Goal: Task Accomplishment & Management: Use online tool/utility

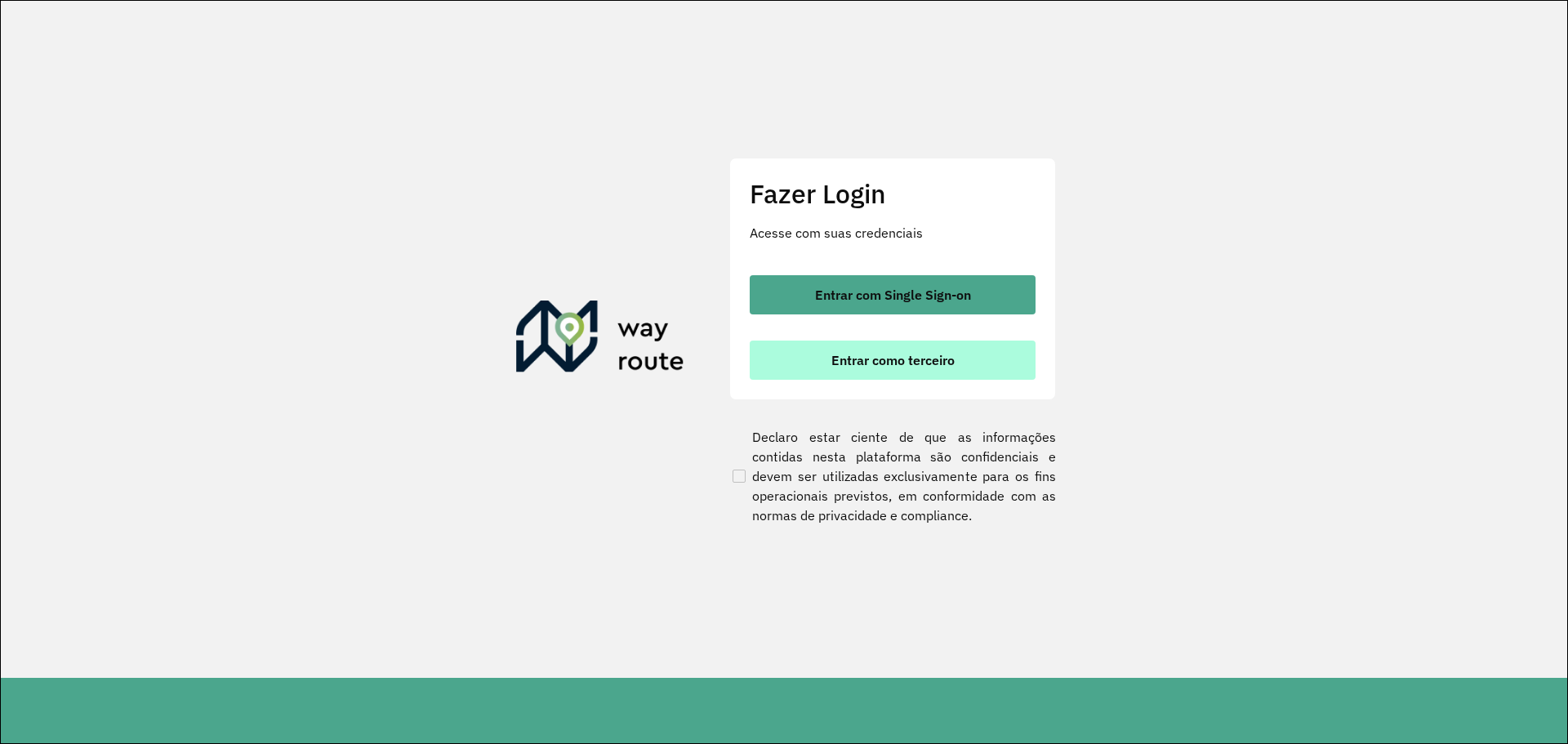
click at [865, 355] on span "Entrar como terceiro" at bounding box center [893, 360] width 123 height 13
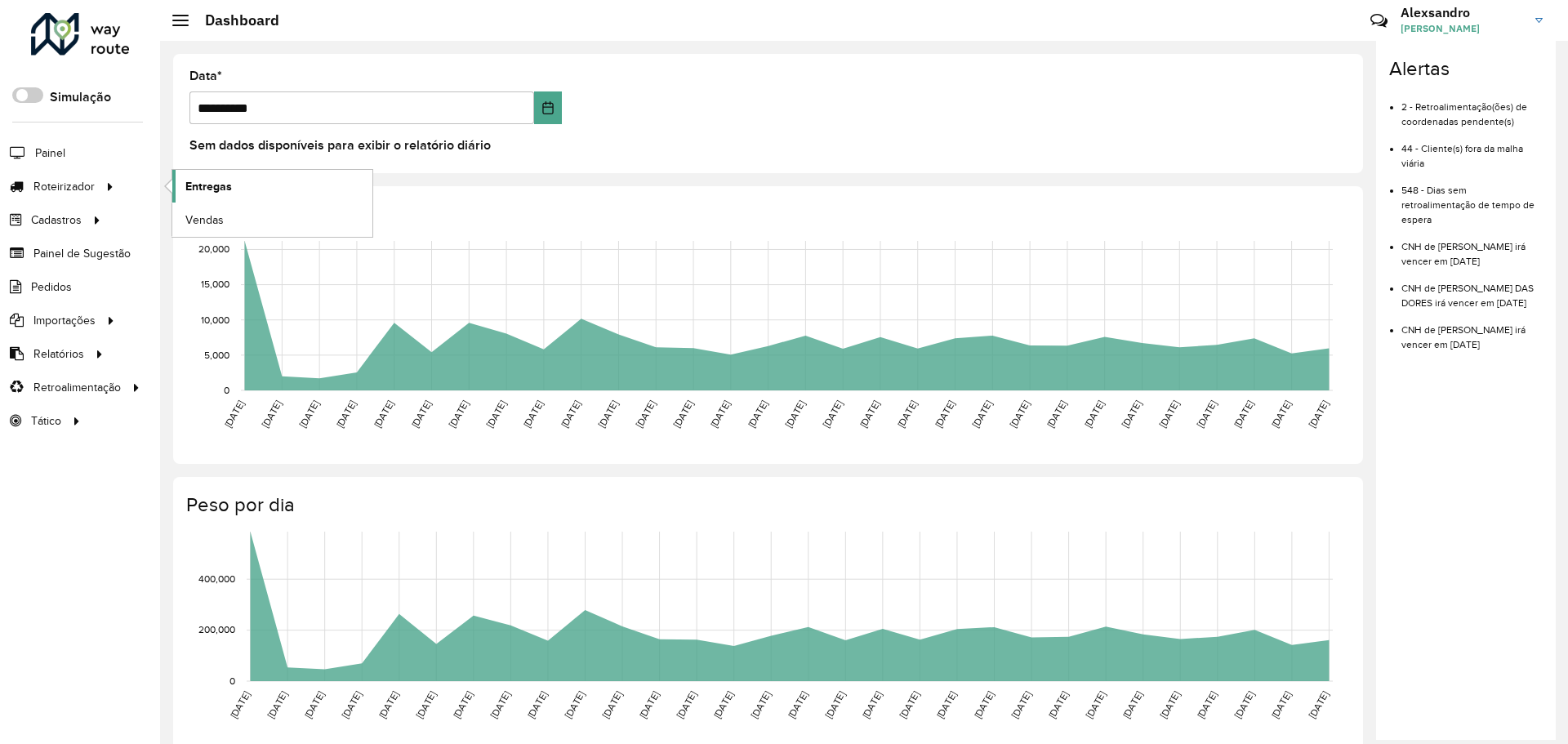
click at [221, 186] on span "Entregas" at bounding box center [208, 186] width 46 height 17
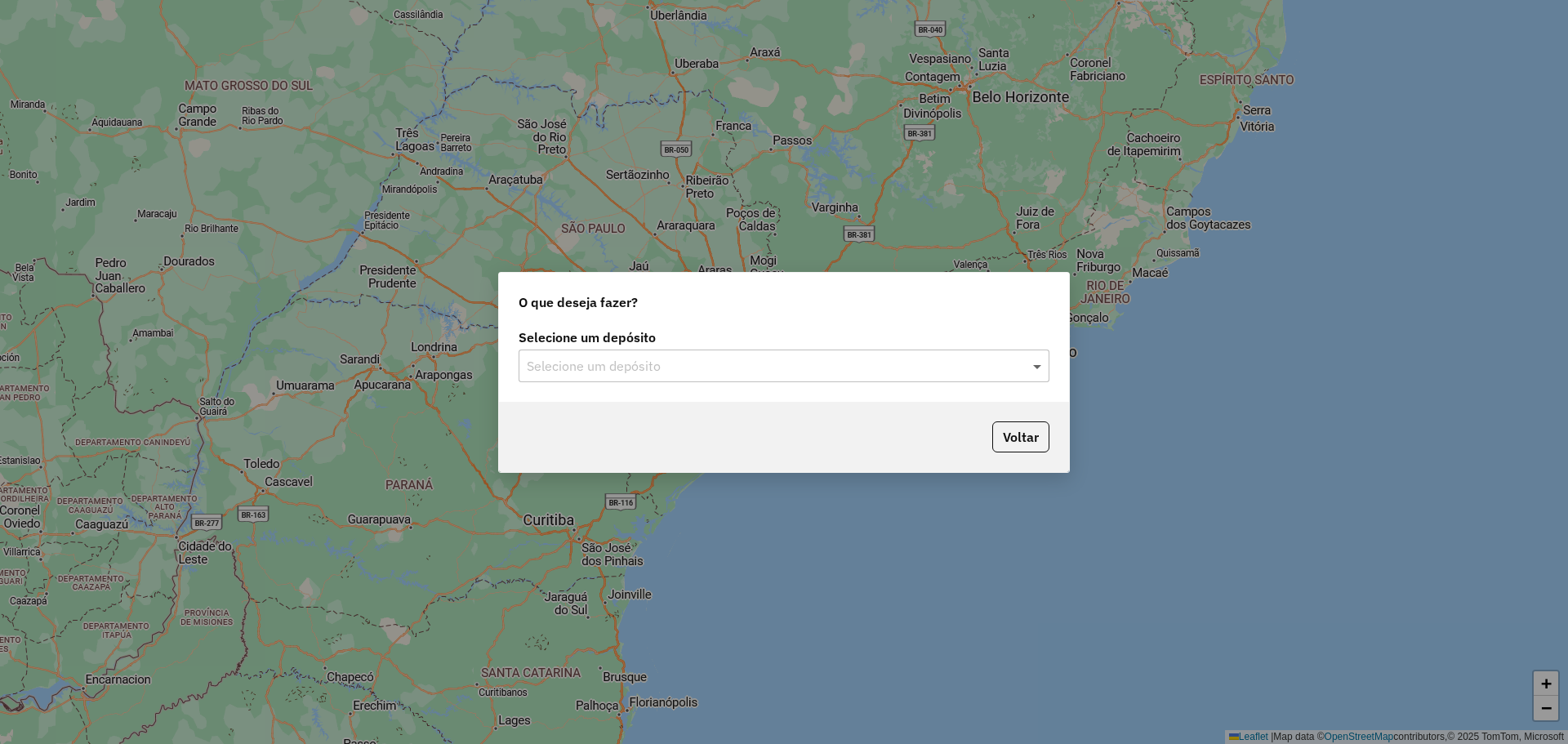
click at [1038, 365] on span at bounding box center [1039, 367] width 21 height 20
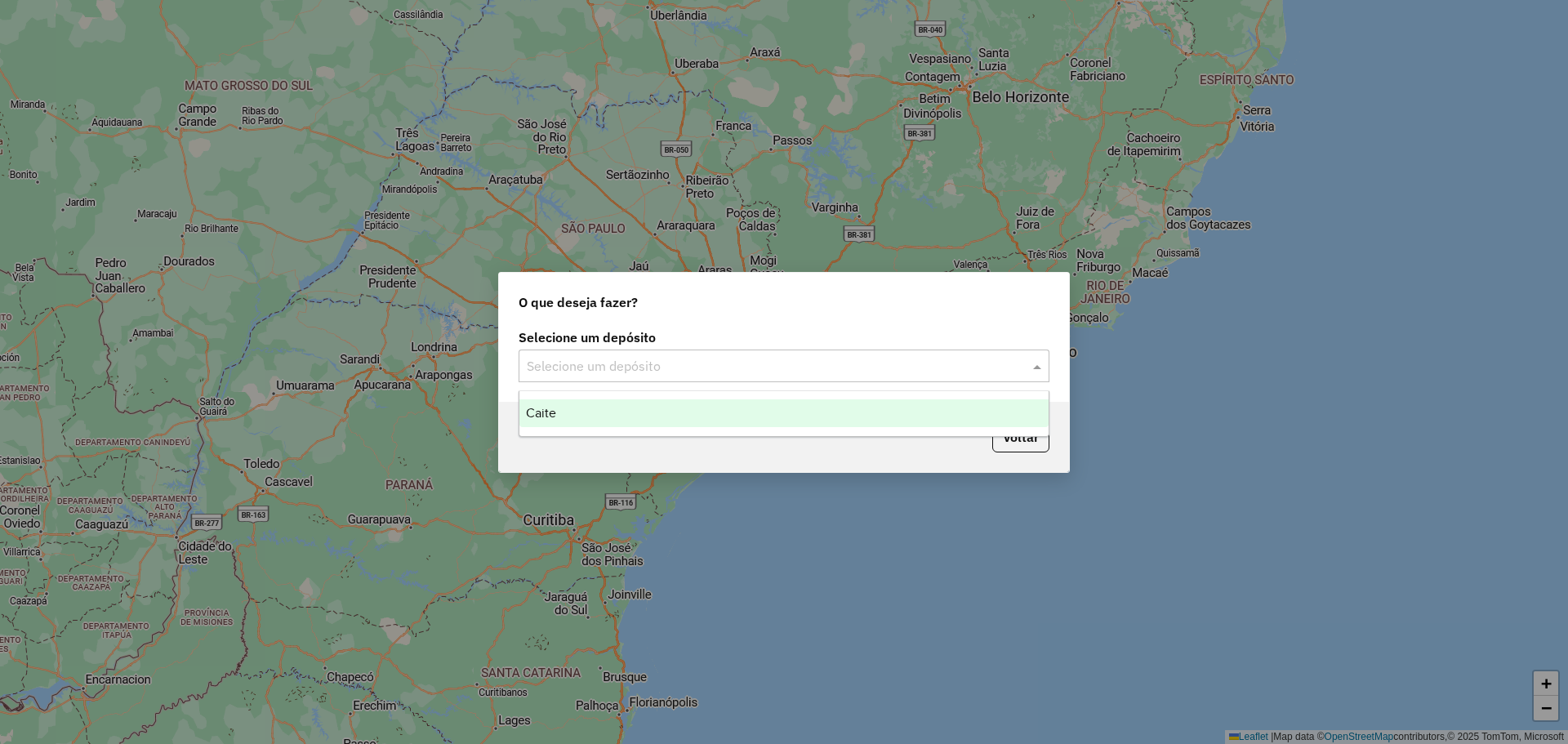
click at [536, 416] on span "Caite" at bounding box center [541, 413] width 30 height 14
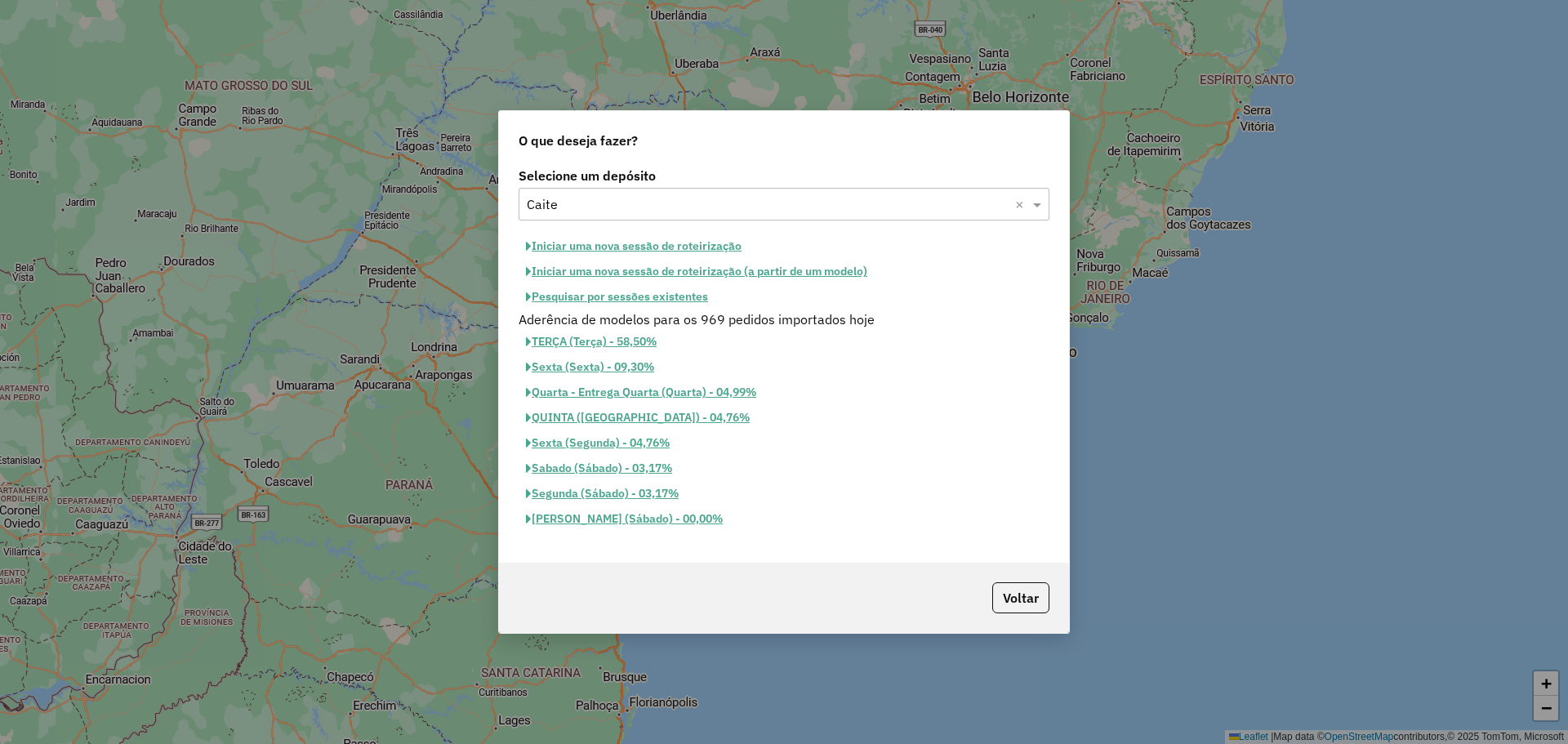
click at [619, 293] on button "Pesquisar por sessões existentes" at bounding box center [617, 297] width 197 height 25
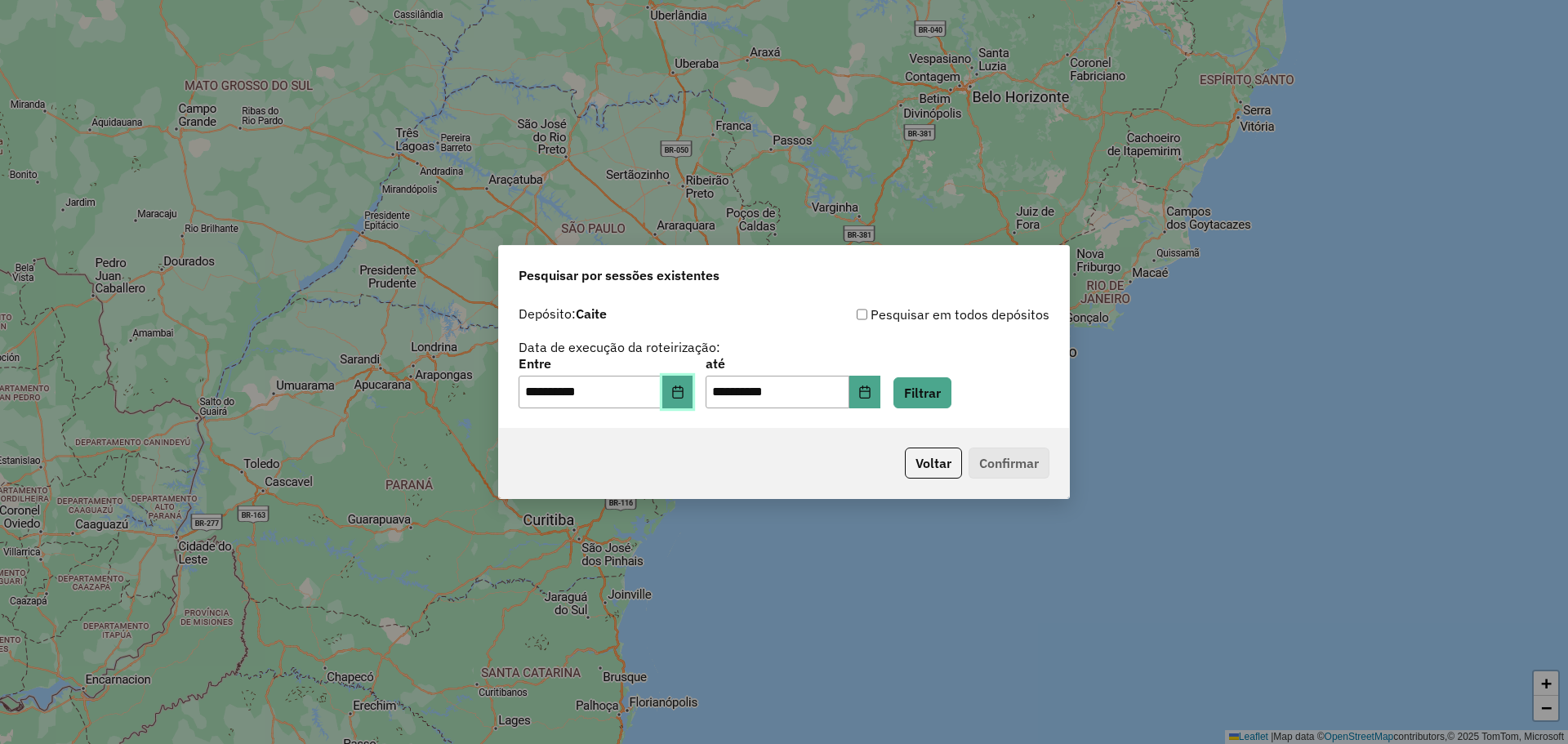
click at [693, 390] on button "Choose Date" at bounding box center [677, 392] width 31 height 33
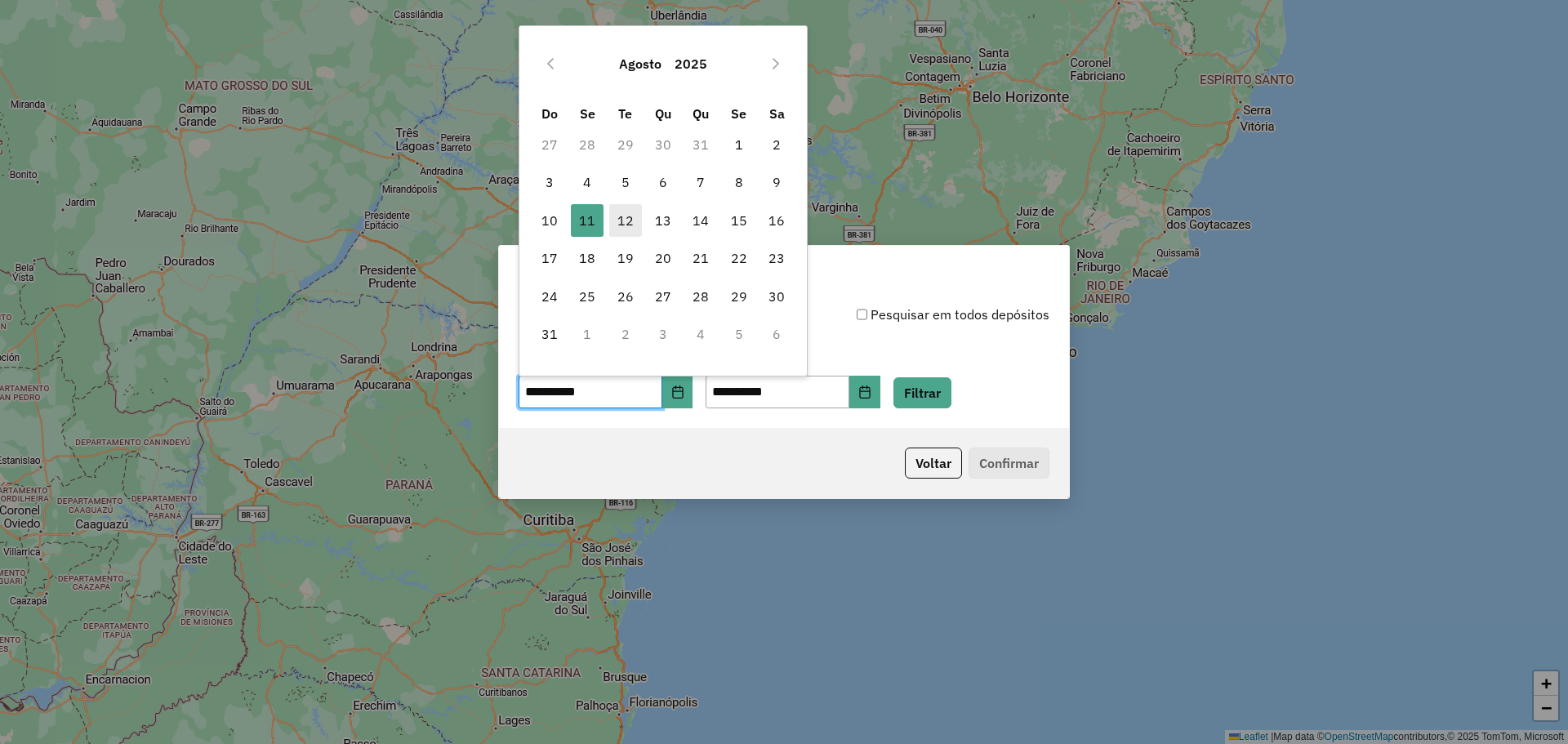
click at [618, 214] on span "12" at bounding box center [626, 220] width 33 height 33
type input "**********"
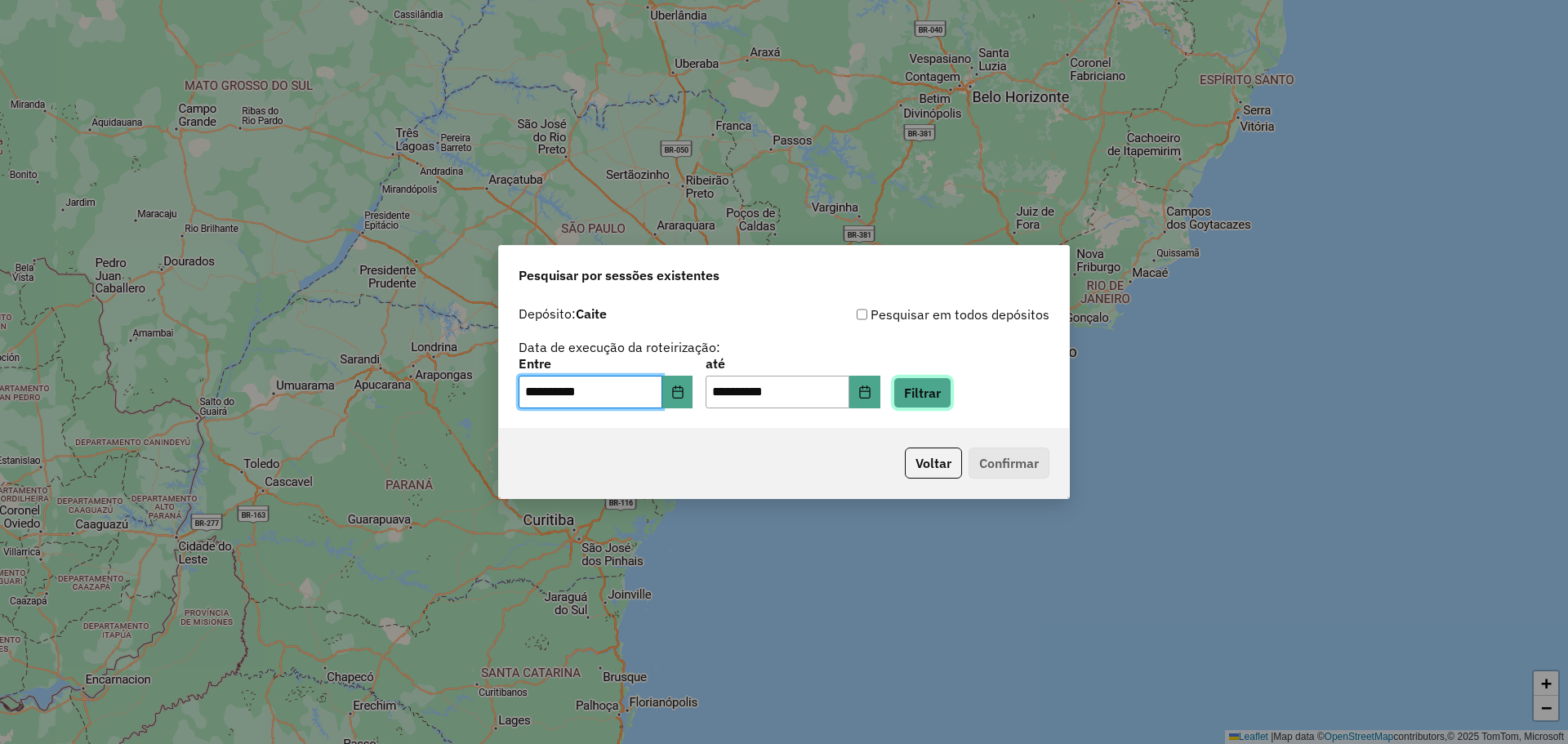
click at [939, 387] on button "Filtrar" at bounding box center [922, 393] width 58 height 31
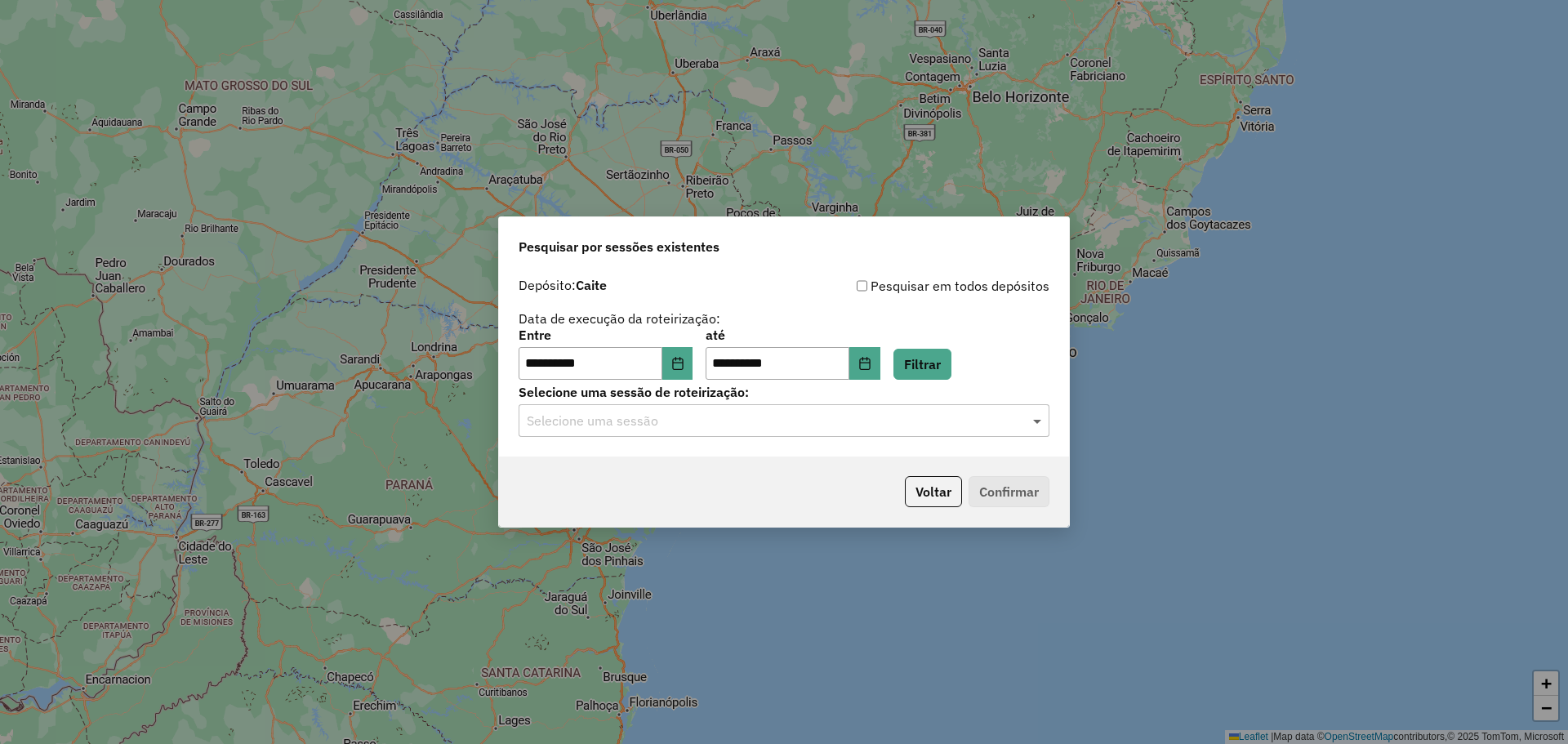
click at [1030, 414] on span at bounding box center [1039, 421] width 21 height 20
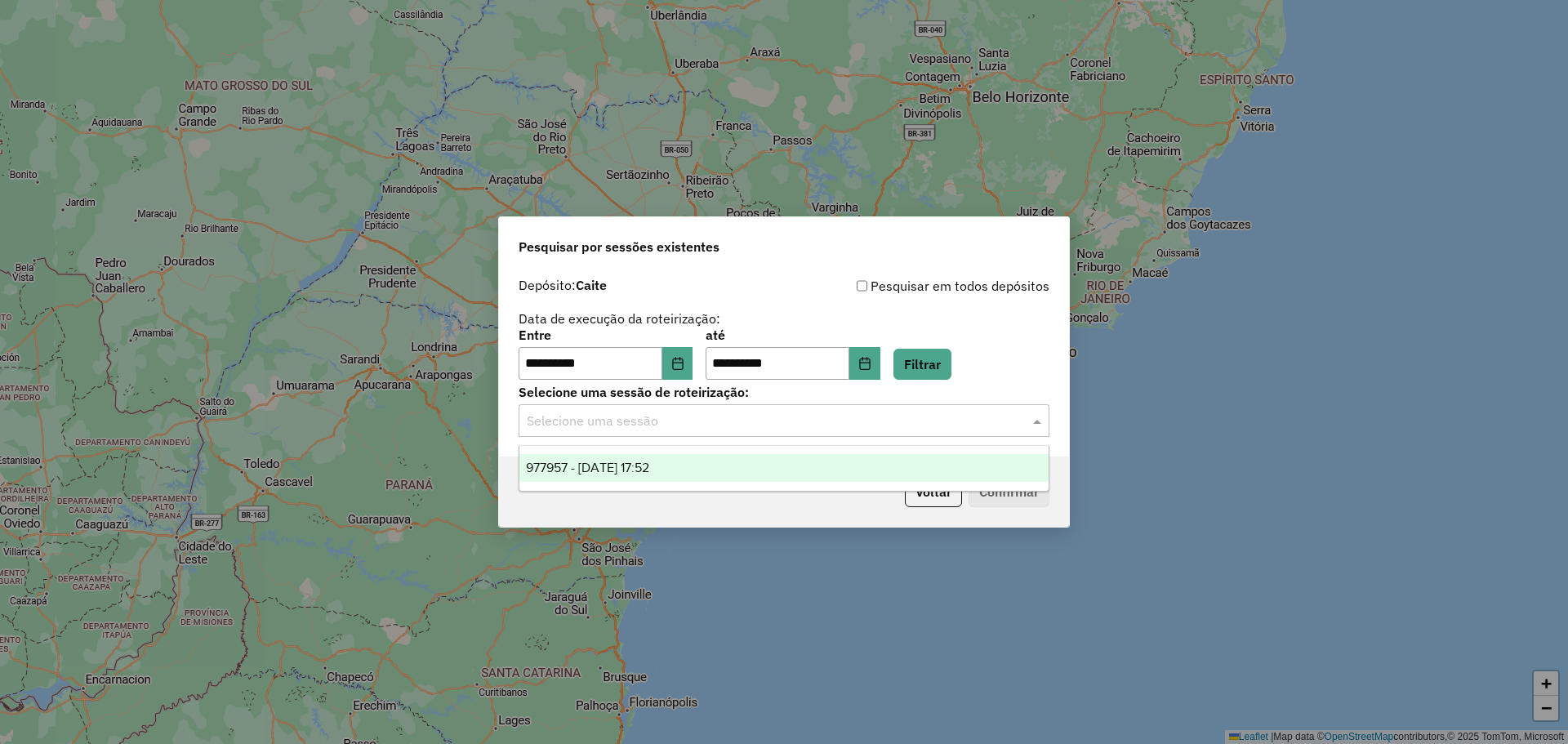
click at [626, 462] on span "977957 - 12/08/2025 17:52" at bounding box center [588, 467] width 123 height 14
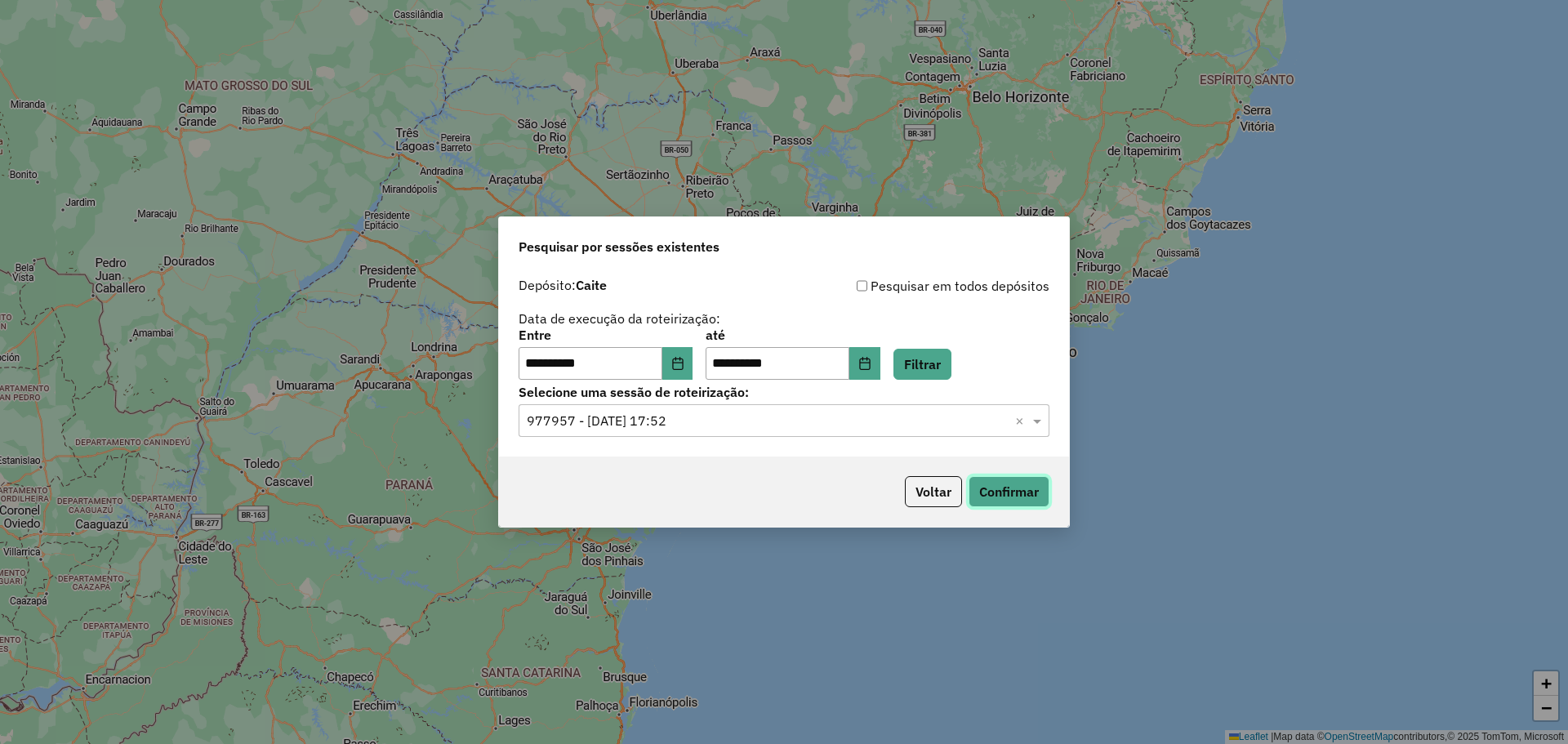
click at [1020, 498] on button "Confirmar" at bounding box center [1008, 492] width 81 height 31
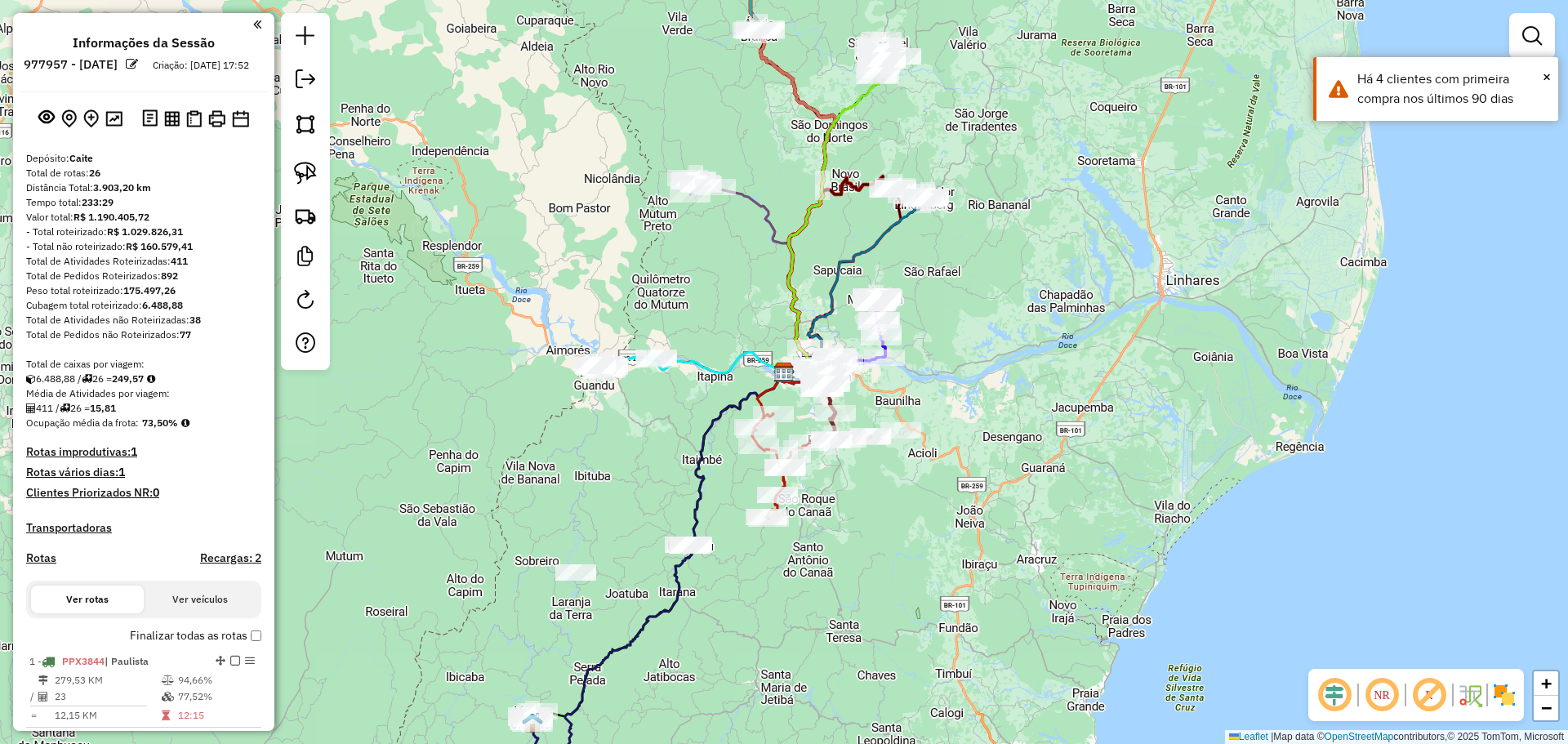
drag, startPoint x: 597, startPoint y: 464, endPoint x: 511, endPoint y: 428, distance: 93.2
click at [511, 428] on div "Janela de atendimento Grade de atendimento Capacidade Transportadoras Veículos …" at bounding box center [784, 372] width 1568 height 744
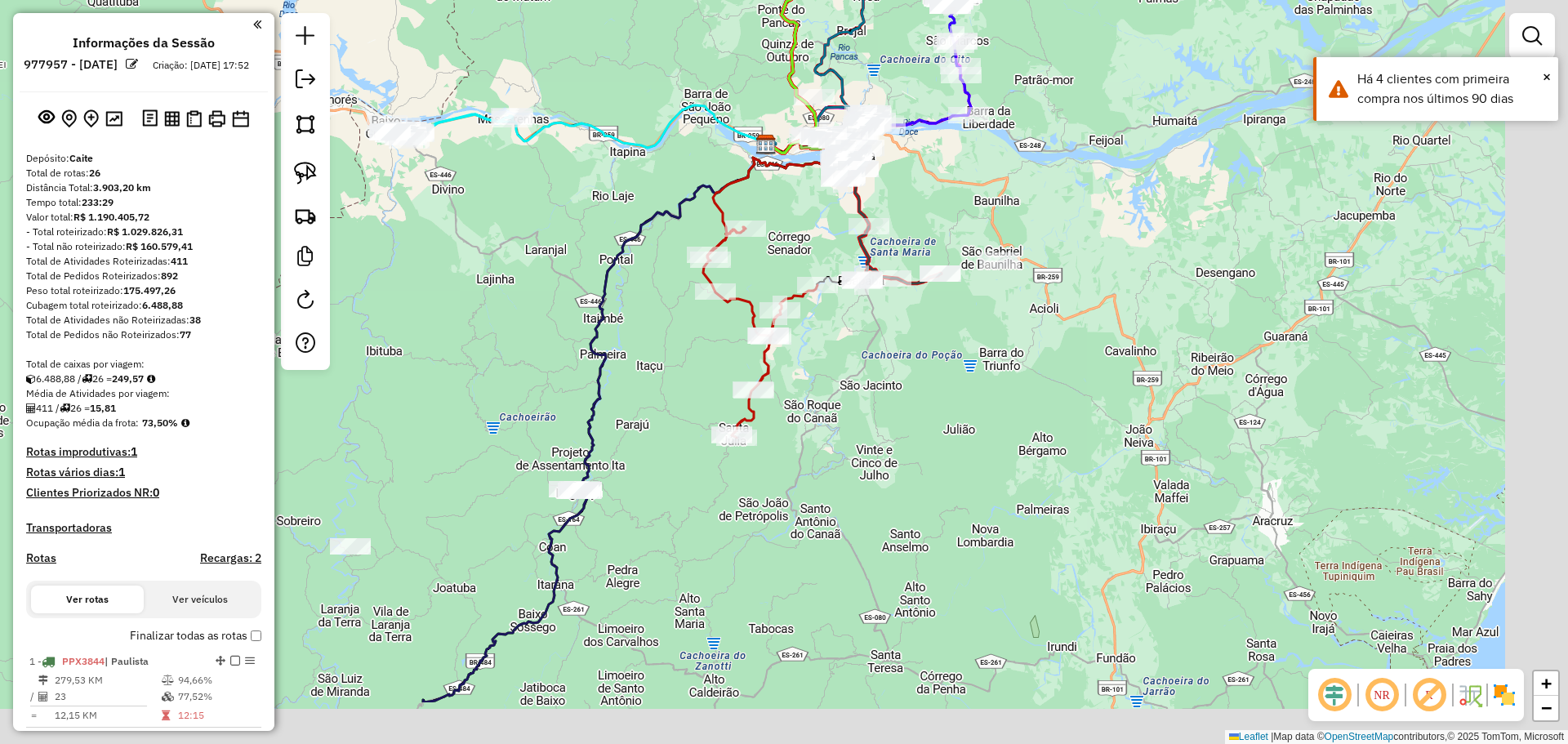
drag, startPoint x: 550, startPoint y: 360, endPoint x: 458, endPoint y: 225, distance: 163.4
click at [455, 216] on div "Janela de atendimento Grade de atendimento Capacidade Transportadoras Veículos …" at bounding box center [784, 372] width 1568 height 744
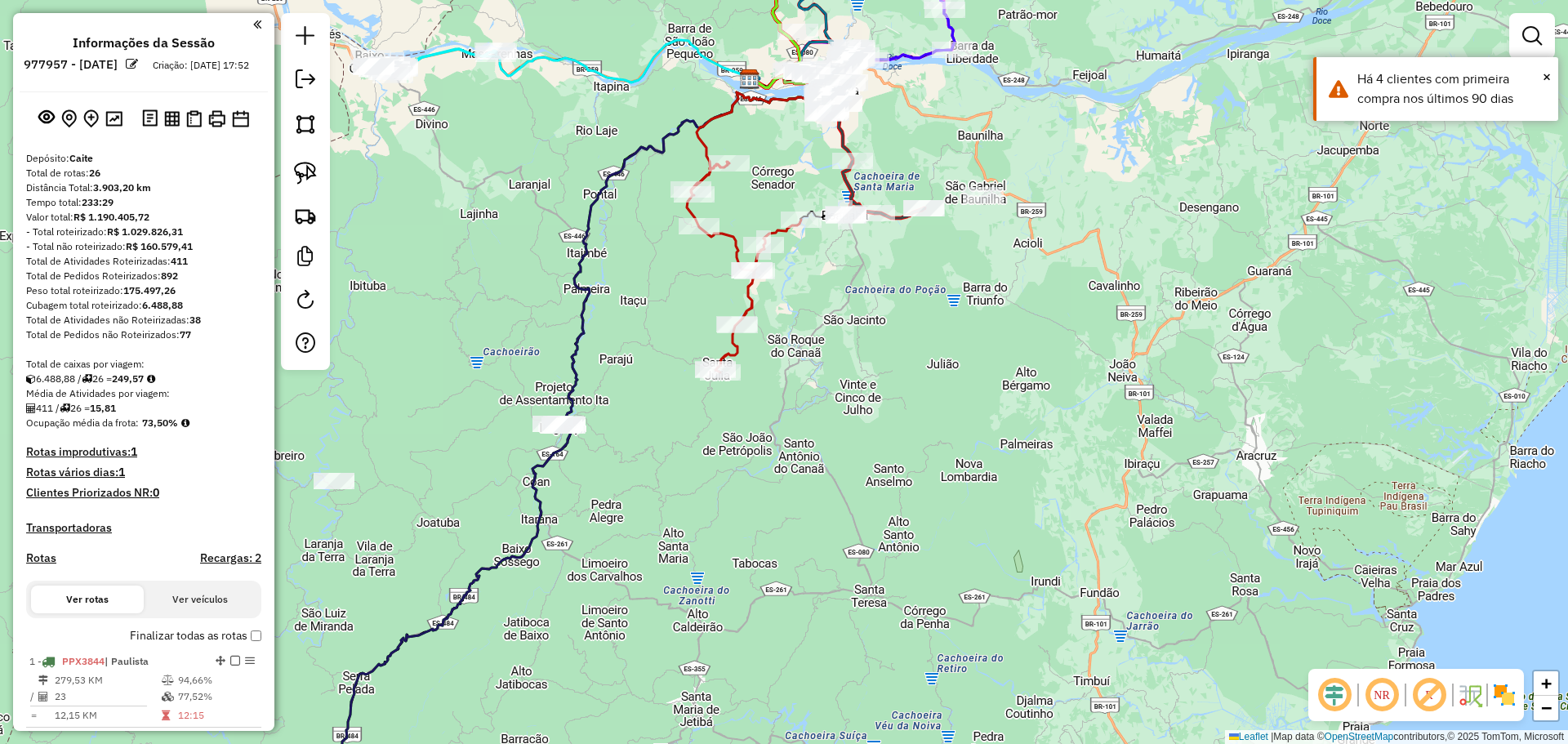
drag, startPoint x: 613, startPoint y: 517, endPoint x: 634, endPoint y: 383, distance: 135.6
click at [634, 383] on div "Janela de atendimento Grade de atendimento Capacidade Transportadoras Veículos …" at bounding box center [784, 372] width 1568 height 744
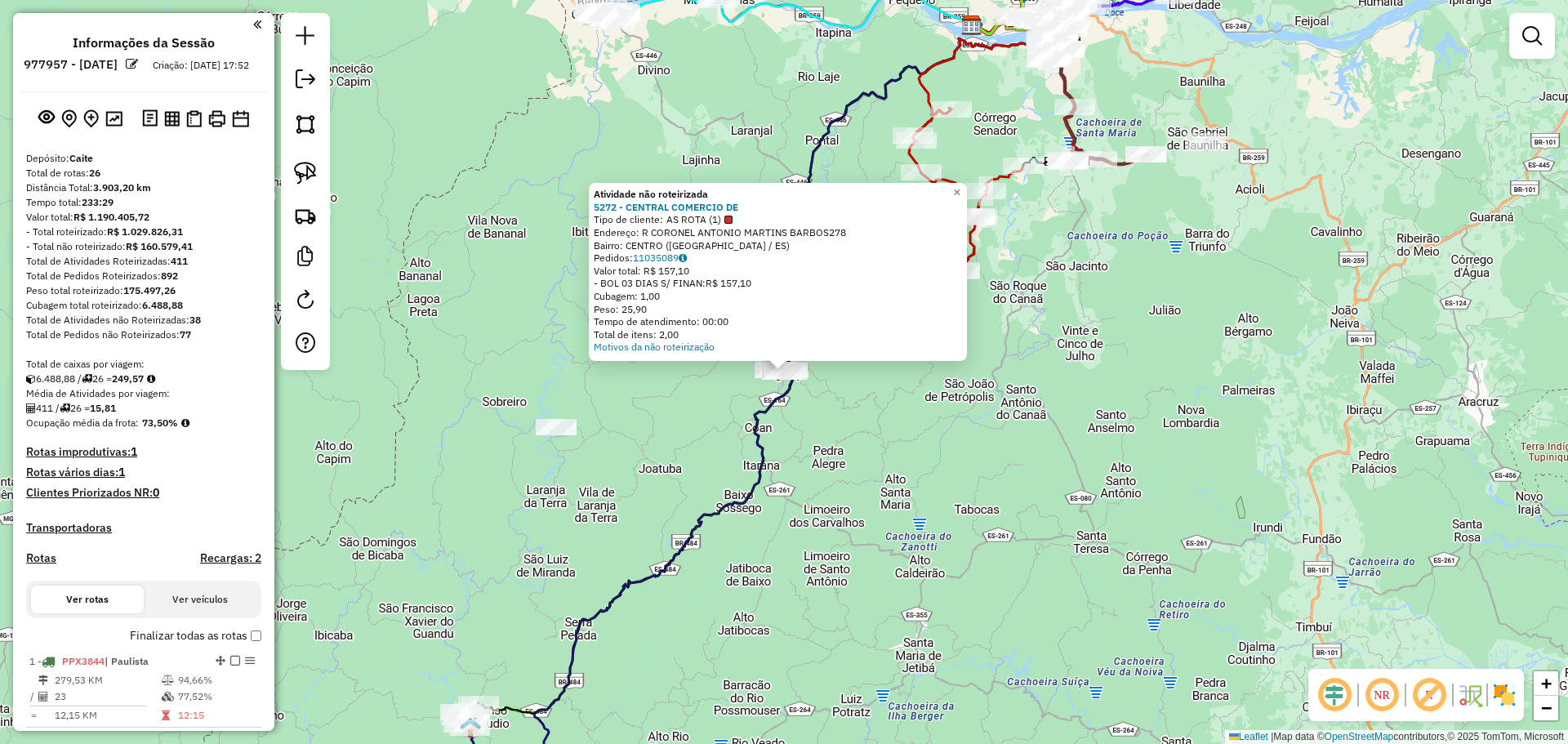
click at [633, 445] on div "Atividade não roteirizada 5272 - CENTRAL COMERCIO DE Tipo de cliente: AS ROTA (…" at bounding box center [784, 372] width 1568 height 744
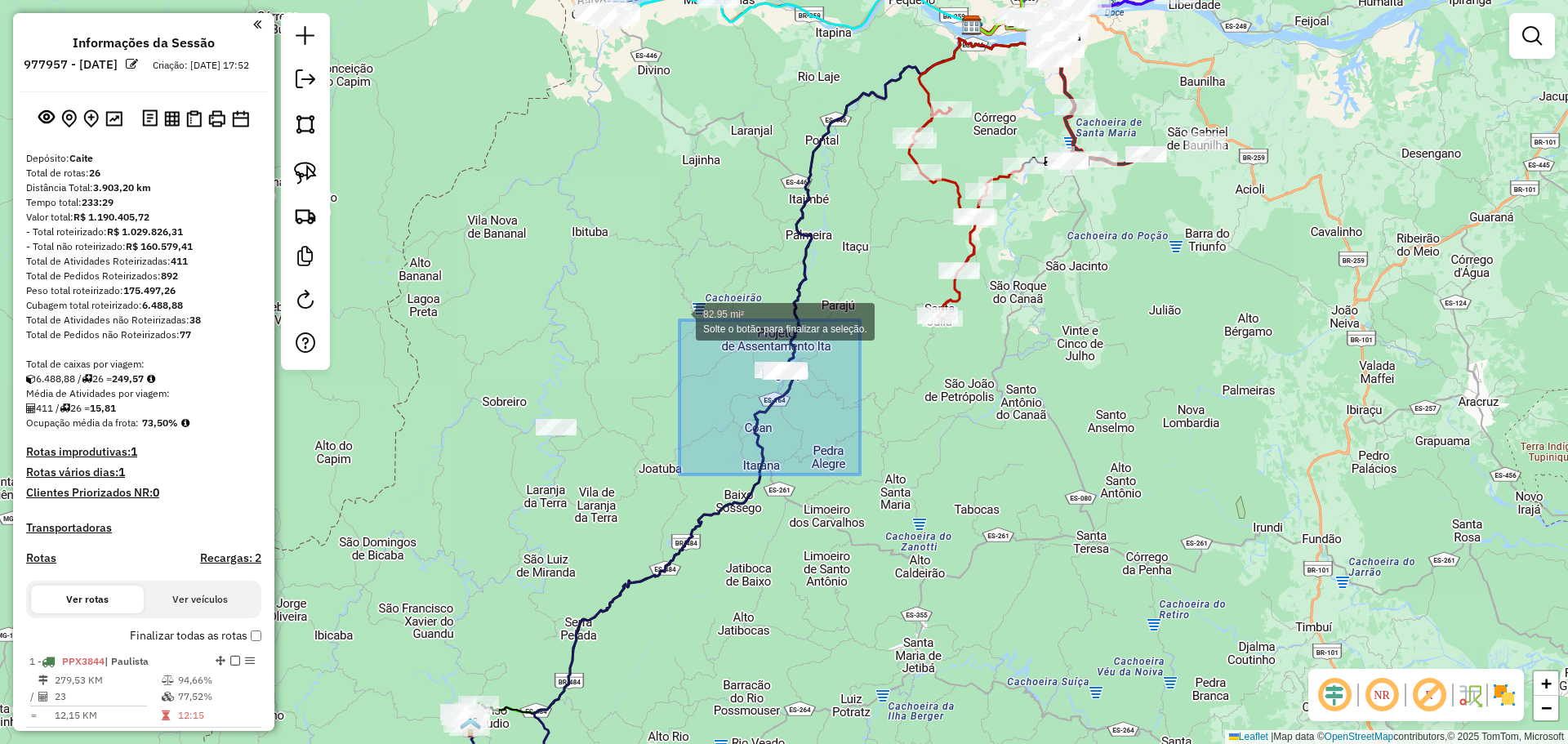
drag, startPoint x: 860, startPoint y: 475, endPoint x: 679, endPoint y: 320, distance: 238.3
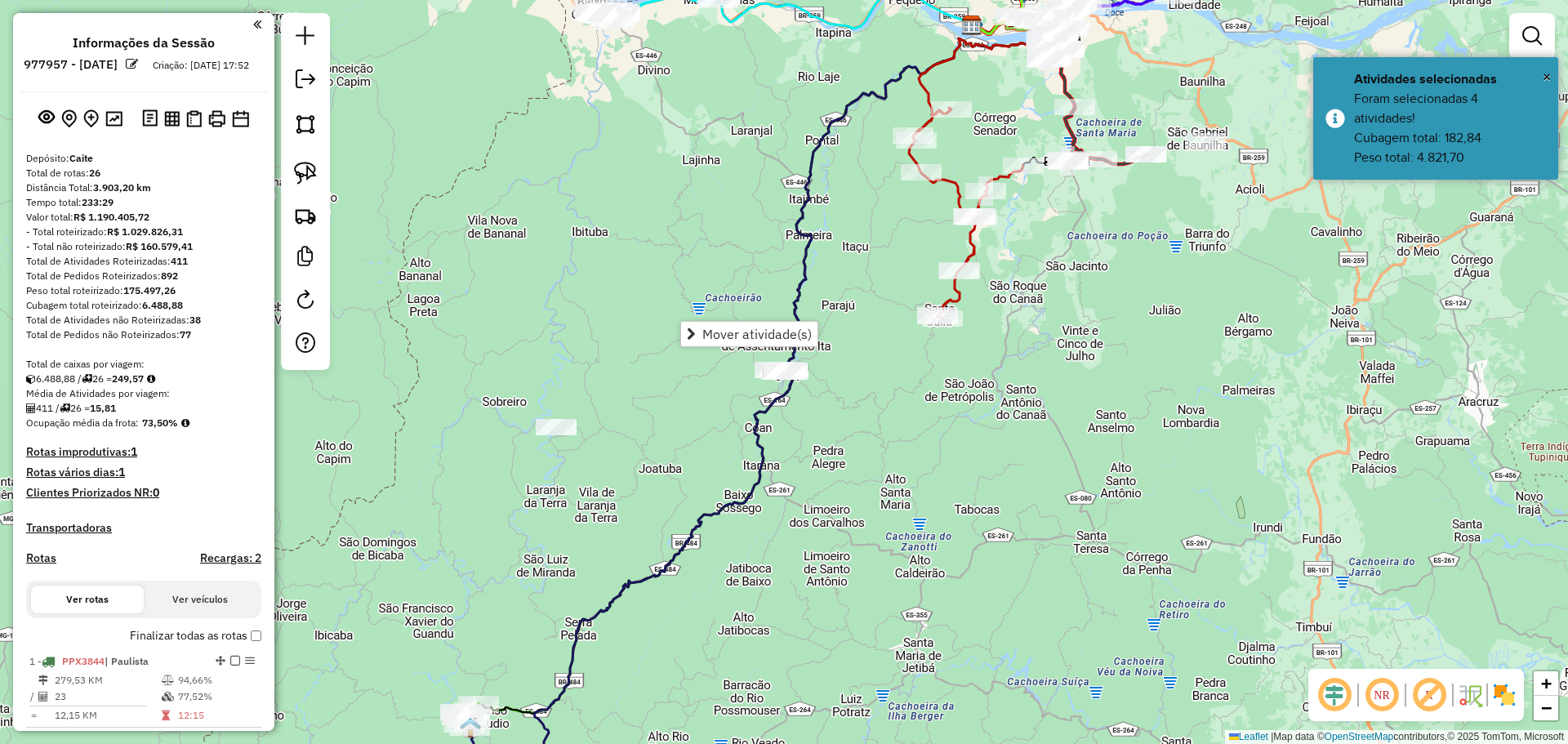
click at [1050, 418] on div "Janela de atendimento Grade de atendimento Capacidade Transportadoras Veículos …" at bounding box center [784, 372] width 1568 height 744
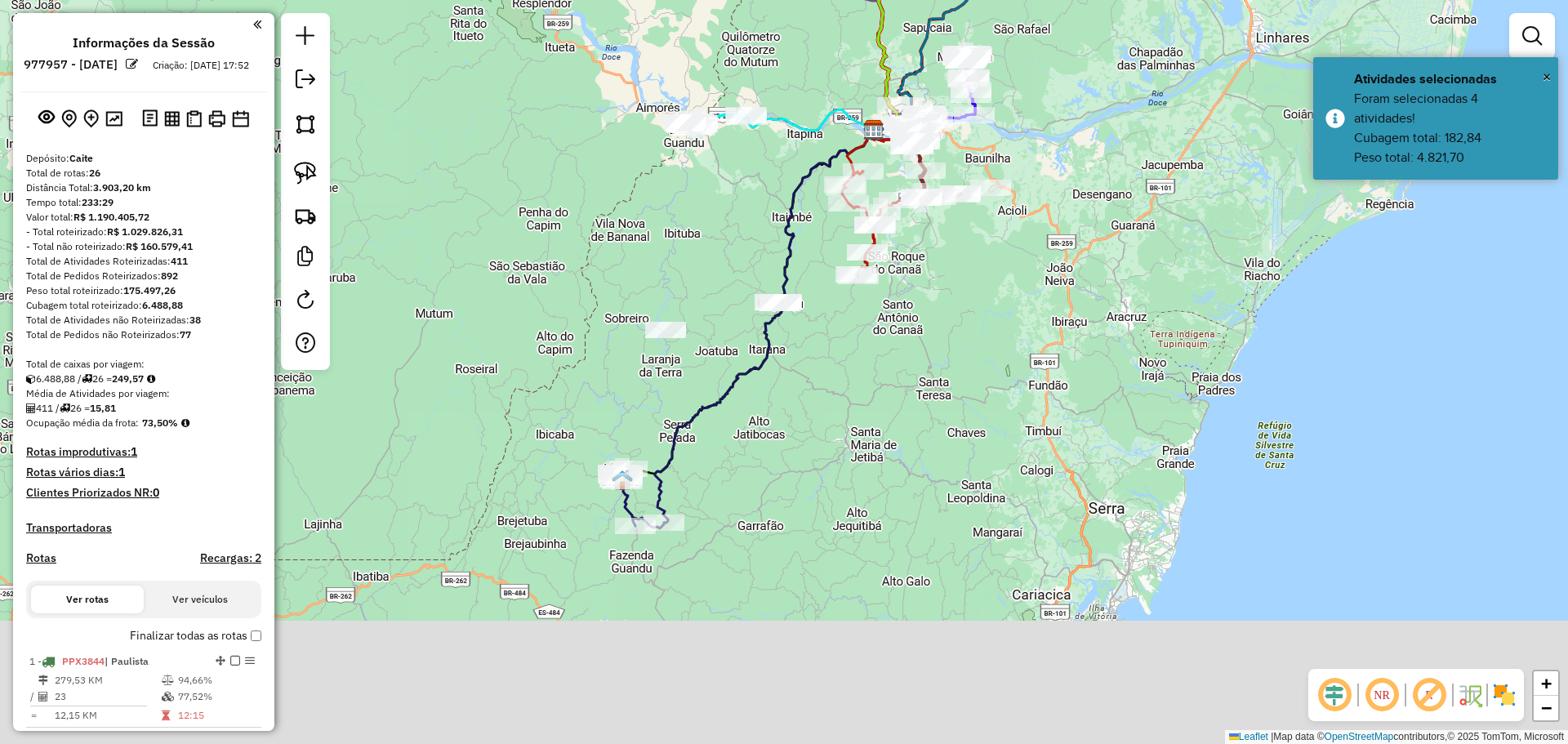
drag, startPoint x: 754, startPoint y: 566, endPoint x: 736, endPoint y: 423, distance: 144.1
click at [736, 423] on div "Janela de atendimento Grade de atendimento Capacidade Transportadoras Veículos …" at bounding box center [784, 372] width 1568 height 744
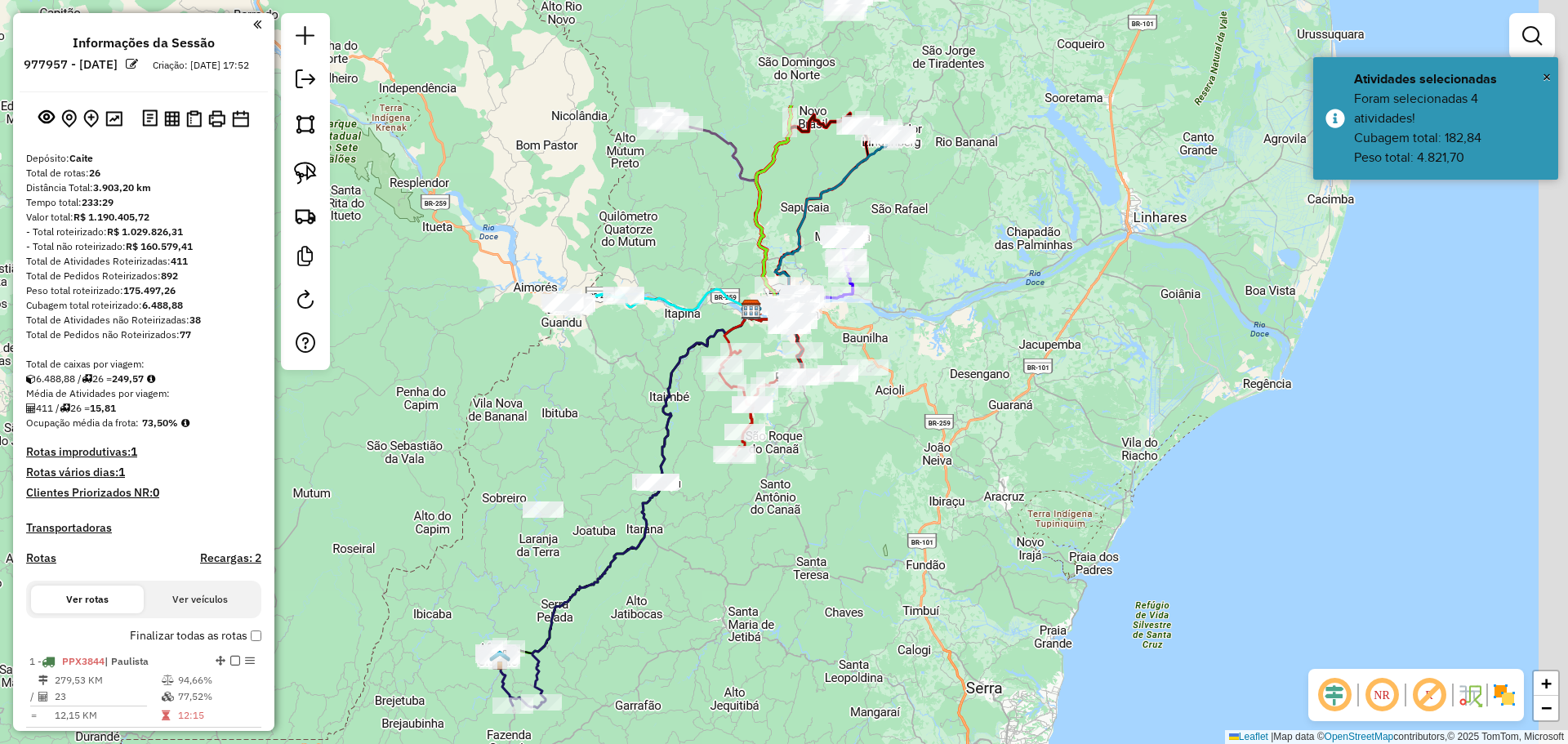
drag, startPoint x: 930, startPoint y: 398, endPoint x: 802, endPoint y: 544, distance: 194.2
click at [808, 581] on div "Janela de atendimento Grade de atendimento Capacidade Transportadoras Veículos …" at bounding box center [784, 372] width 1568 height 744
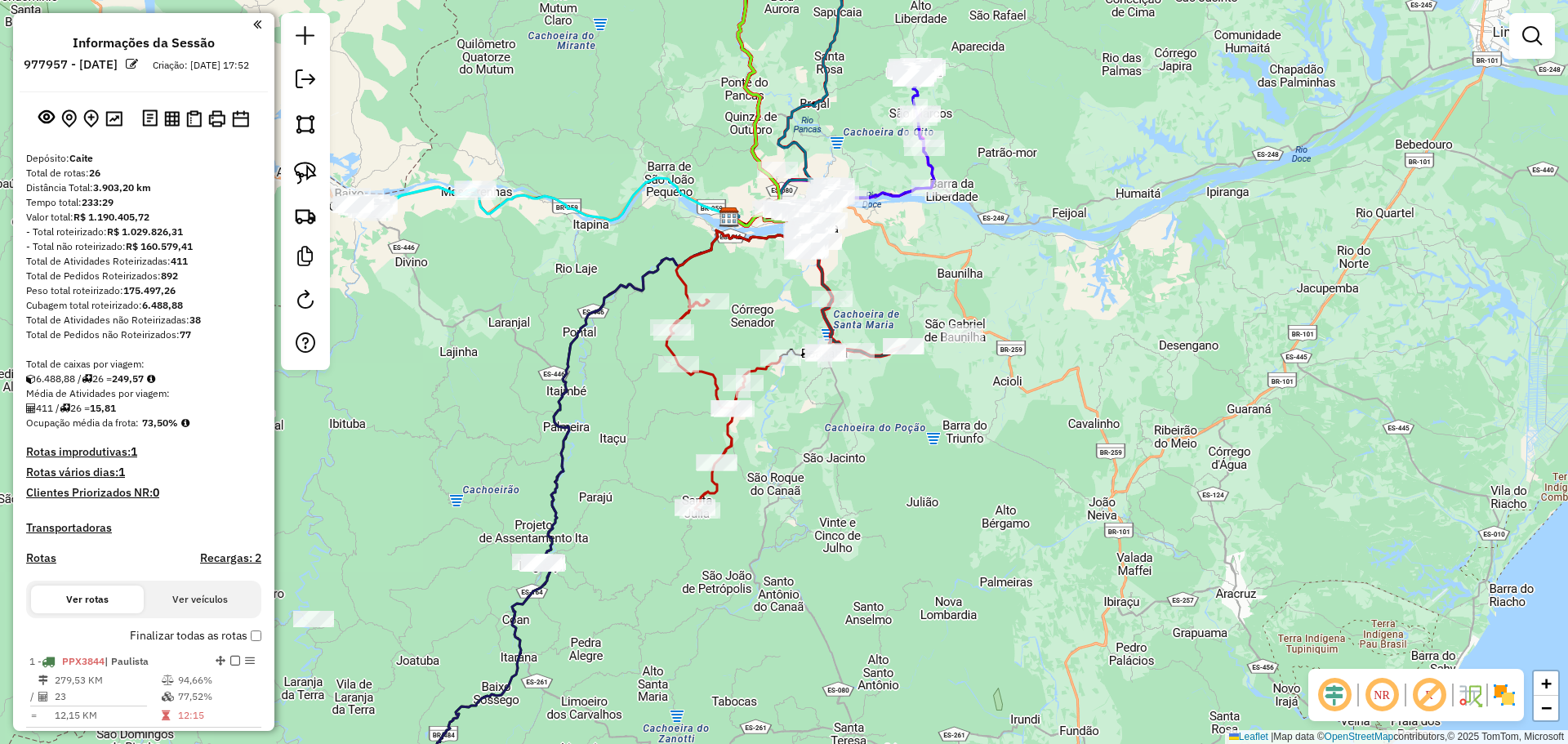
drag, startPoint x: 816, startPoint y: 416, endPoint x: 806, endPoint y: 471, distance: 55.9
click at [806, 471] on div "Janela de atendimento Grade de atendimento Capacidade Transportadoras Veículos …" at bounding box center [784, 372] width 1568 height 744
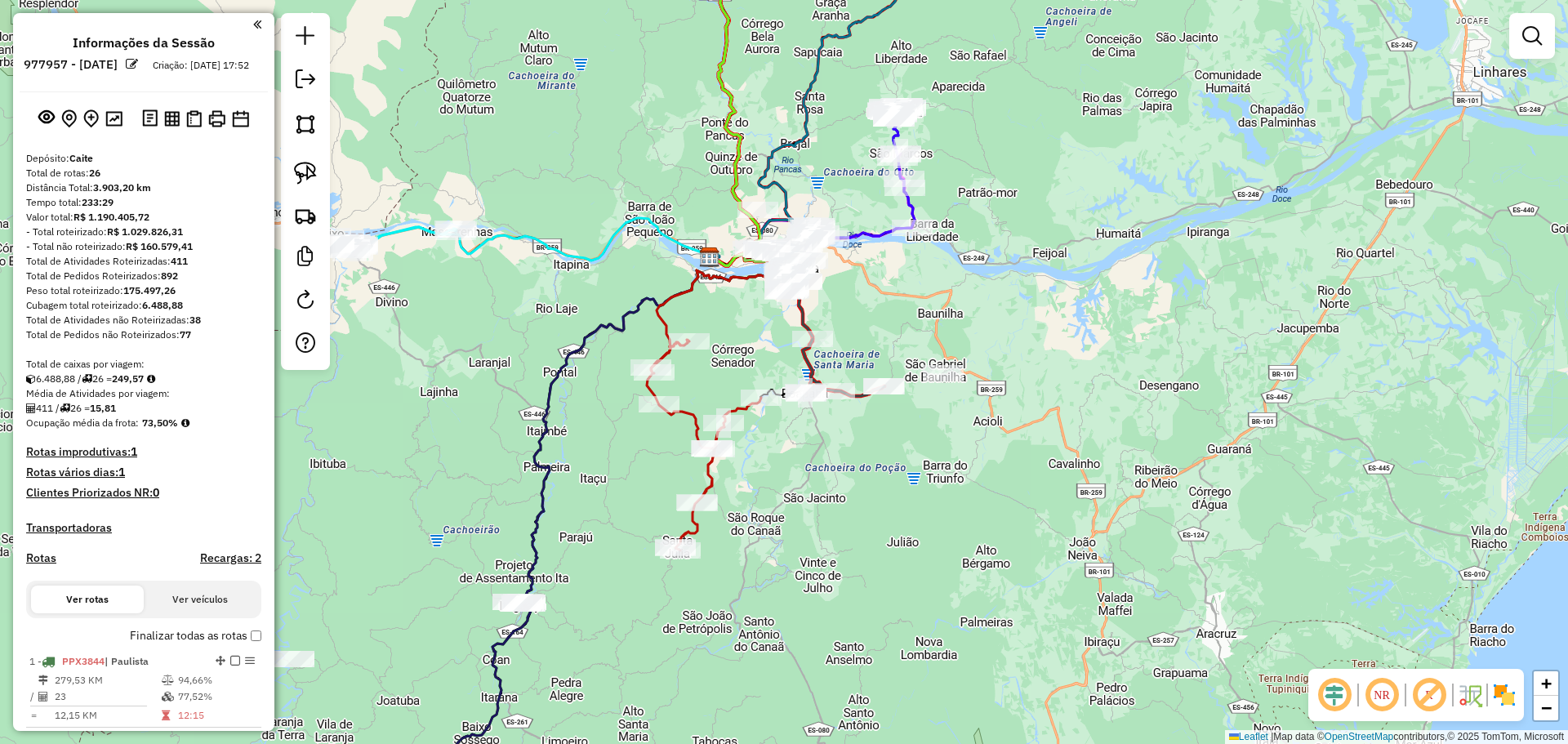
drag, startPoint x: 862, startPoint y: 432, endPoint x: 812, endPoint y: 518, distance: 99.5
click at [812, 518] on div "Janela de atendimento Grade de atendimento Capacidade Transportadoras Veículos …" at bounding box center [784, 372] width 1568 height 744
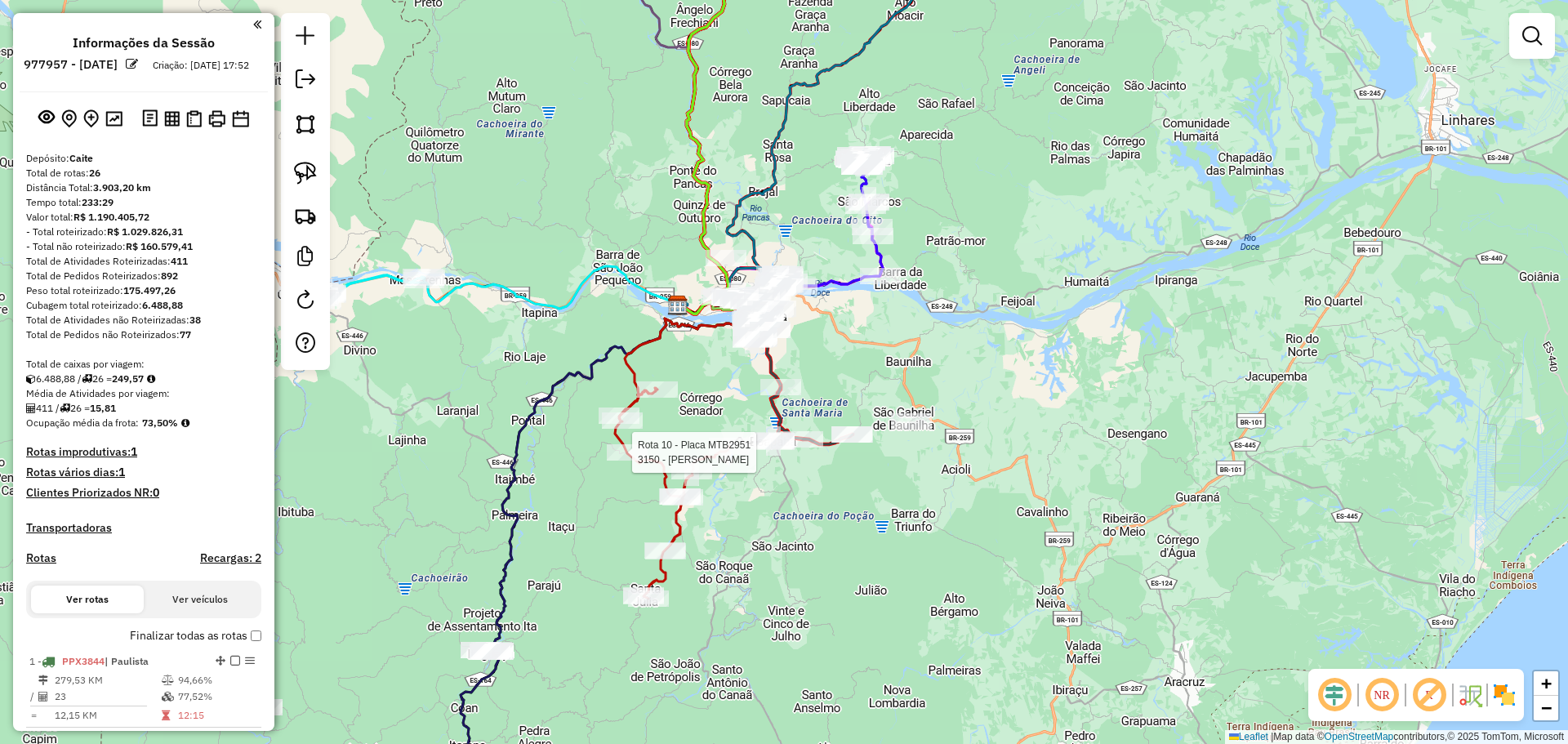
select select "**********"
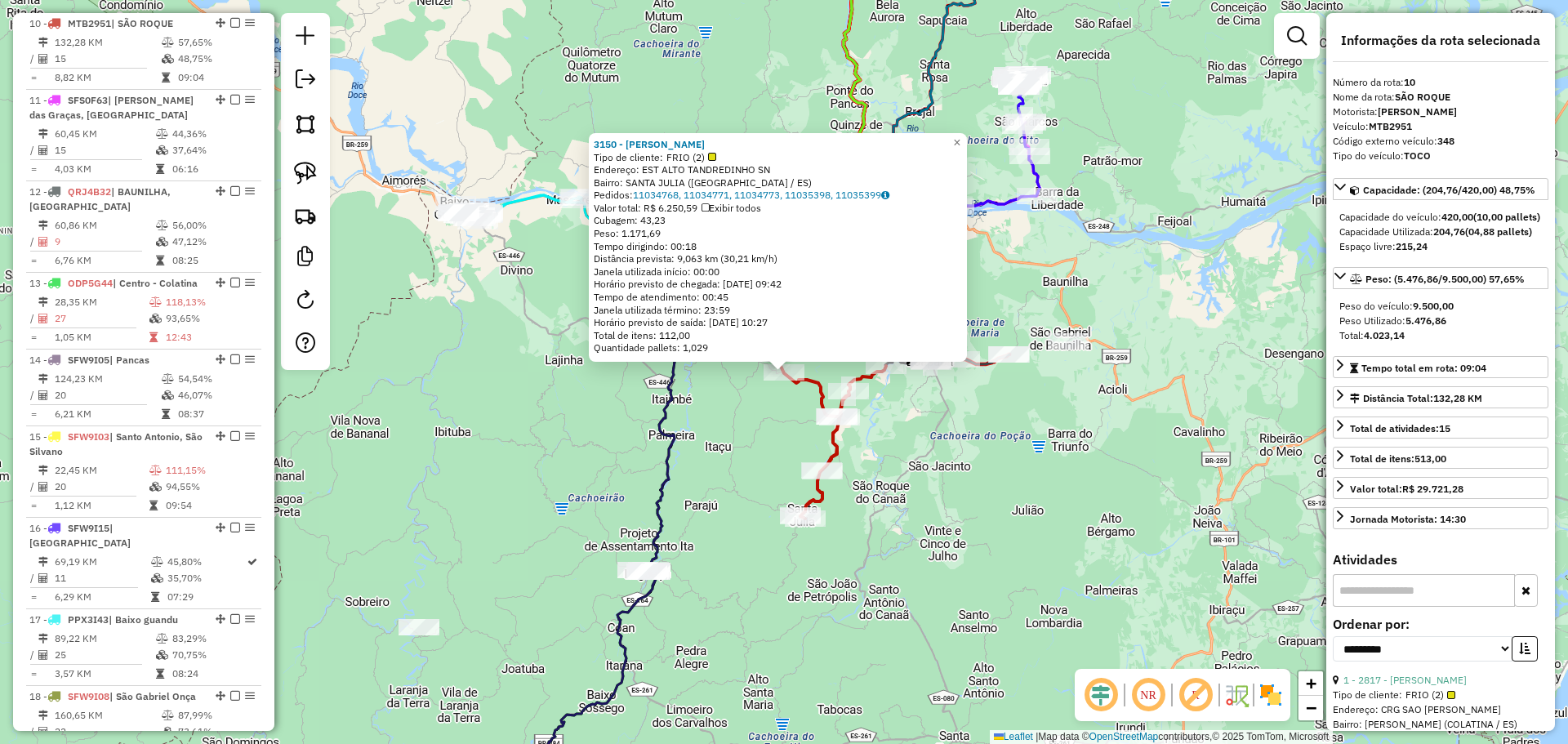
scroll to position [1451, 0]
click at [734, 564] on div "3150 - NELSON CALABUNDE Tipo de cliente: FRIO (2) Endereço: EST ALTO TANDREDINH…" at bounding box center [784, 372] width 1568 height 744
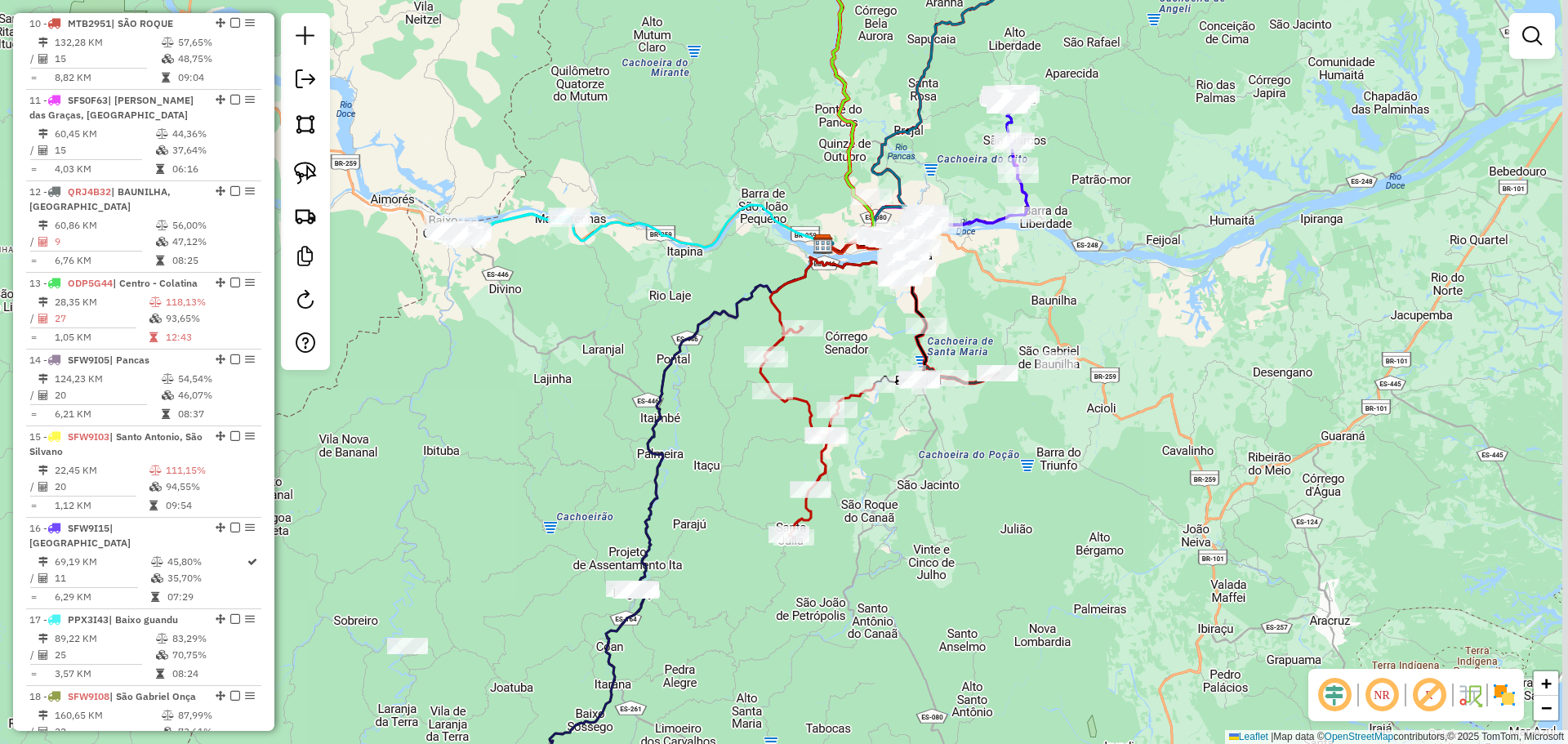
drag, startPoint x: 1122, startPoint y: 450, endPoint x: 1082, endPoint y: 527, distance: 86.8
click at [1086, 529] on div "Janela de atendimento Grade de atendimento Capacidade Transportadoras Veículos …" at bounding box center [784, 372] width 1568 height 744
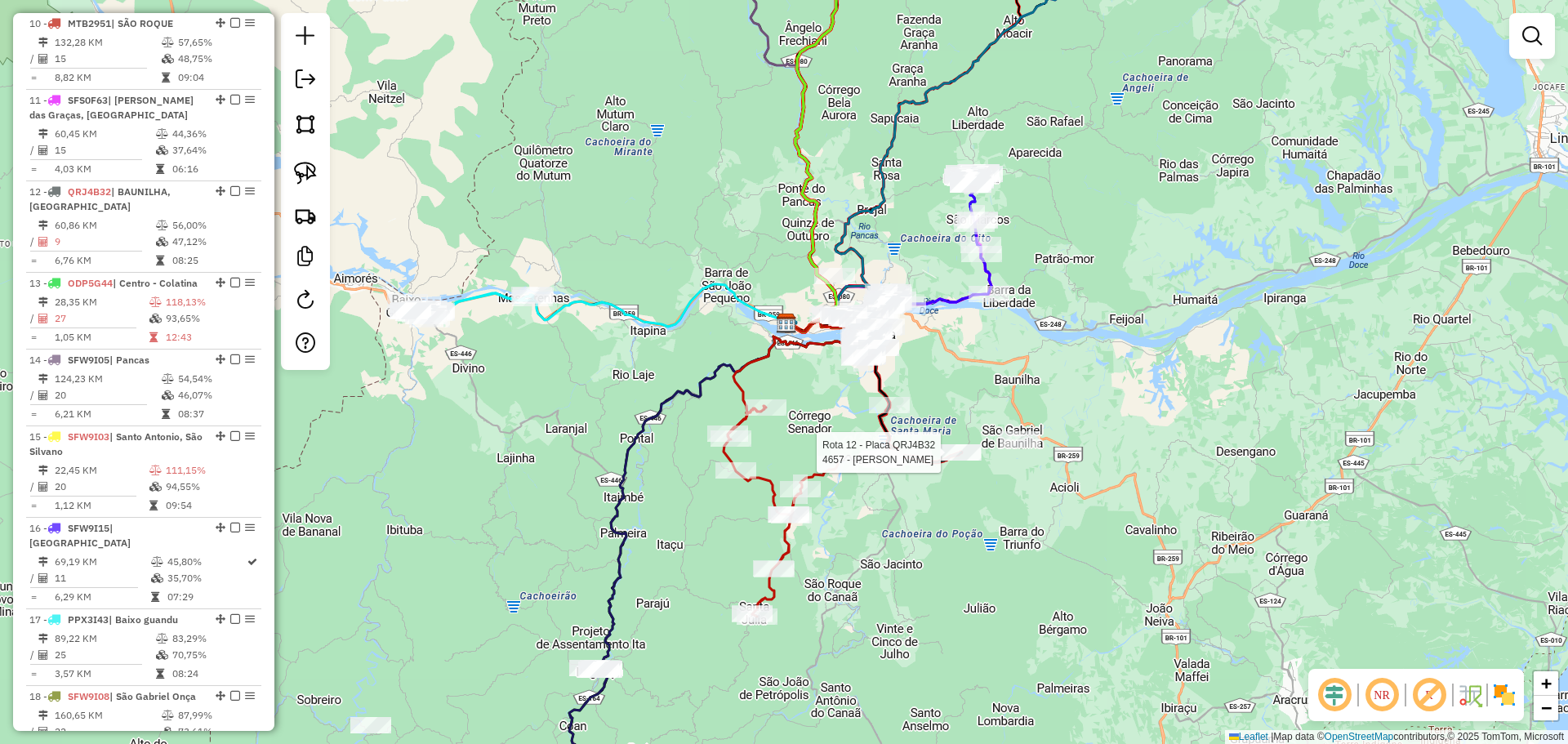
select select "**********"
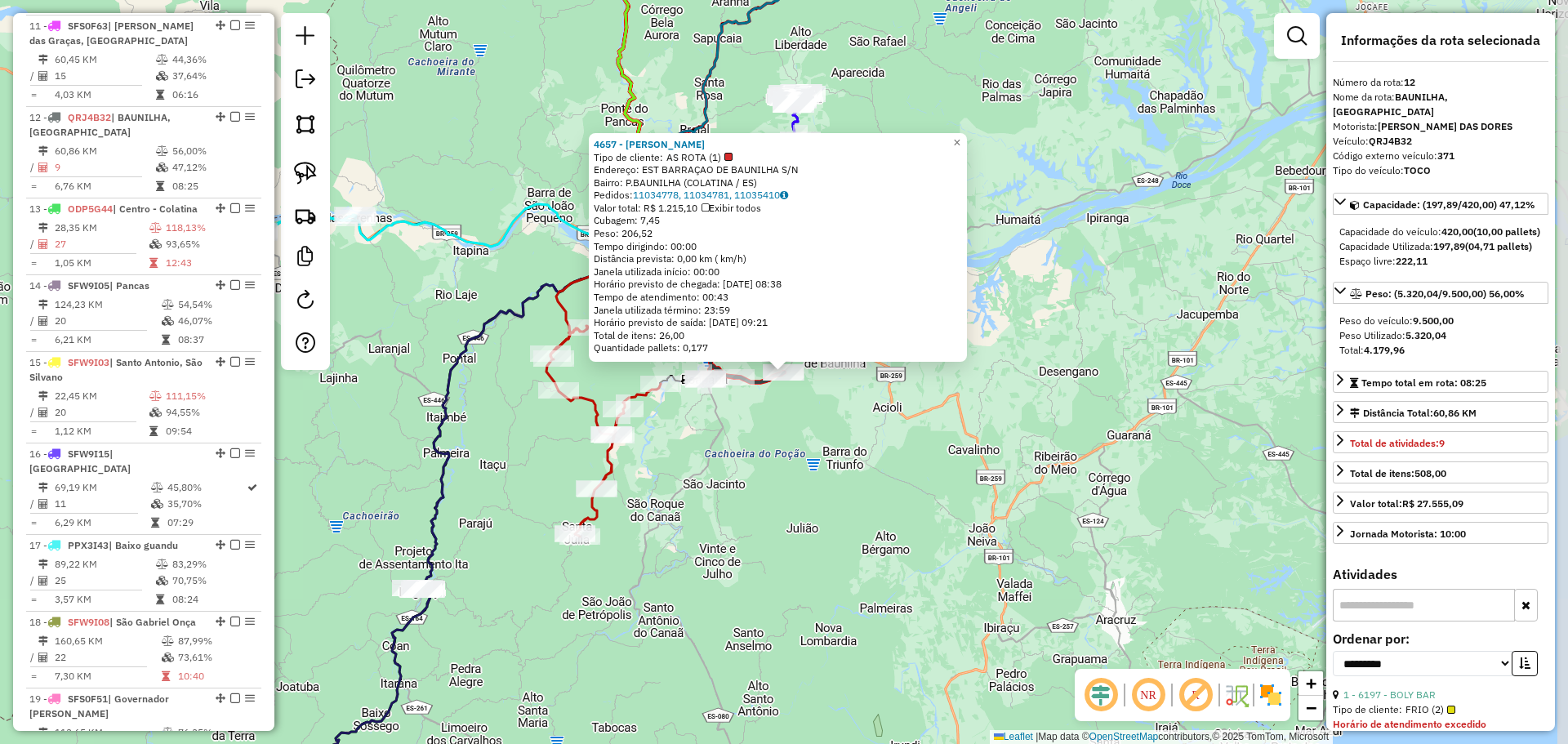
scroll to position [1620, 0]
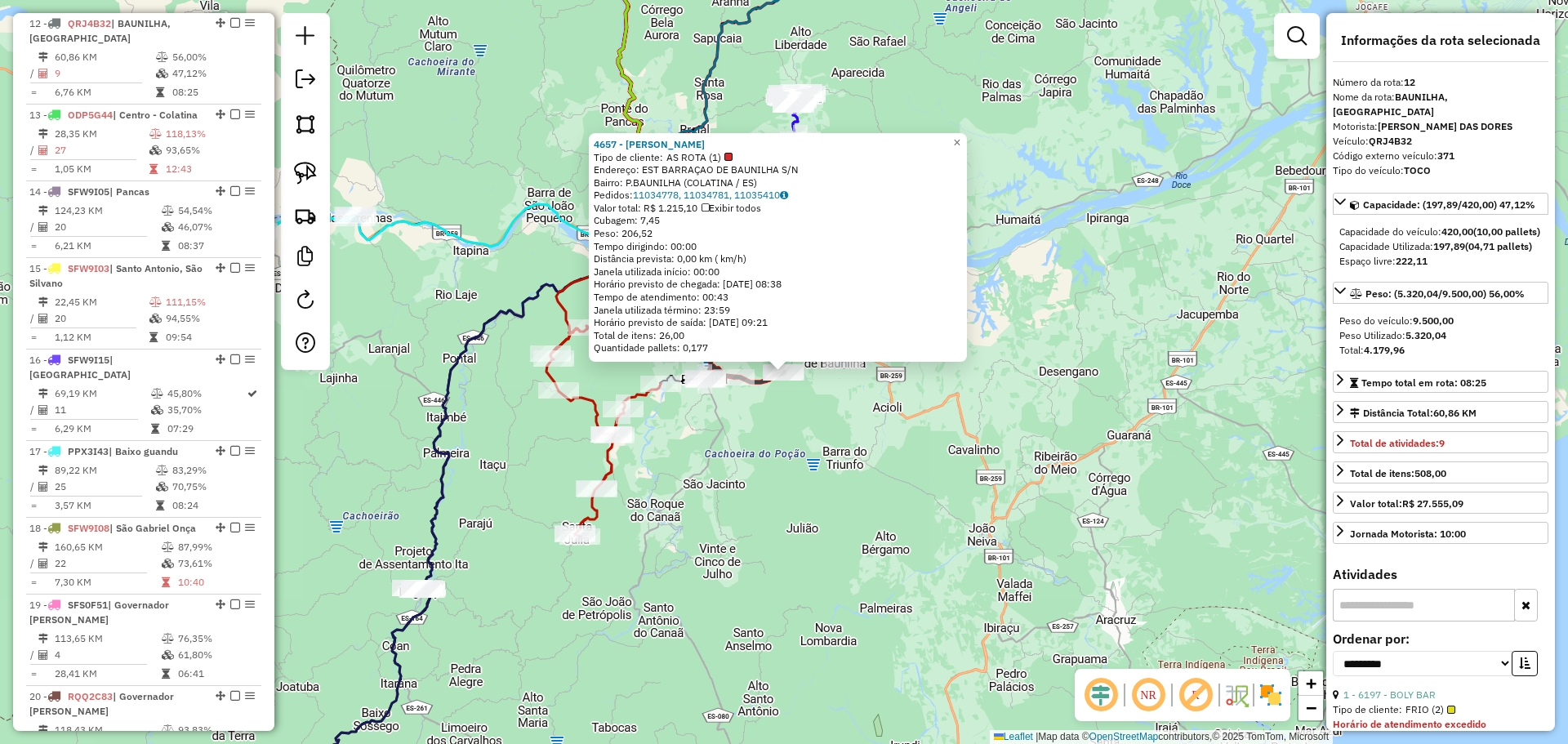
click at [912, 496] on div "4657 - HILDOMAR GAROZZI Tipo de cliente: AS ROTA (1) Endereço: EST BARRAÇAO DE …" at bounding box center [784, 372] width 1568 height 744
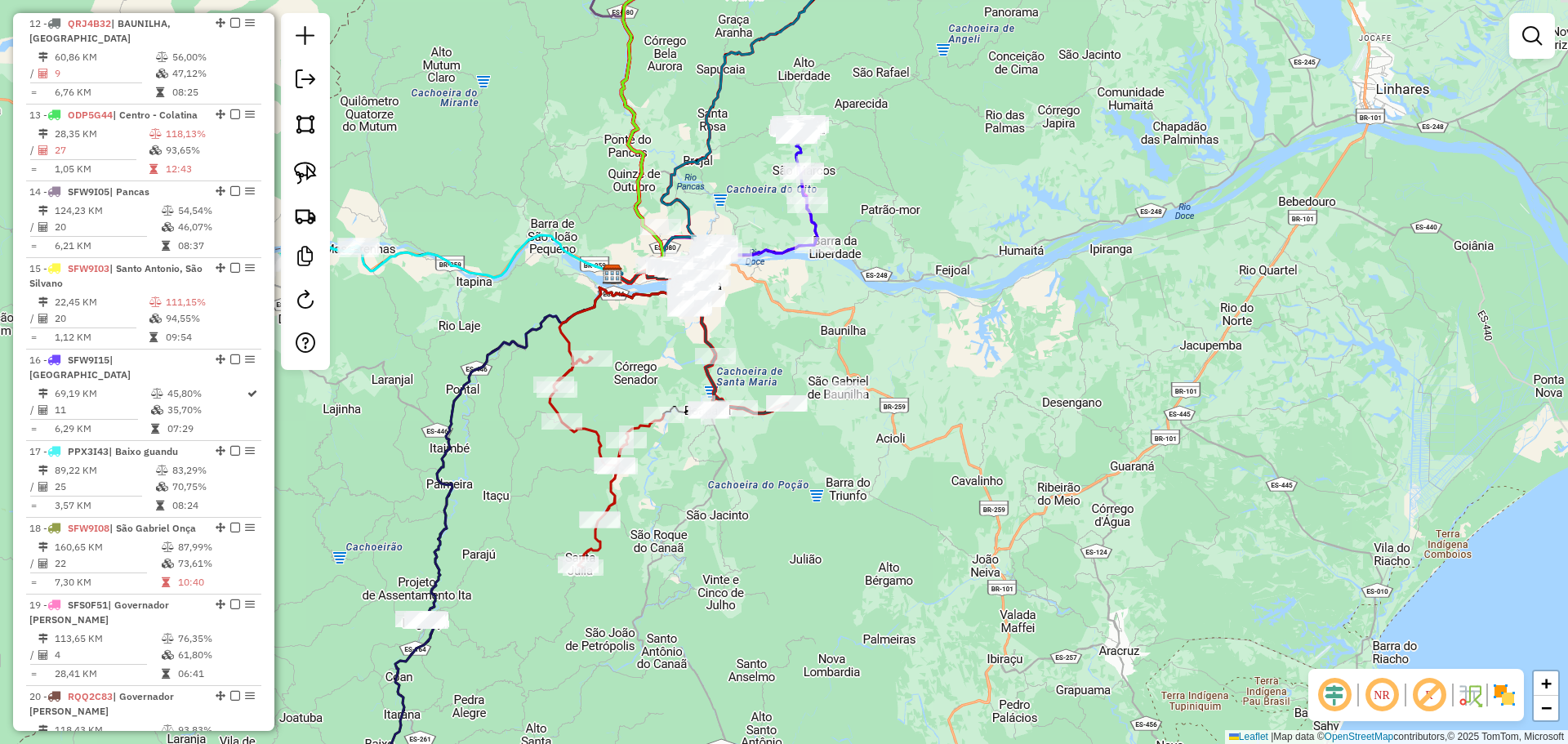
drag, startPoint x: 778, startPoint y: 320, endPoint x: 756, endPoint y: 395, distance: 78.2
click at [784, 397] on div "Janela de atendimento Grade de atendimento Capacidade Transportadoras Veículos …" at bounding box center [784, 372] width 1568 height 744
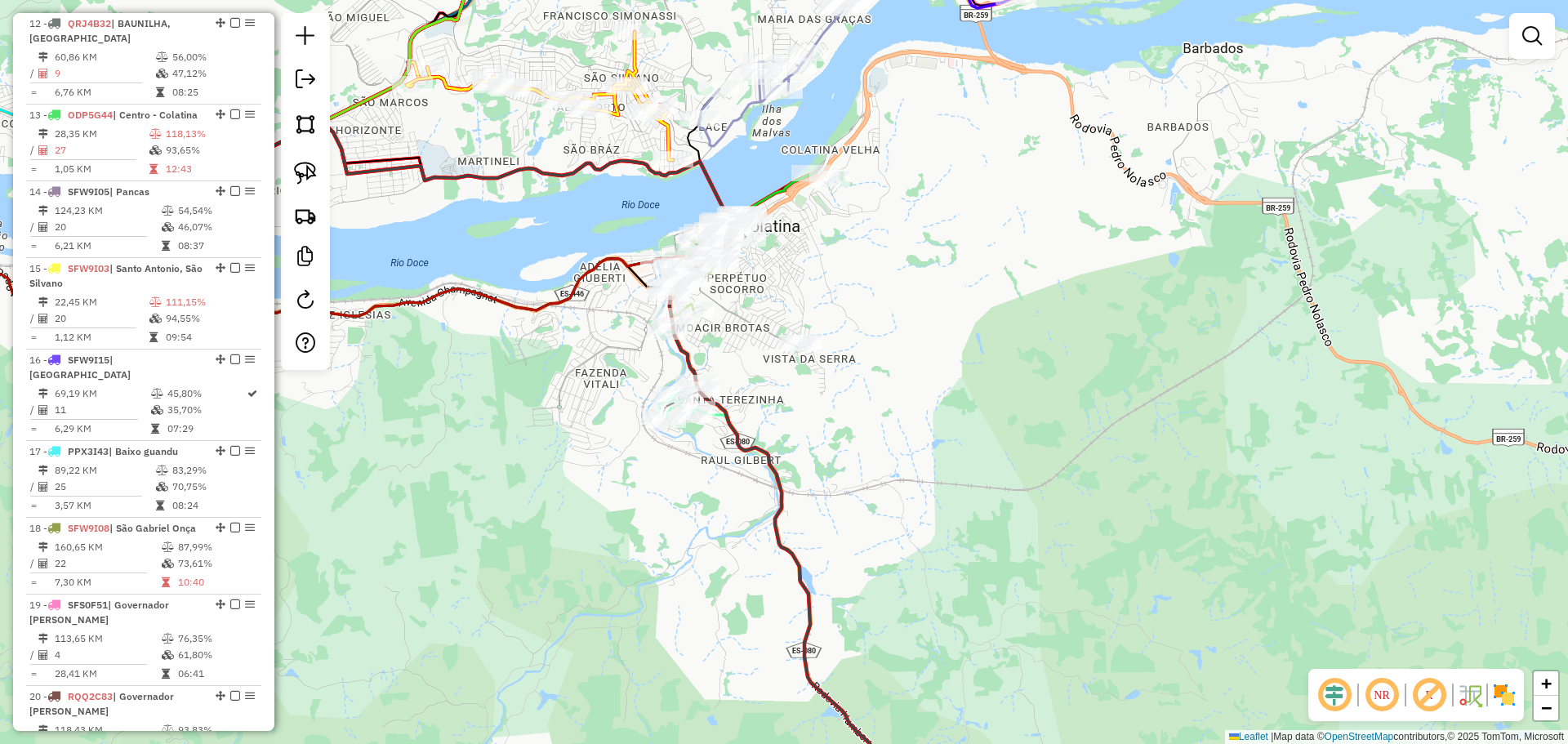
drag, startPoint x: 735, startPoint y: 358, endPoint x: 749, endPoint y: 478, distance: 120.8
click at [749, 478] on div "Janela de atendimento Grade de atendimento Capacidade Transportadoras Veículos …" at bounding box center [784, 372] width 1568 height 744
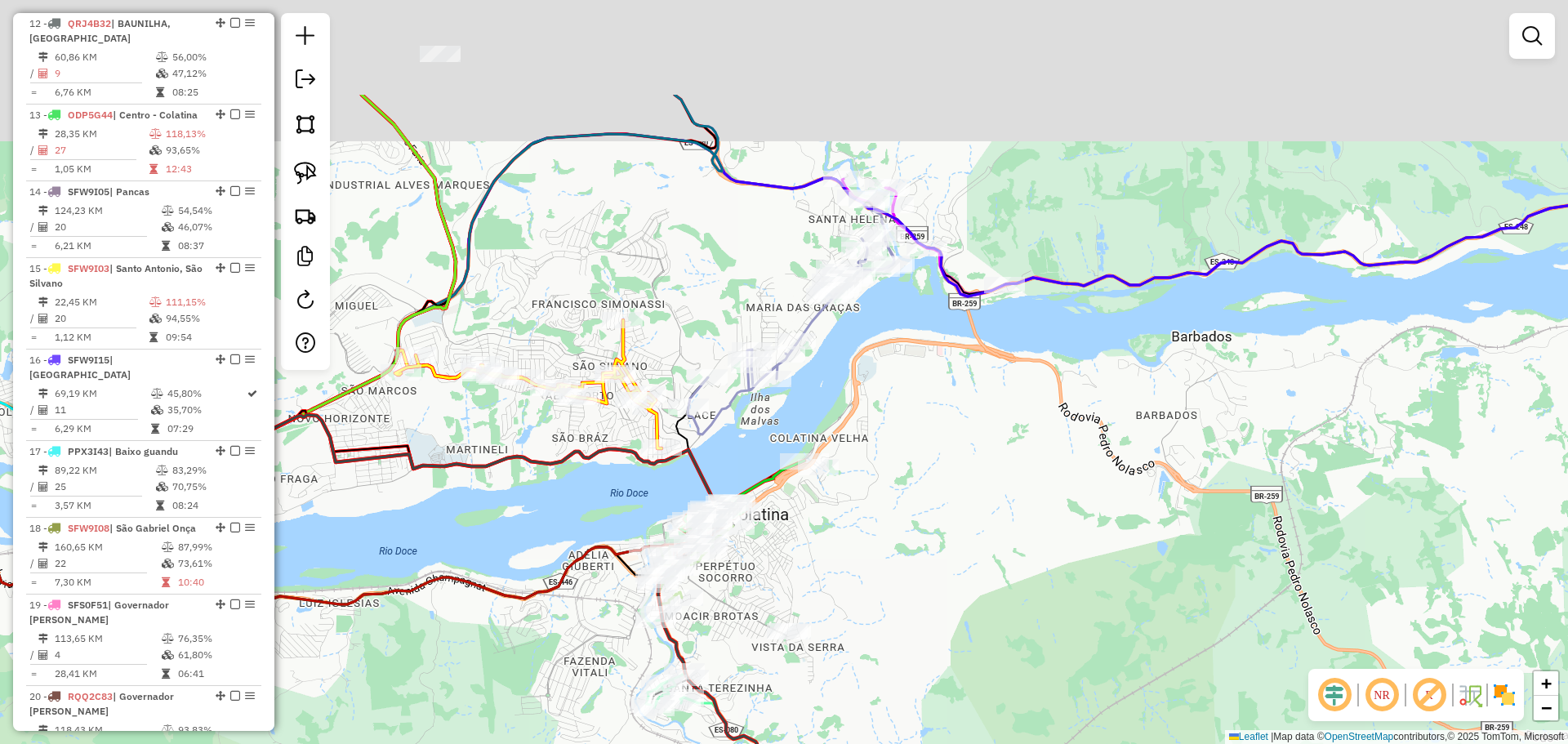
drag, startPoint x: 952, startPoint y: 469, endPoint x: 939, endPoint y: 509, distance: 42.1
click at [941, 509] on div "Janela de atendimento Grade de atendimento Capacidade Transportadoras Veículos …" at bounding box center [784, 372] width 1568 height 744
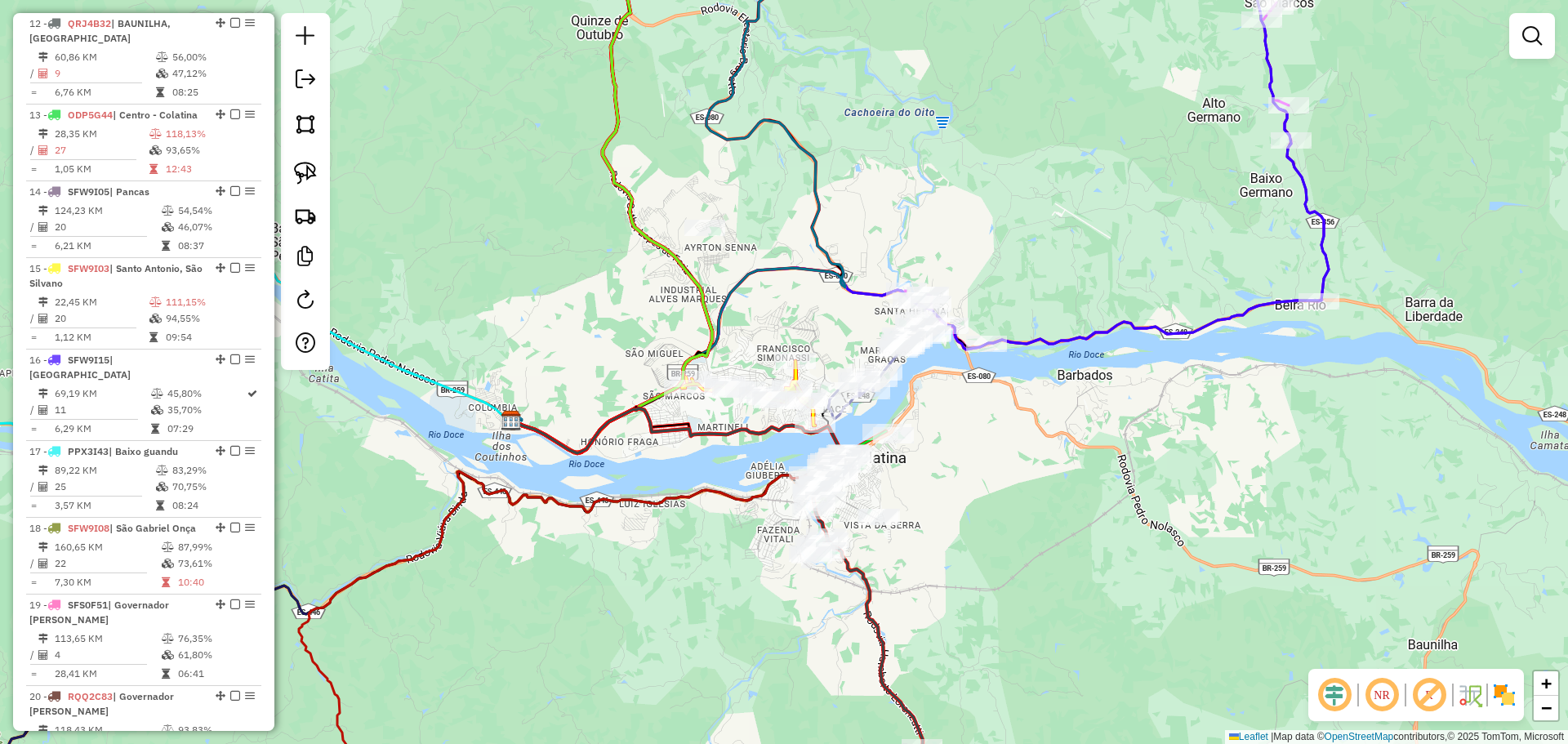
drag, startPoint x: 987, startPoint y: 508, endPoint x: 989, endPoint y: 238, distance: 270.0
click at [989, 238] on div "Janela de atendimento Grade de atendimento Capacidade Transportadoras Veículos …" at bounding box center [784, 372] width 1568 height 744
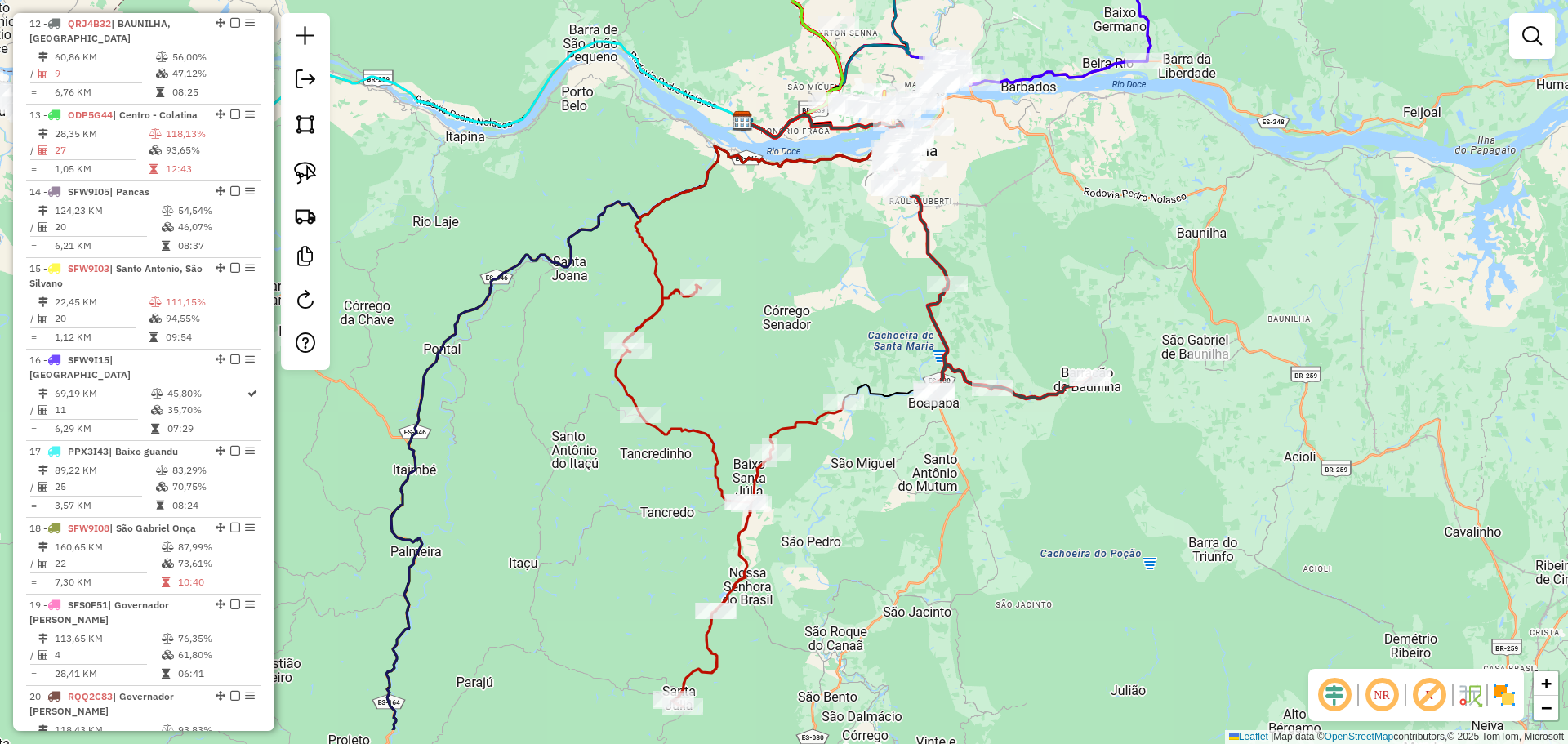
drag, startPoint x: 1045, startPoint y: 406, endPoint x: 1001, endPoint y: 295, distance: 119.4
click at [1016, 280] on div "Janela de atendimento Grade de atendimento Capacidade Transportadoras Veículos …" at bounding box center [784, 372] width 1568 height 744
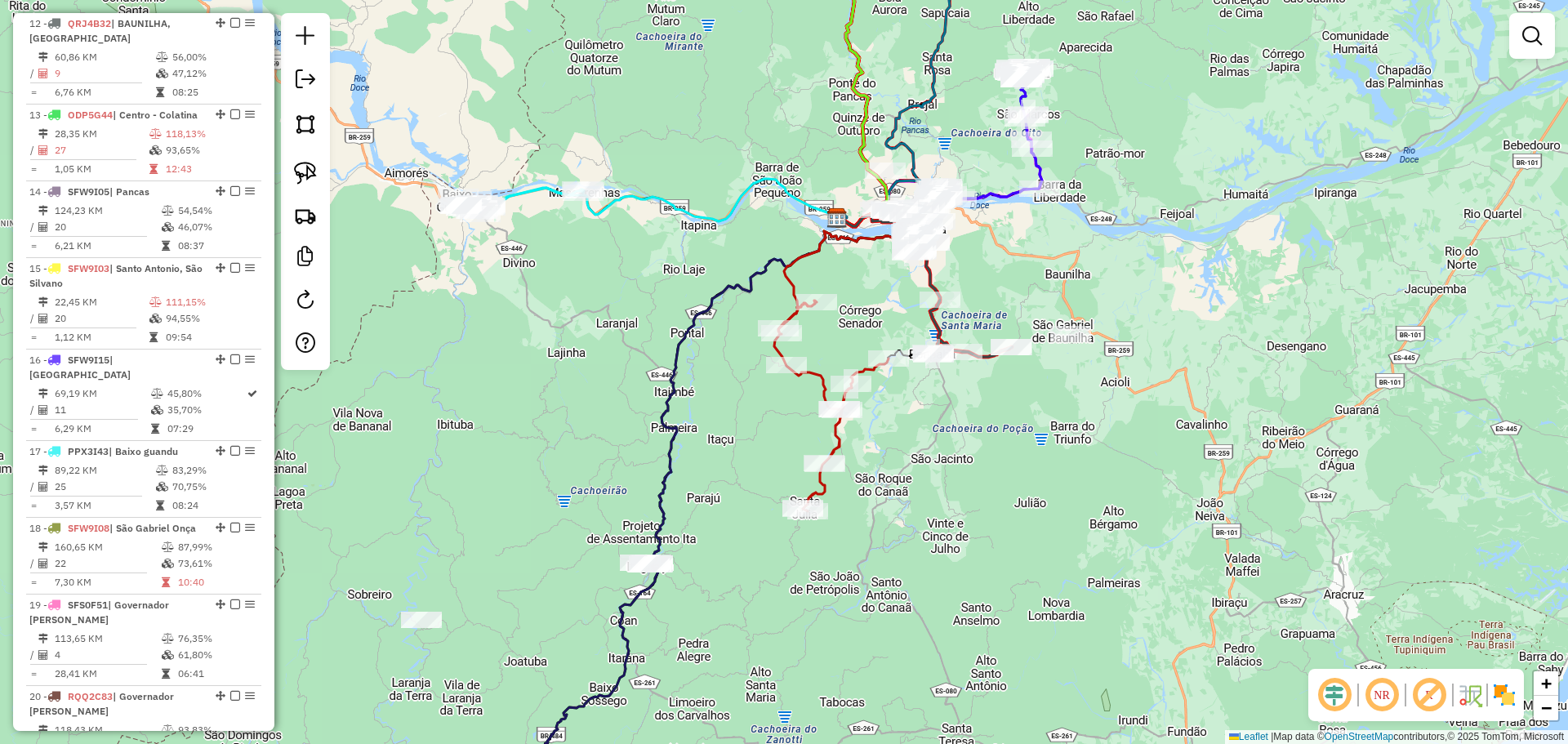
drag, startPoint x: 982, startPoint y: 446, endPoint x: 963, endPoint y: 412, distance: 38.9
click at [963, 412] on div "Janela de atendimento Grade de atendimento Capacidade Transportadoras Veículos …" at bounding box center [784, 372] width 1568 height 744
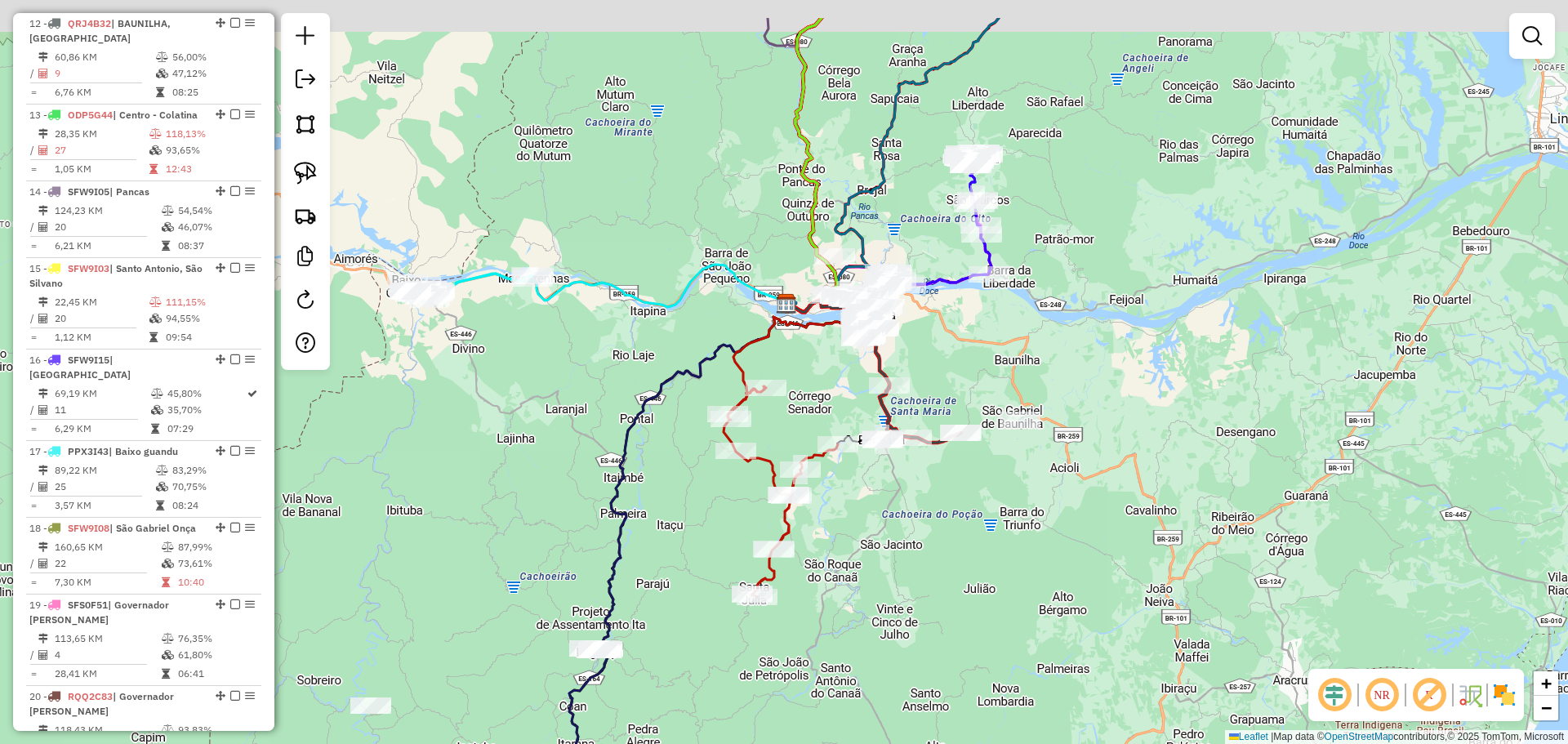
drag, startPoint x: 940, startPoint y: 366, endPoint x: 922, endPoint y: 417, distance: 54.1
click at [922, 417] on div "Janela de atendimento Grade de atendimento Capacidade Transportadoras Veículos …" at bounding box center [784, 372] width 1568 height 744
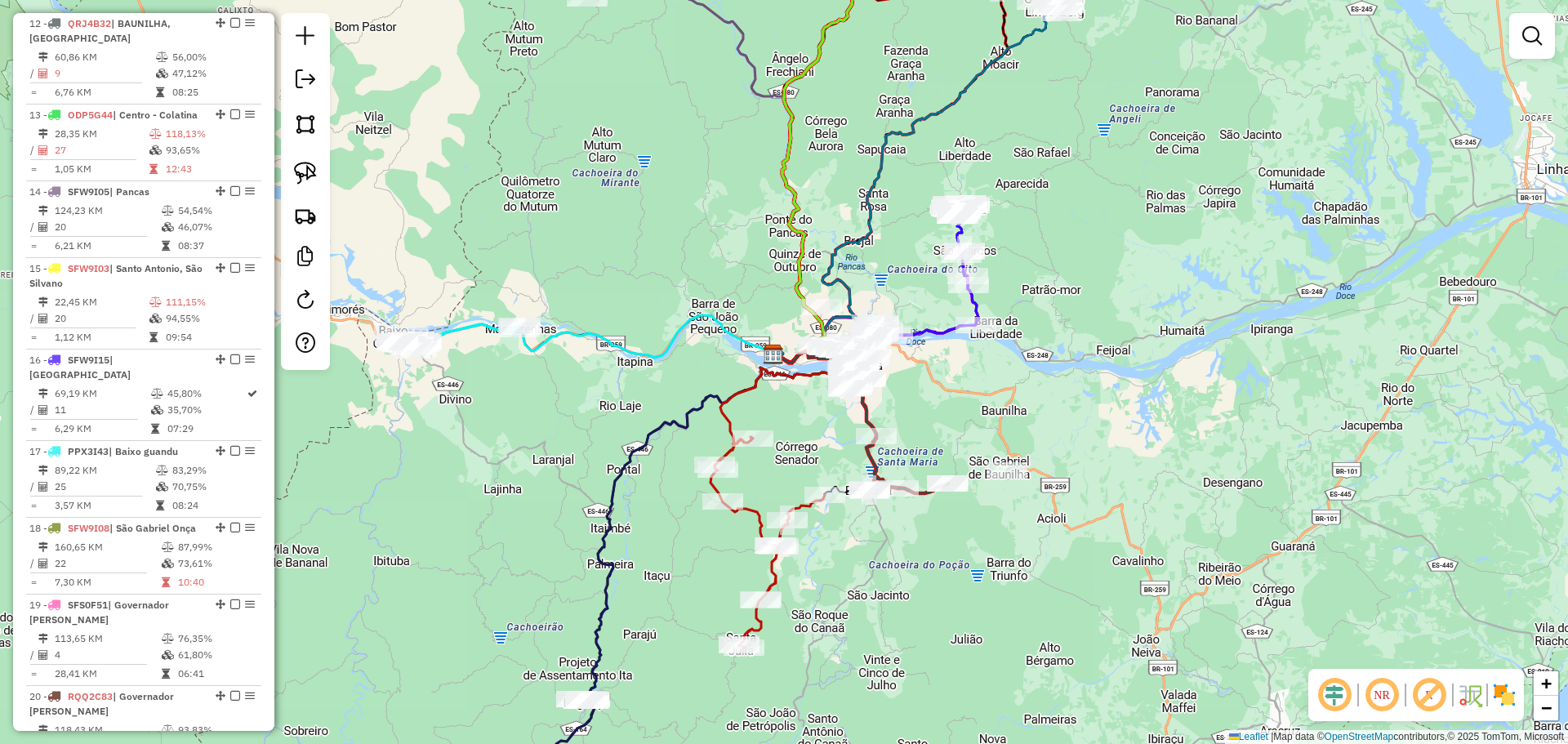
drag, startPoint x: 963, startPoint y: 391, endPoint x: 933, endPoint y: 566, distance: 177.6
click at [933, 566] on div "Janela de atendimento Grade de atendimento Capacidade Transportadoras Veículos …" at bounding box center [784, 372] width 1568 height 744
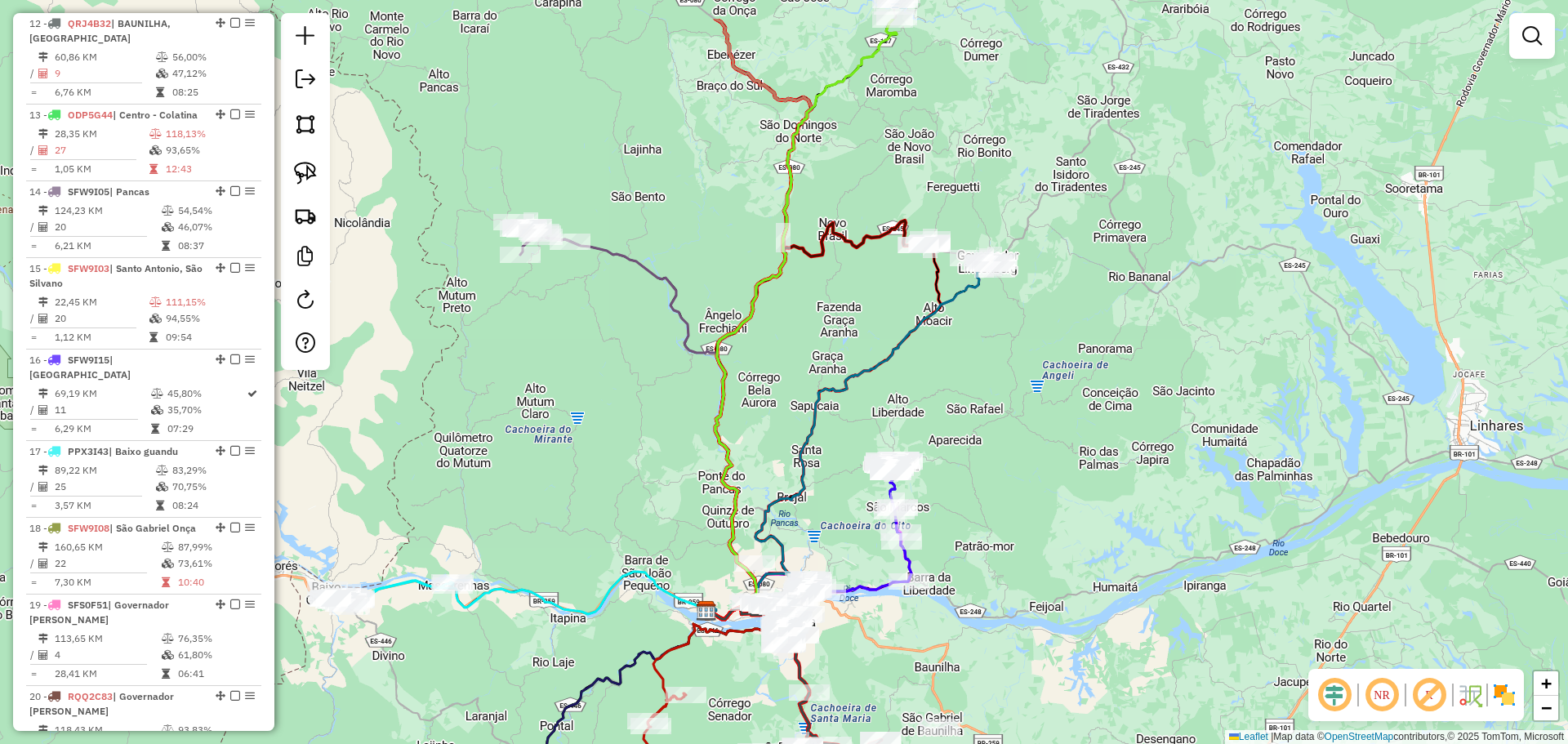
drag, startPoint x: 1057, startPoint y: 349, endPoint x: 989, endPoint y: 515, distance: 179.4
click at [989, 515] on div "Janela de atendimento Grade de atendimento Capacidade Transportadoras Veículos …" at bounding box center [784, 372] width 1568 height 744
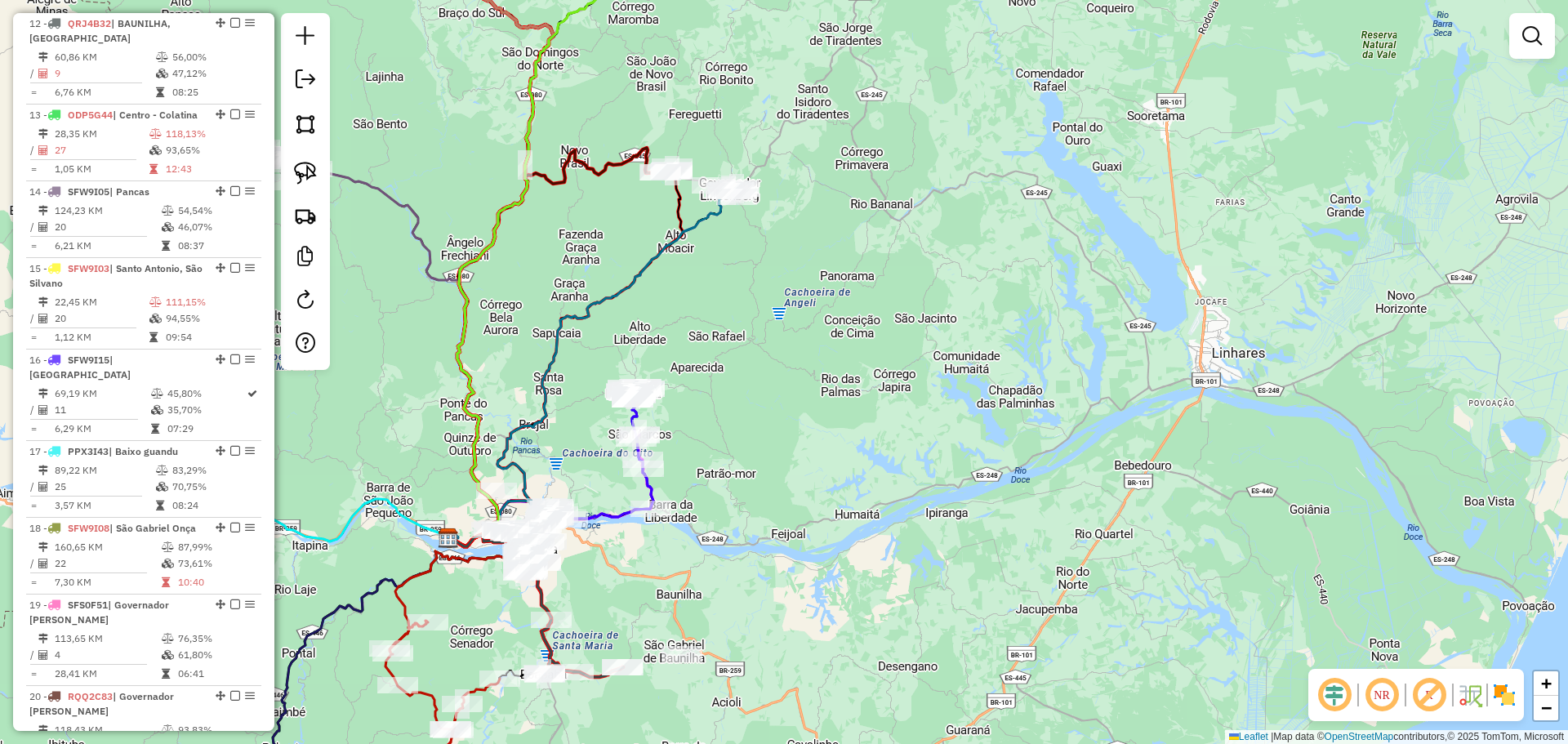
drag, startPoint x: 610, startPoint y: 592, endPoint x: 708, endPoint y: 482, distance: 147.3
click at [706, 485] on div "Janela de atendimento Grade de atendimento Capacidade Transportadoras Veículos …" at bounding box center [784, 372] width 1568 height 744
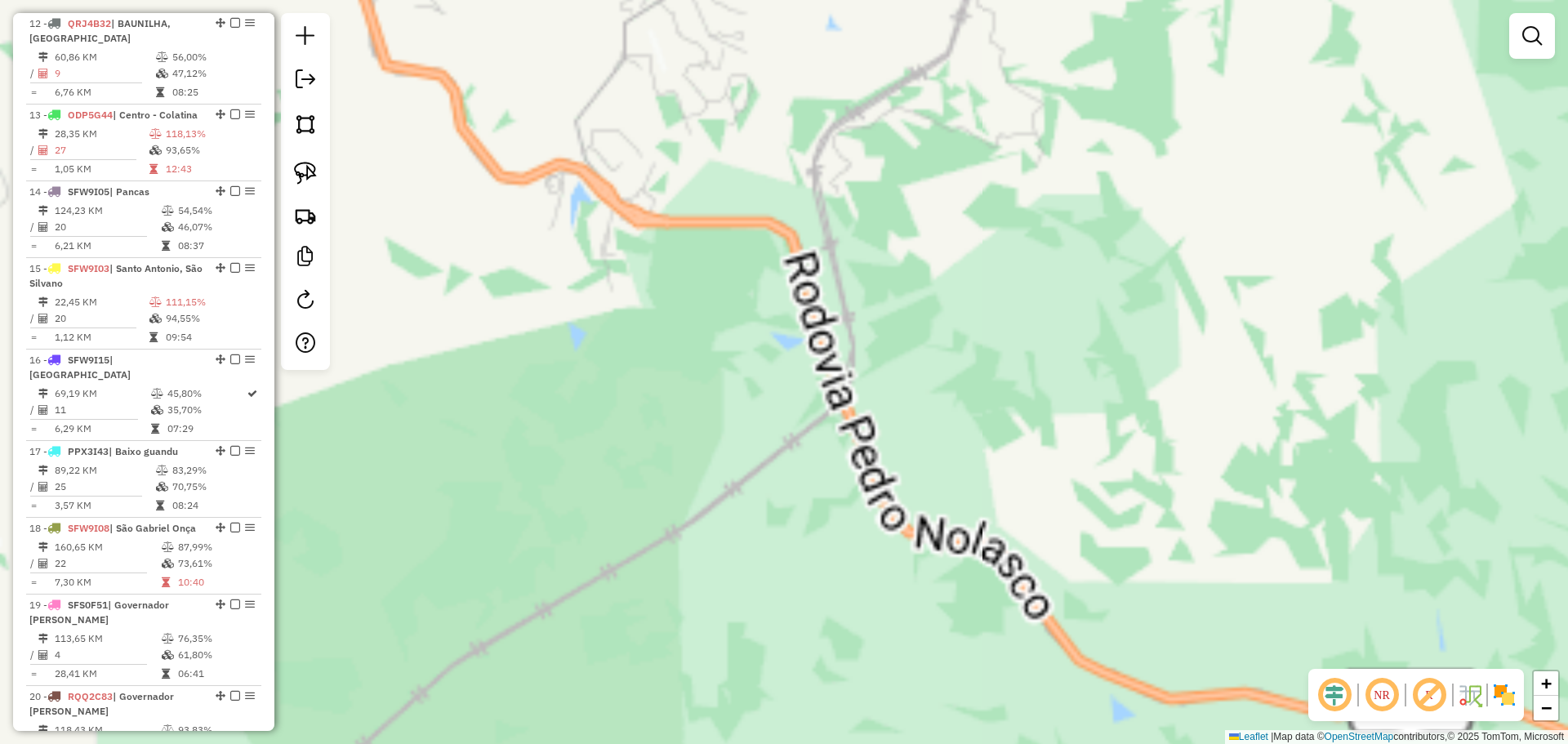
drag, startPoint x: 536, startPoint y: 453, endPoint x: 1014, endPoint y: 625, distance: 508.0
click at [1013, 625] on div "Janela de atendimento Grade de atendimento Capacidade Transportadoras Veículos …" at bounding box center [784, 372] width 1568 height 744
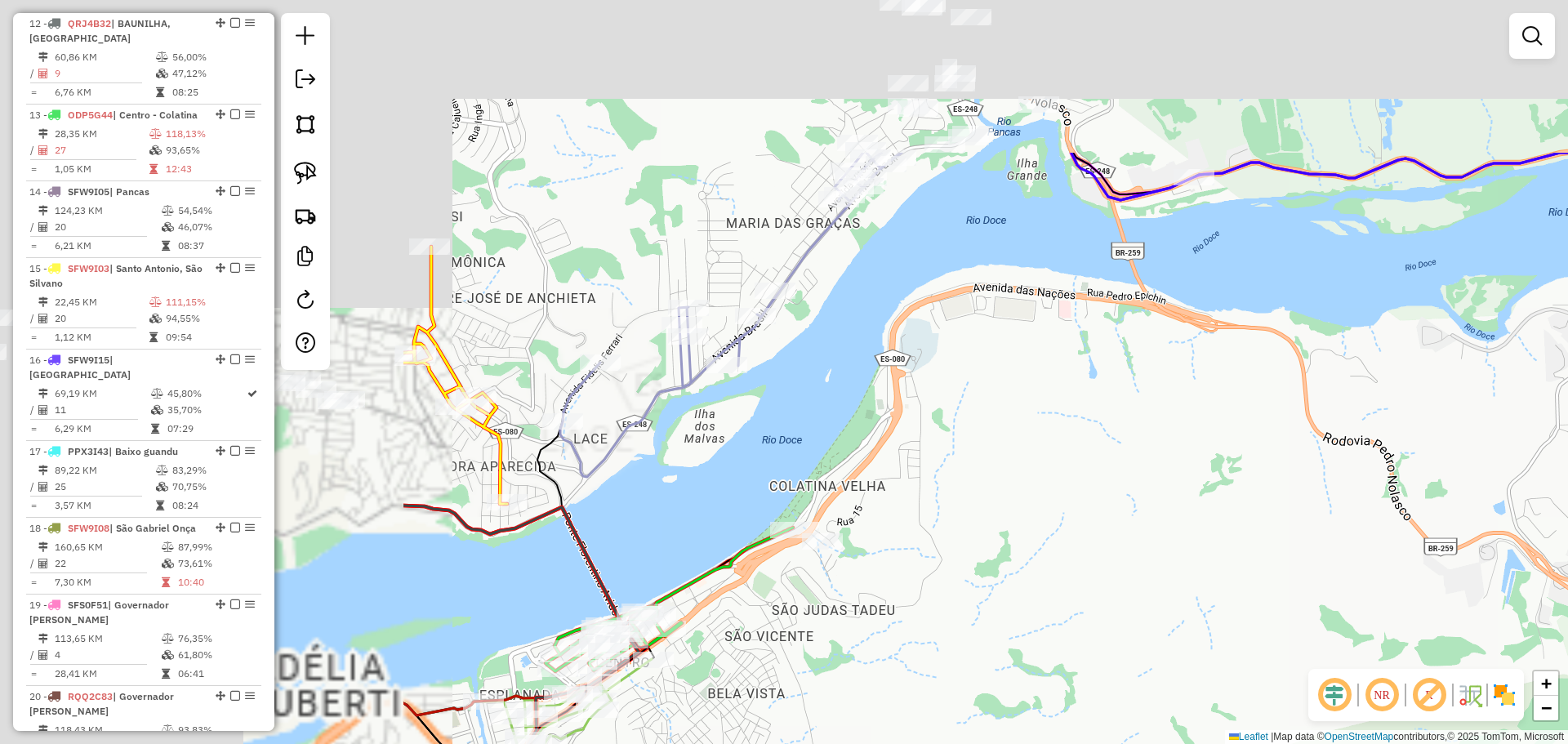
drag, startPoint x: 627, startPoint y: 368, endPoint x: 1186, endPoint y: 595, distance: 603.3
click at [1186, 595] on div "Janela de atendimento Grade de atendimento Capacidade Transportadoras Veículos …" at bounding box center [784, 372] width 1568 height 744
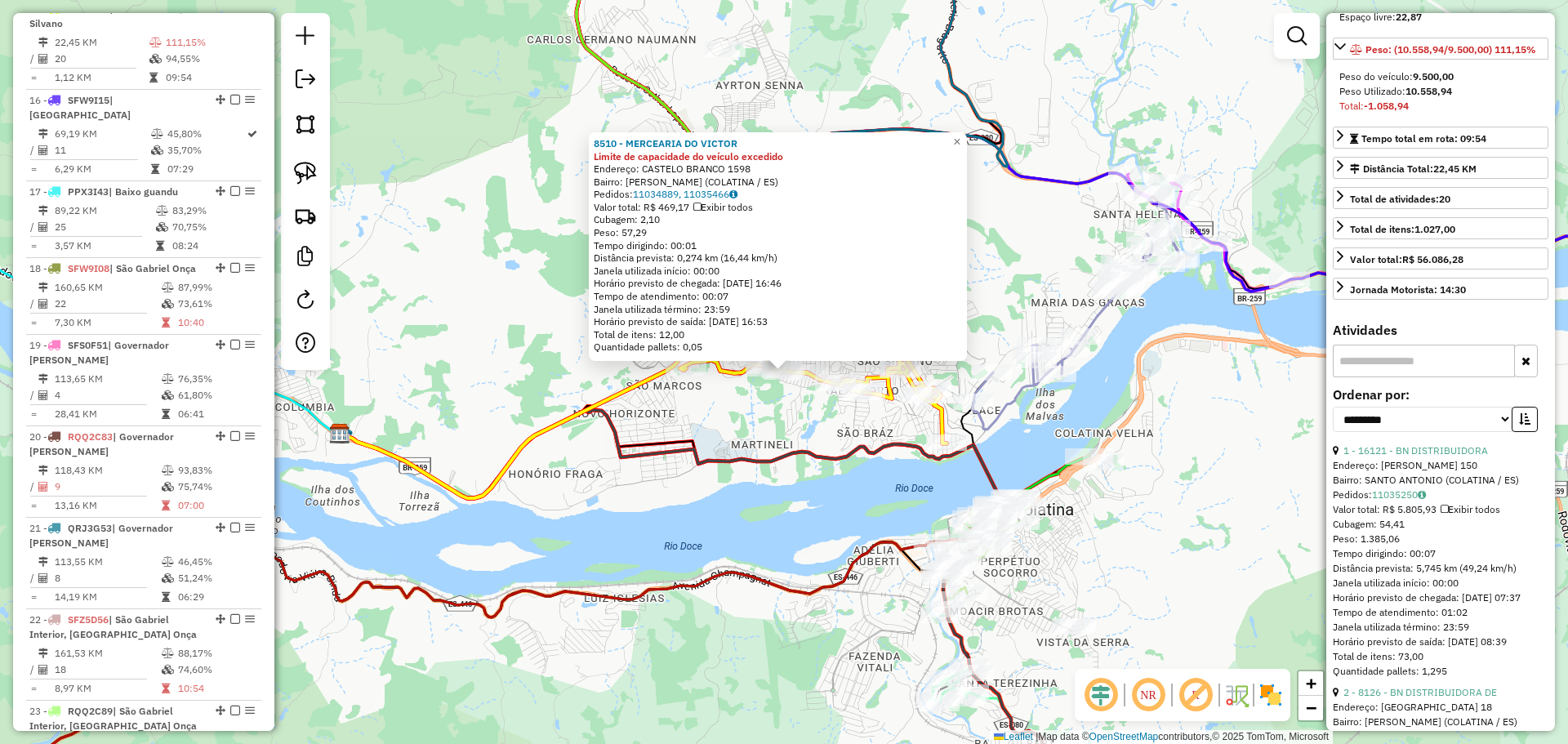
scroll to position [516, 0]
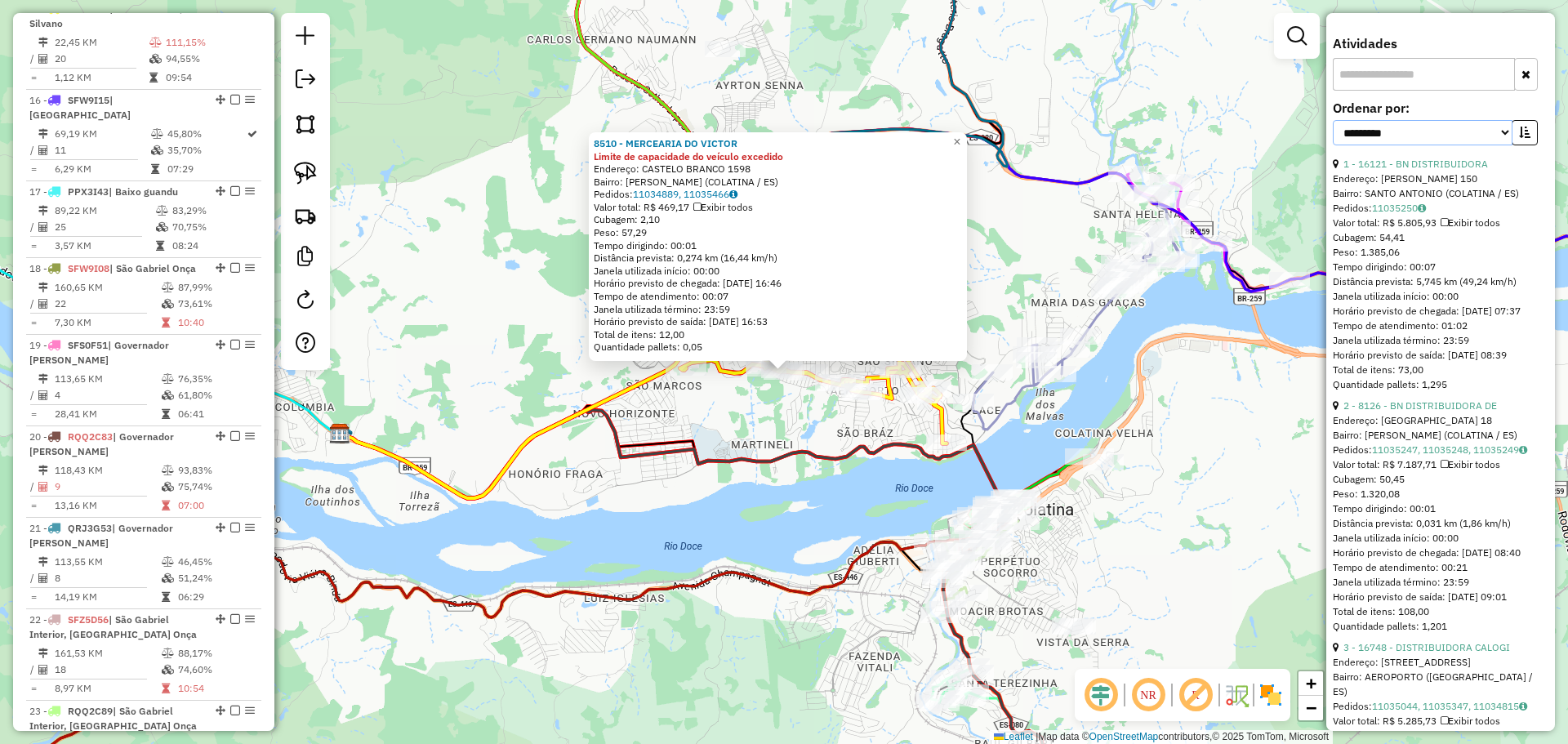
click at [1495, 145] on select "**********" at bounding box center [1422, 132] width 180 height 25
select select "*********"
click at [1332, 145] on select "**********" at bounding box center [1422, 132] width 180 height 25
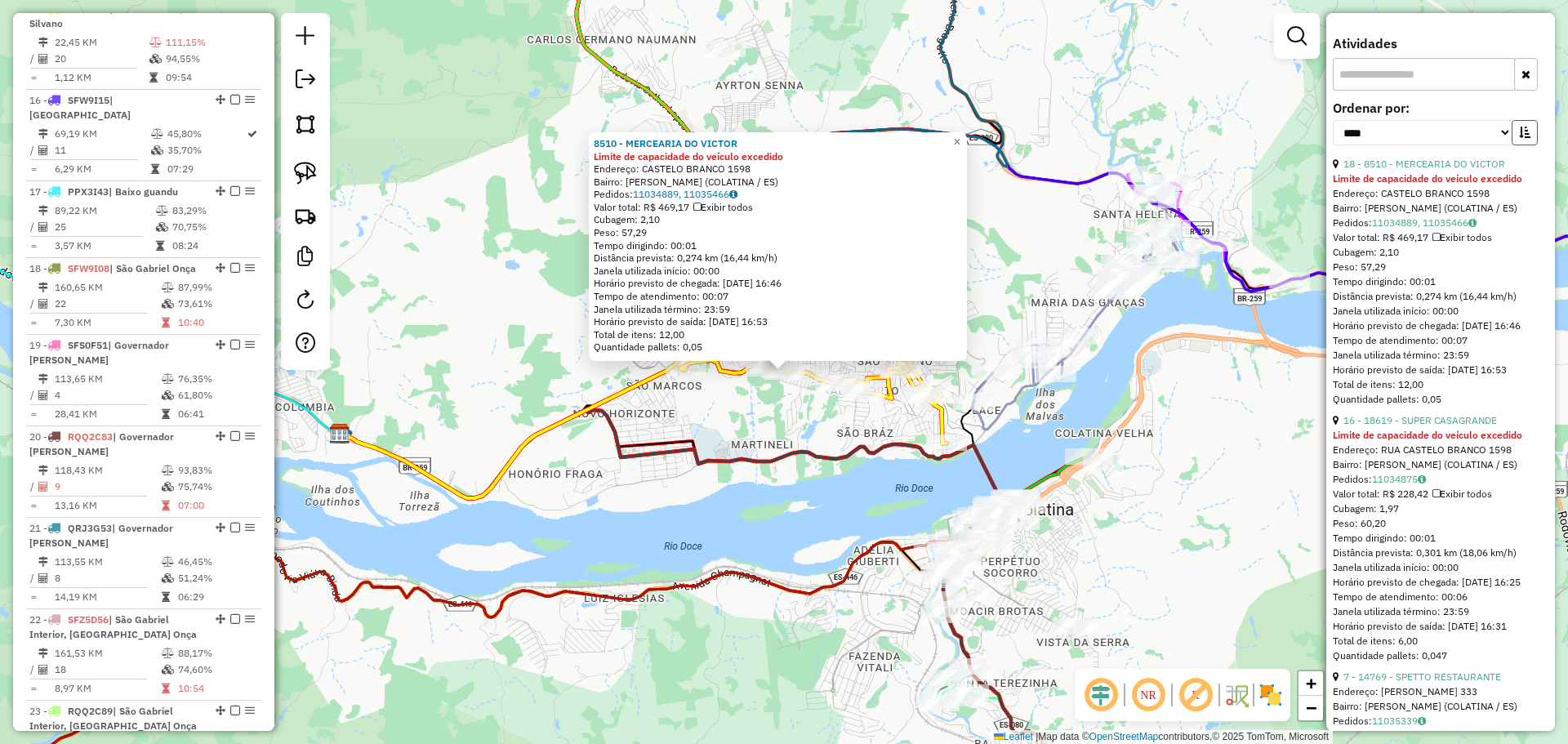
click at [1529, 145] on button "button" at bounding box center [1524, 132] width 26 height 25
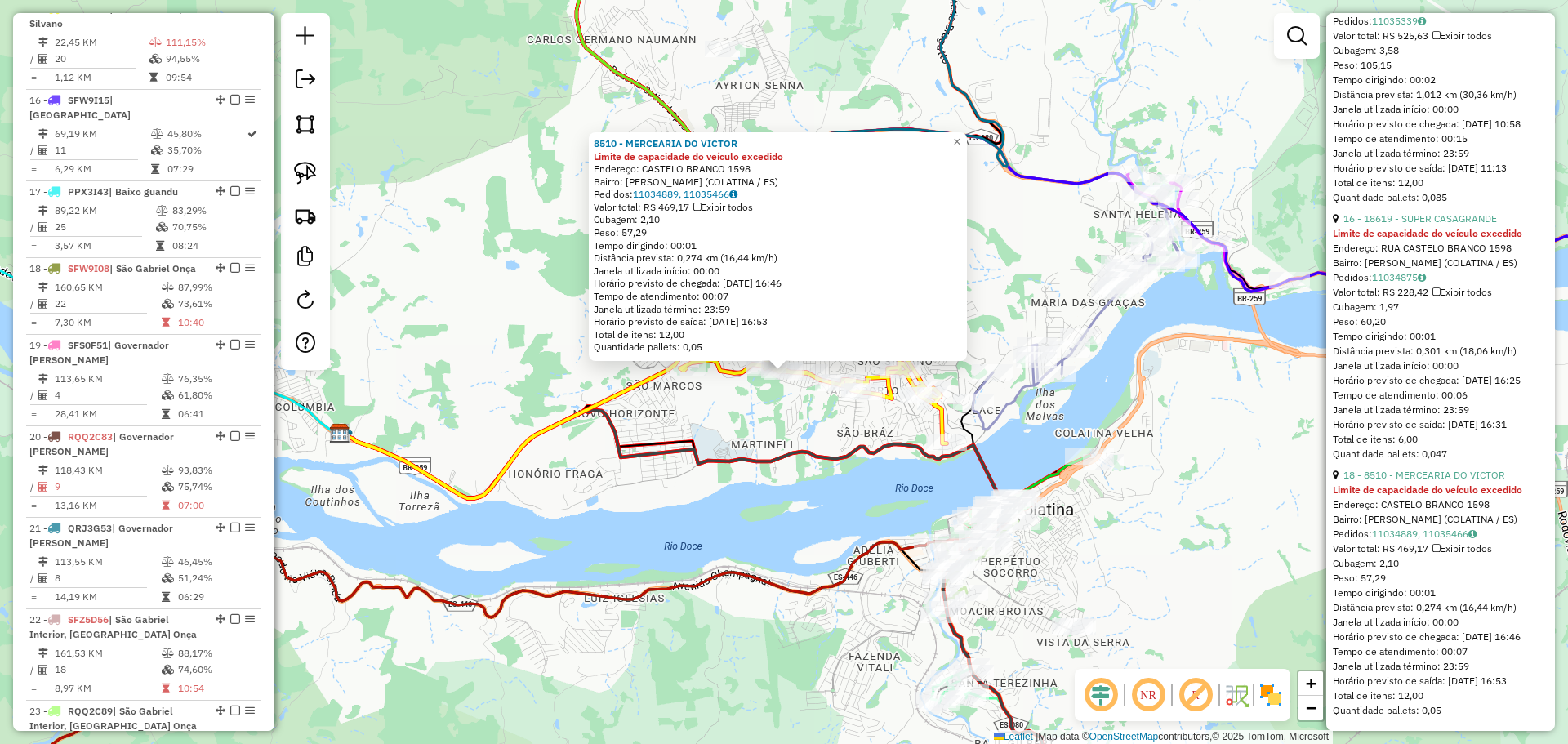
scroll to position [5409, 0]
drag, startPoint x: 823, startPoint y: 522, endPoint x: 826, endPoint y: 513, distance: 9.5
click at [823, 521] on div "8510 - MERCEARIA DO VICTOR Limite de capacidade do veículo excedido Endereço: C…" at bounding box center [784, 372] width 1568 height 744
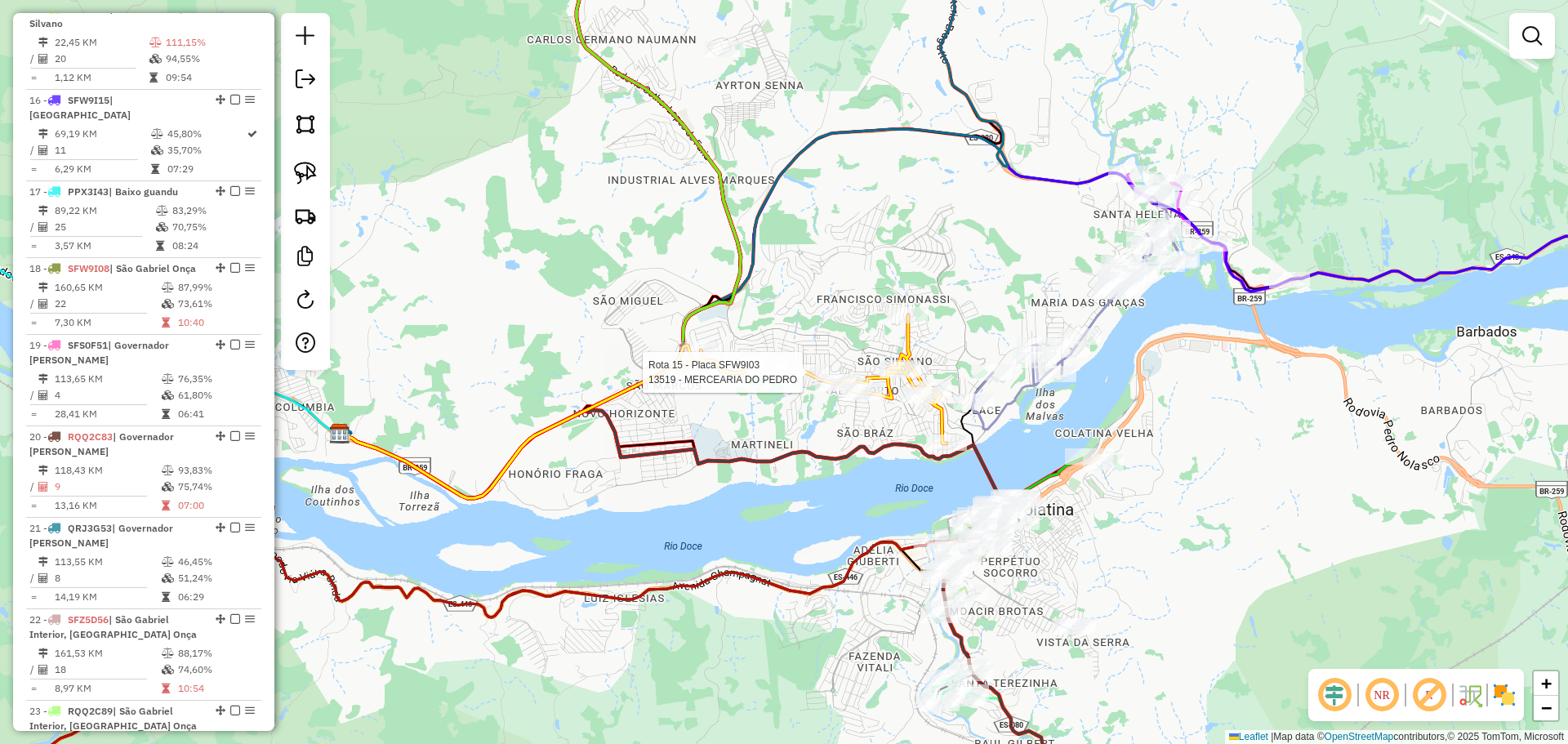
select select "*********"
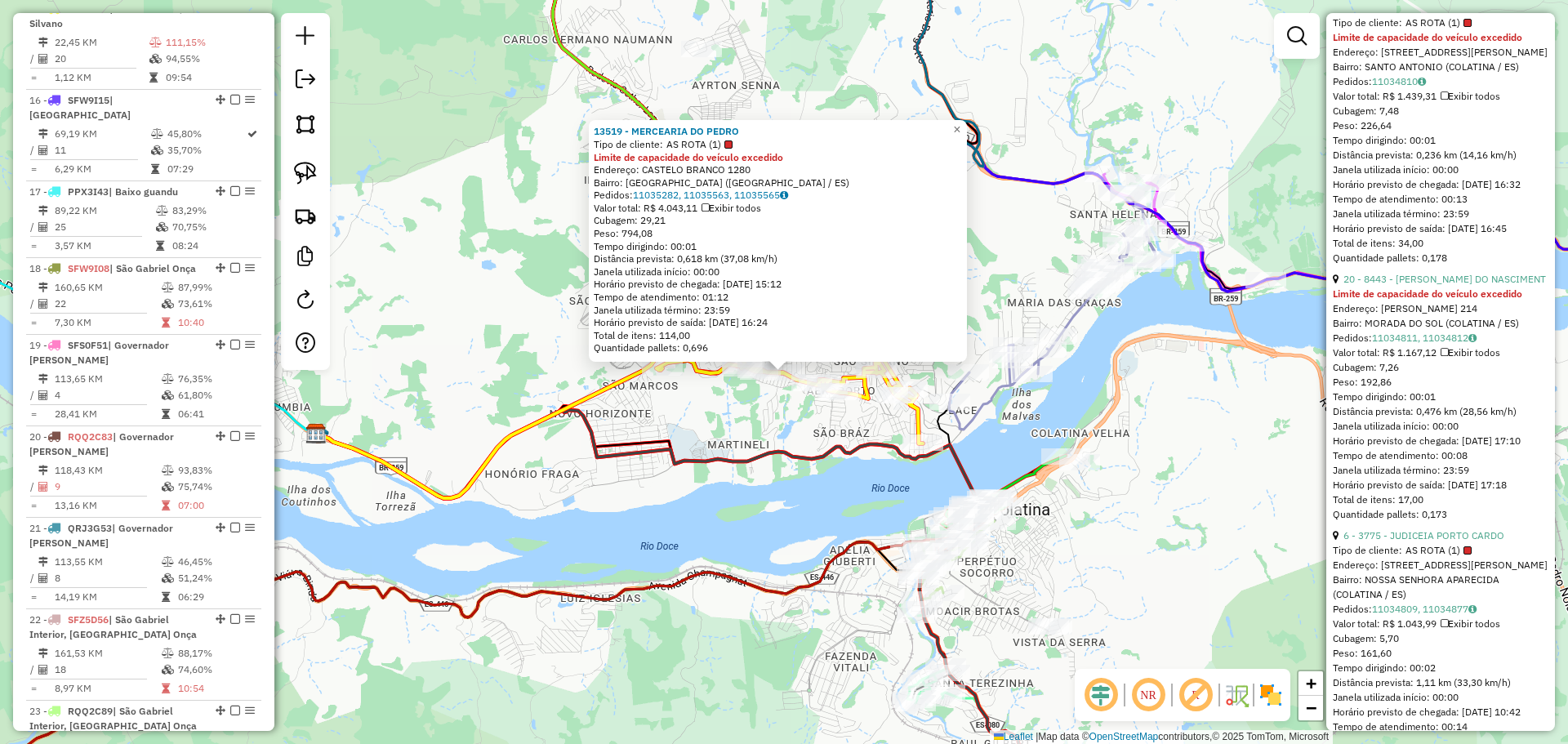
scroll to position [4057, 0]
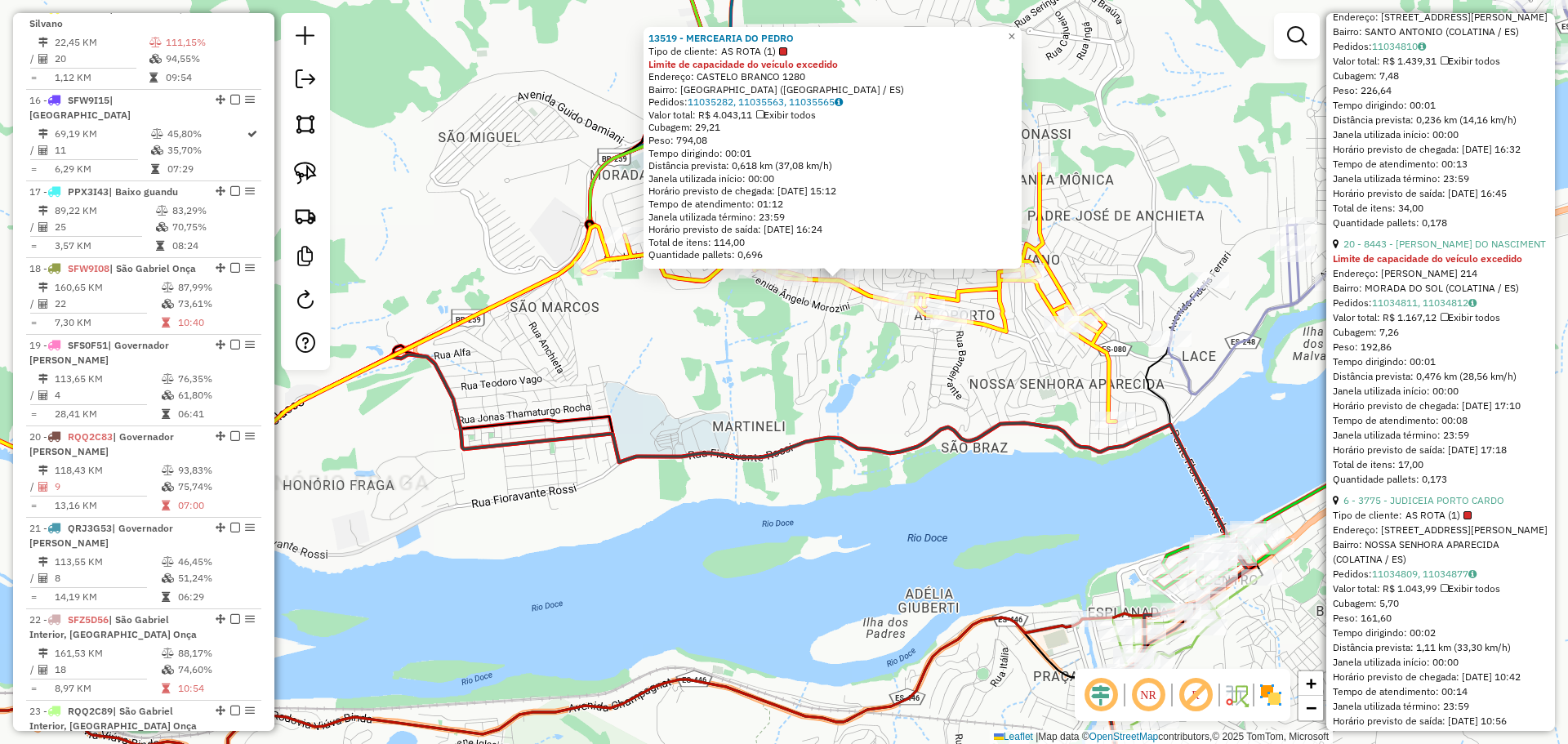
drag, startPoint x: 731, startPoint y: 423, endPoint x: 698, endPoint y: 339, distance: 90.2
click at [731, 423] on div "13519 - MERCEARIA DO PEDRO Tipo de cliente: AS ROTA (1) Limite de capacidade do…" at bounding box center [784, 372] width 1568 height 744
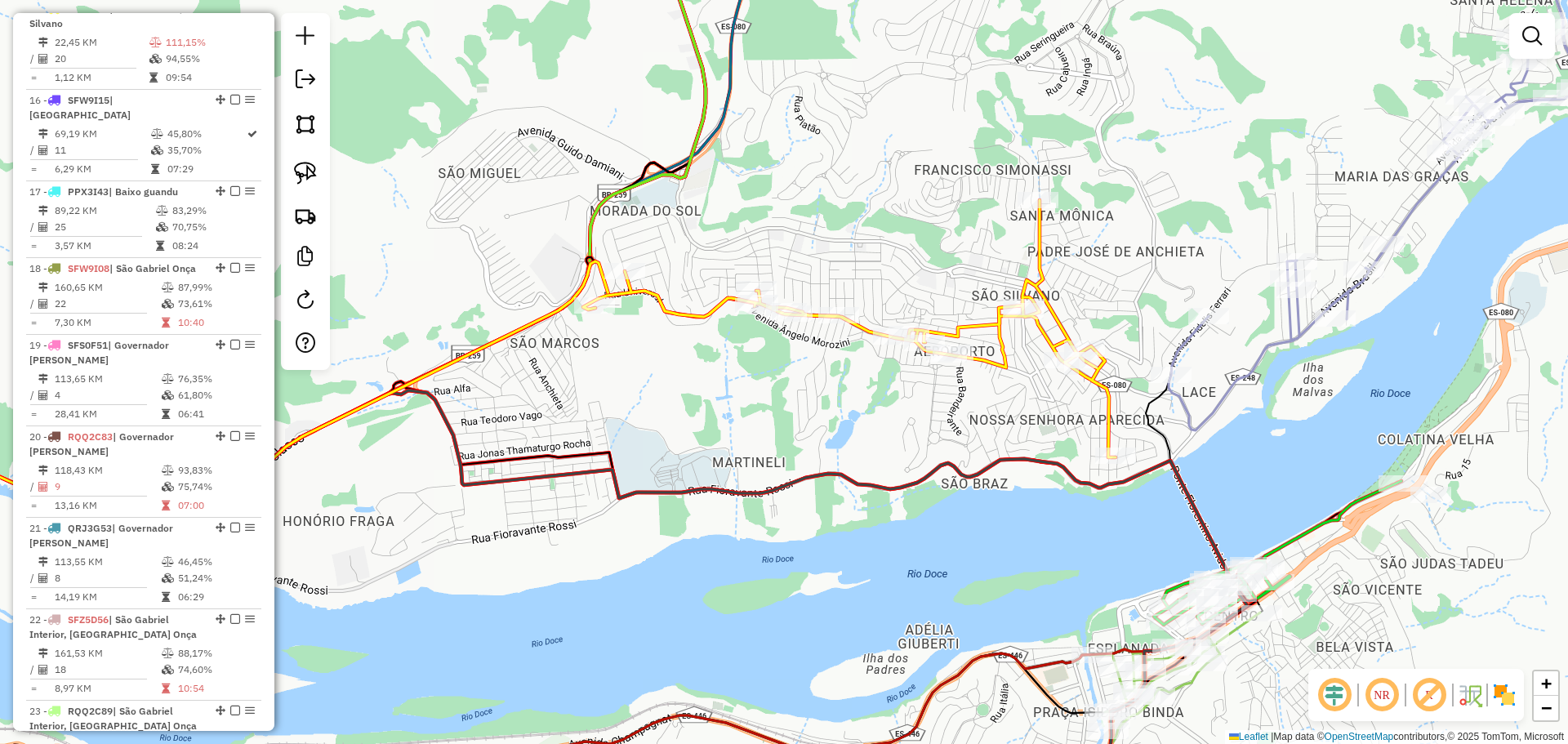
drag, startPoint x: 698, startPoint y: 331, endPoint x: 706, endPoint y: 424, distance: 93.3
click at [706, 424] on div "Janela de atendimento Grade de atendimento Capacidade Transportadoras Veículos …" at bounding box center [784, 372] width 1568 height 744
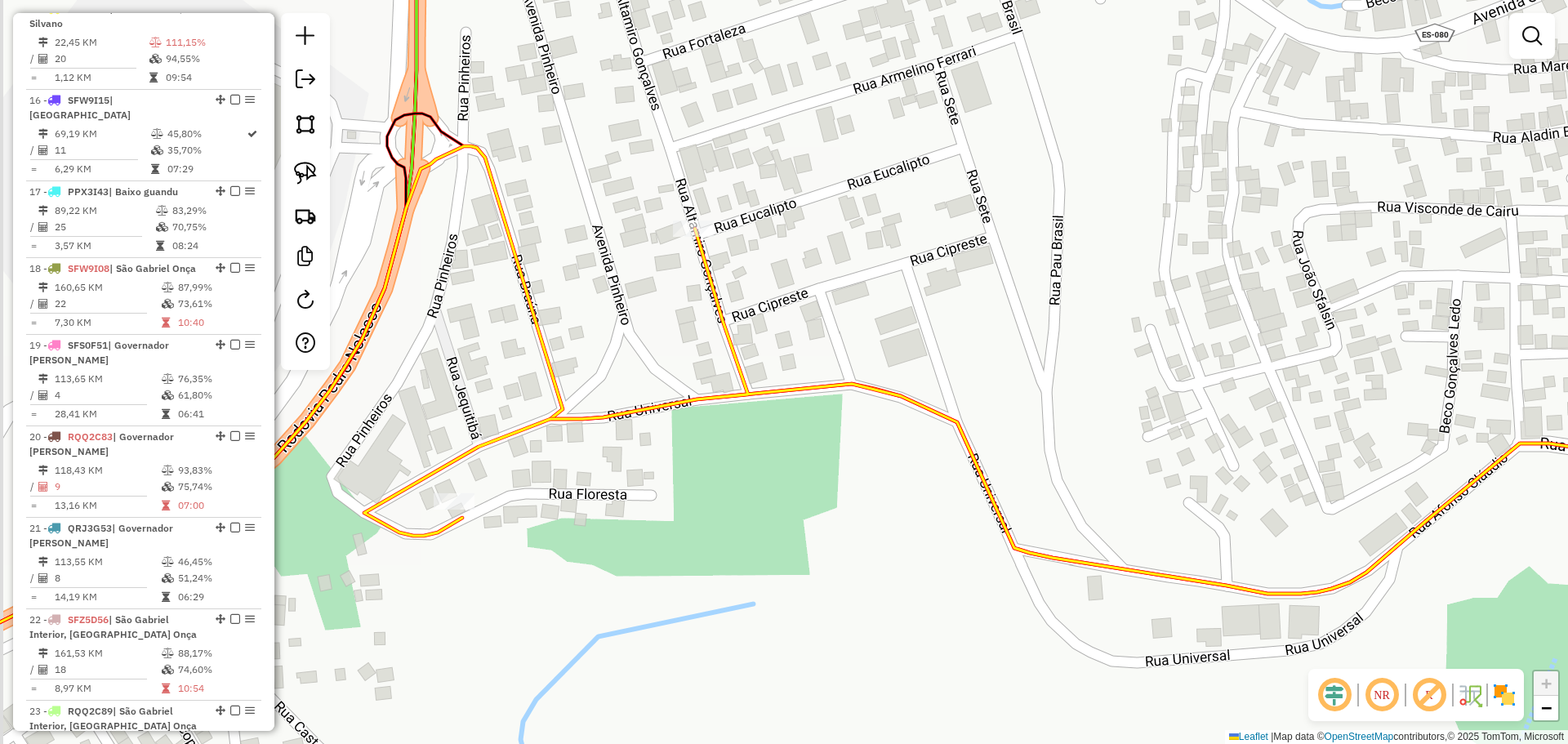
drag, startPoint x: 613, startPoint y: 395, endPoint x: 690, endPoint y: 357, distance: 85.9
click at [690, 357] on div "Janela de atendimento Grade de atendimento Capacidade Transportadoras Veículos …" at bounding box center [784, 372] width 1568 height 744
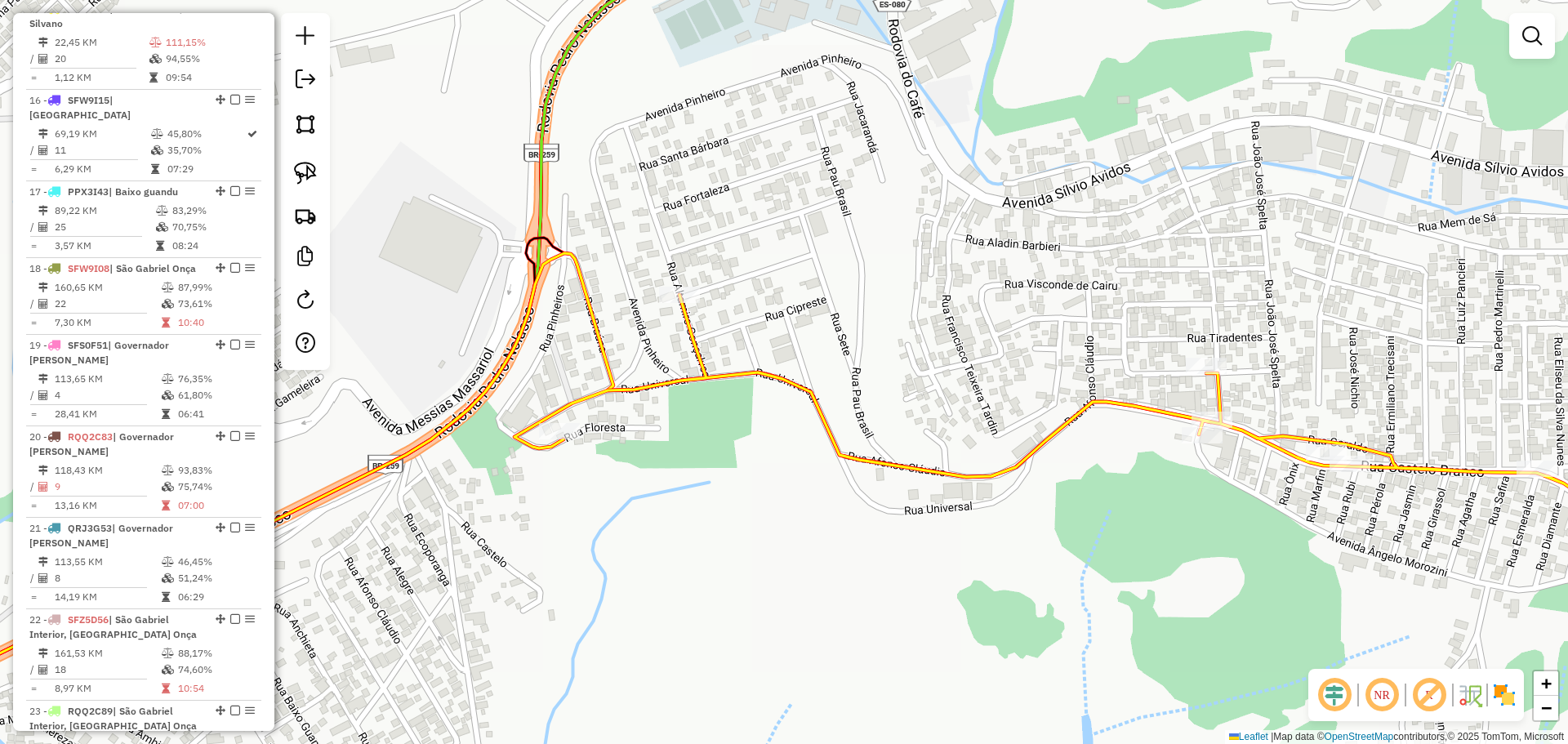
drag, startPoint x: 955, startPoint y: 380, endPoint x: 943, endPoint y: 382, distance: 12.2
click at [943, 382] on div "Janela de atendimento Grade de atendimento Capacidade Transportadoras Veículos …" at bounding box center [784, 372] width 1568 height 744
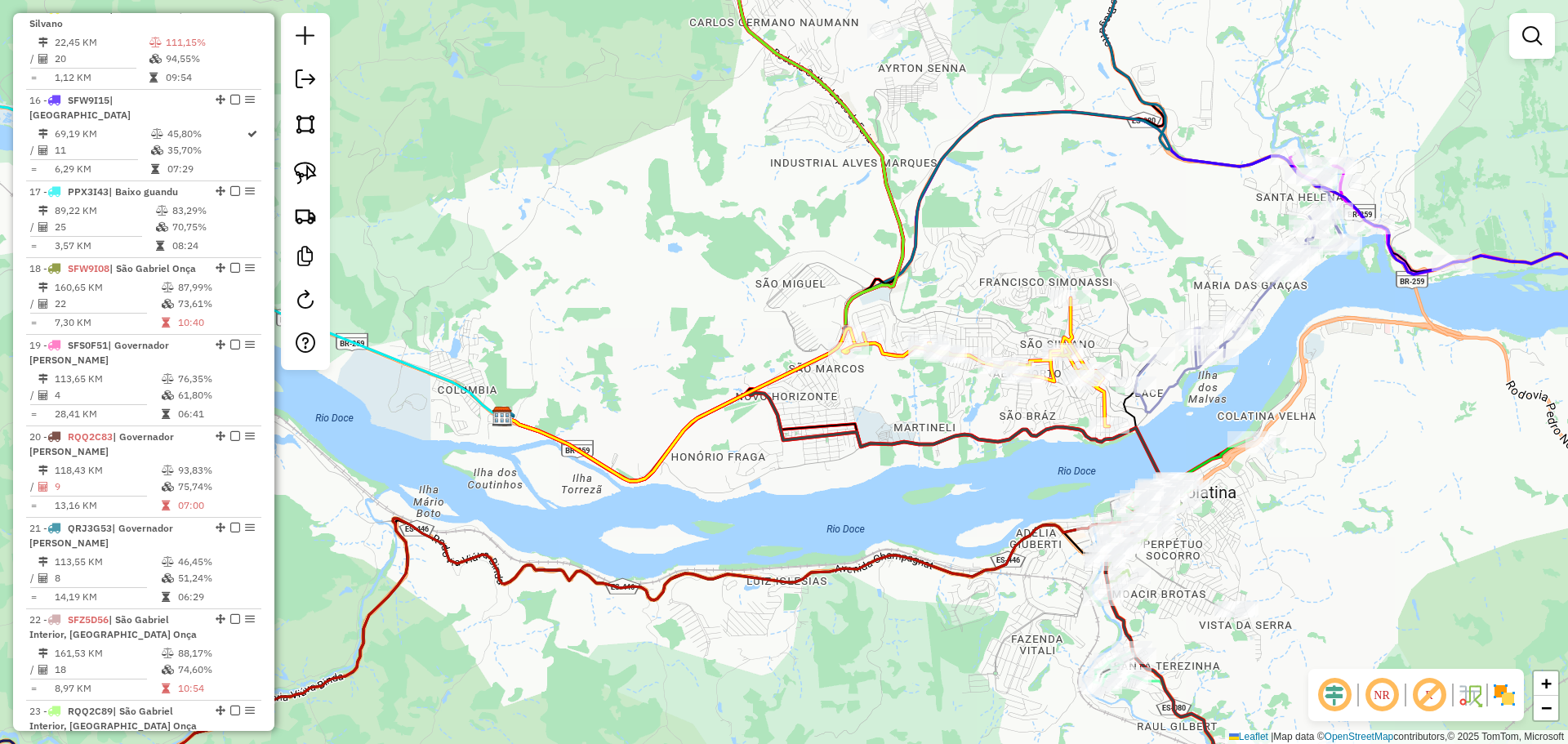
drag, startPoint x: 921, startPoint y: 277, endPoint x: 794, endPoint y: 376, distance: 161.0
click at [800, 393] on div "Janela de atendimento Grade de atendimento Capacidade Transportadoras Veículos …" at bounding box center [784, 372] width 1568 height 744
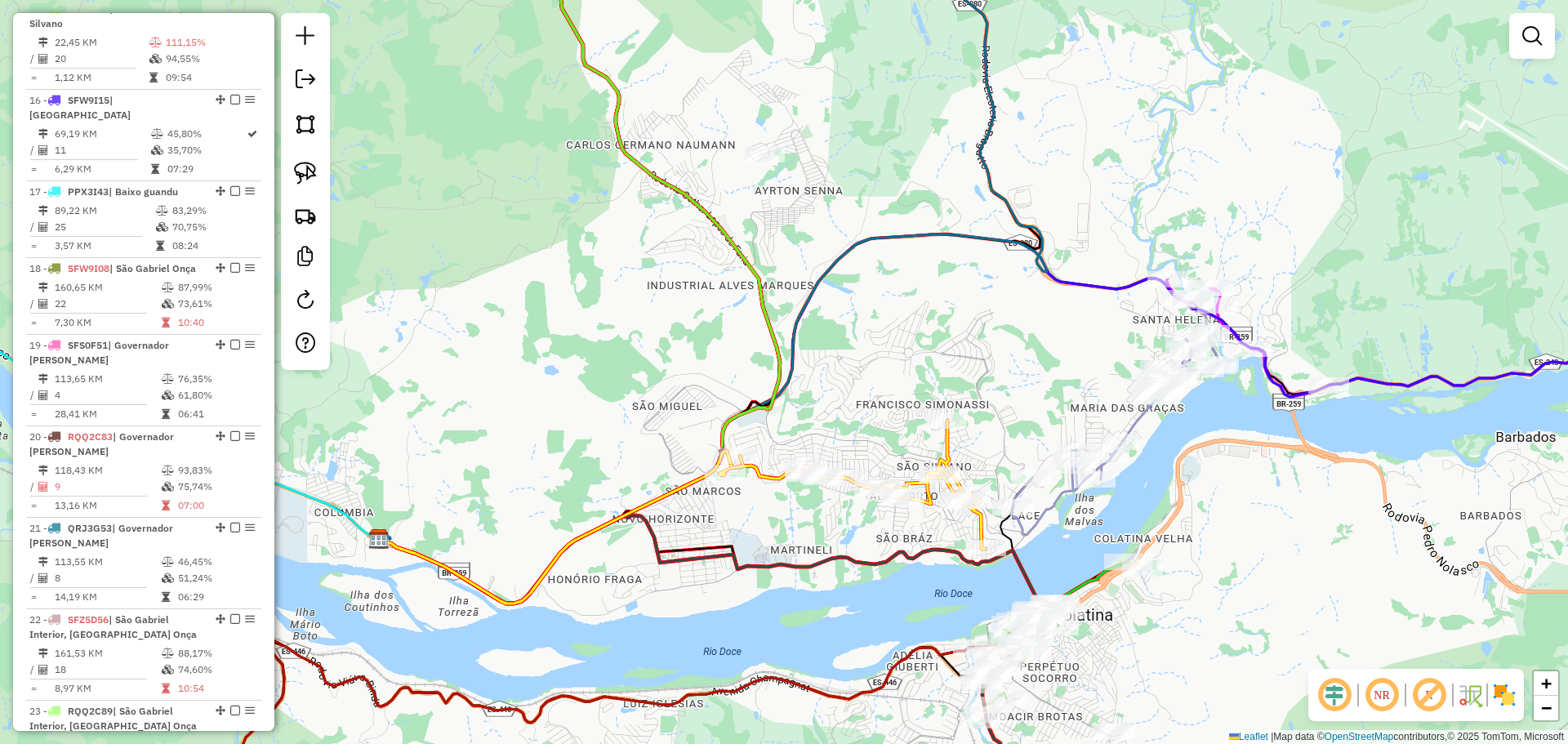
drag, startPoint x: 873, startPoint y: 210, endPoint x: 713, endPoint y: 363, distance: 221.4
click at [714, 363] on div "Janela de atendimento Grade de atendimento Capacidade Transportadoras Veículos …" at bounding box center [784, 372] width 1568 height 744
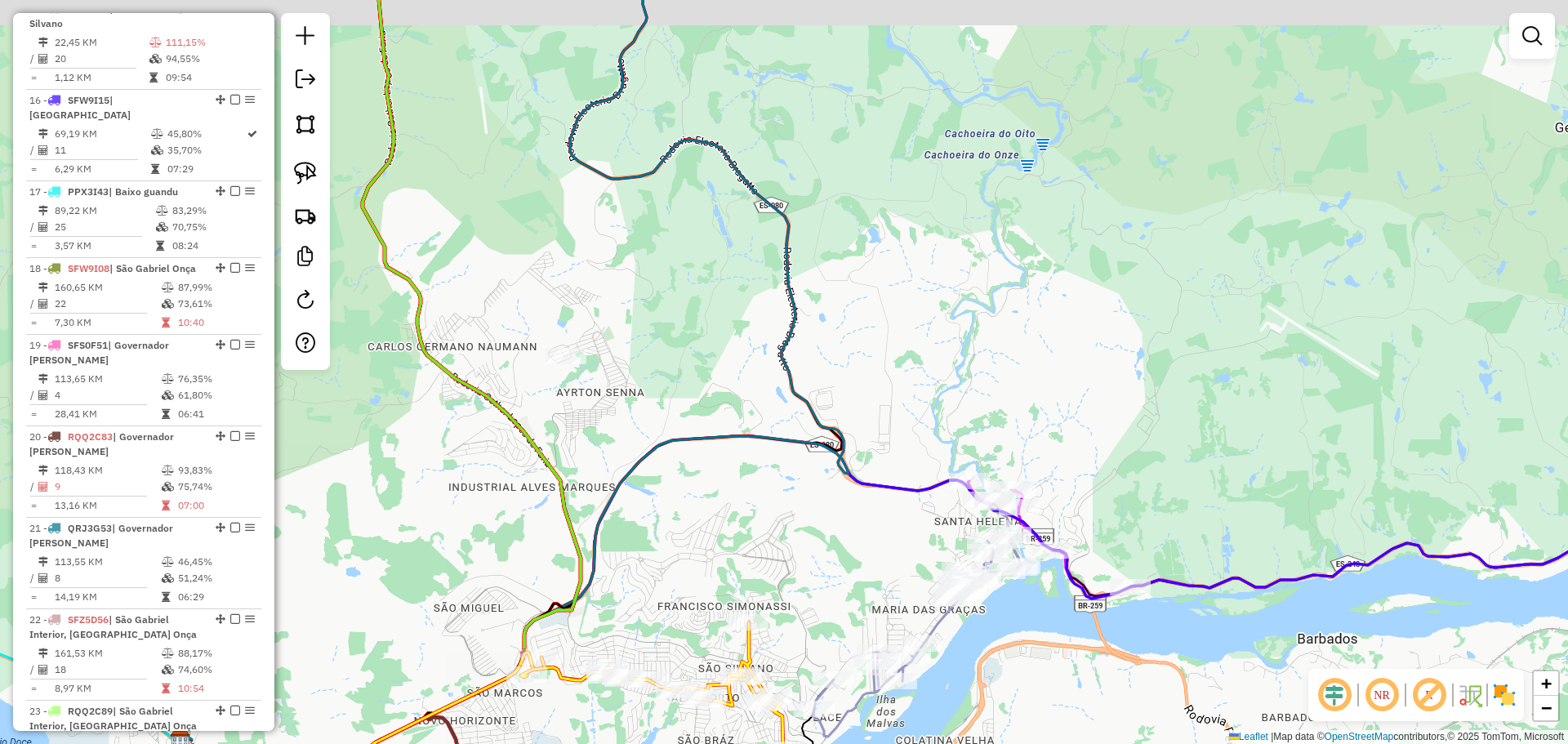
drag, startPoint x: 886, startPoint y: 240, endPoint x: 787, endPoint y: 368, distance: 161.8
click at [791, 396] on div "Janela de atendimento Grade de atendimento Capacidade Transportadoras Veículos …" at bounding box center [784, 372] width 1568 height 744
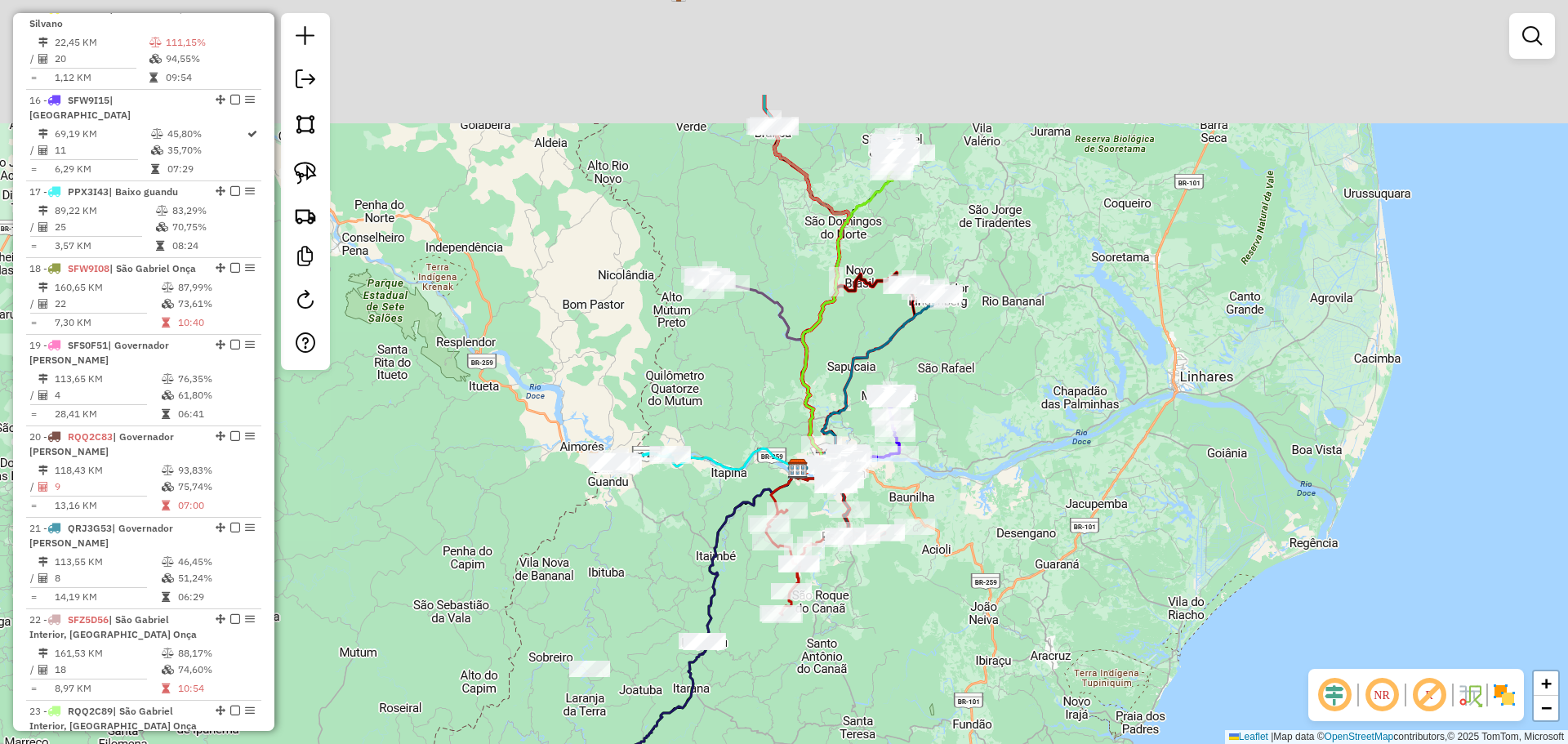
click at [803, 377] on icon at bounding box center [847, 308] width 98 height 328
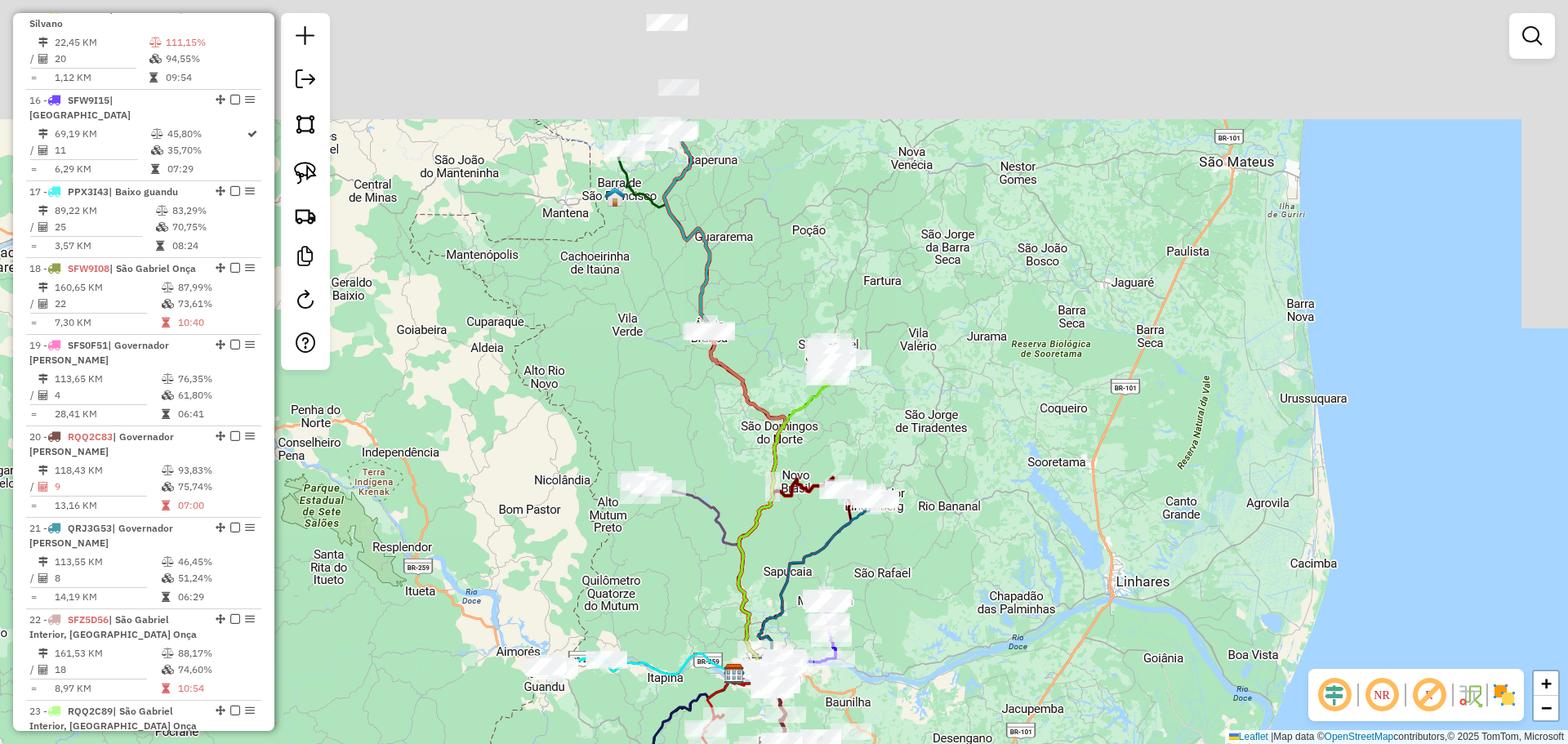
drag, startPoint x: 657, startPoint y: 423, endPoint x: 652, endPoint y: 436, distance: 13.9
click at [653, 437] on div "Janela de atendimento Grade de atendimento Capacidade Transportadoras Veículos …" at bounding box center [784, 372] width 1568 height 744
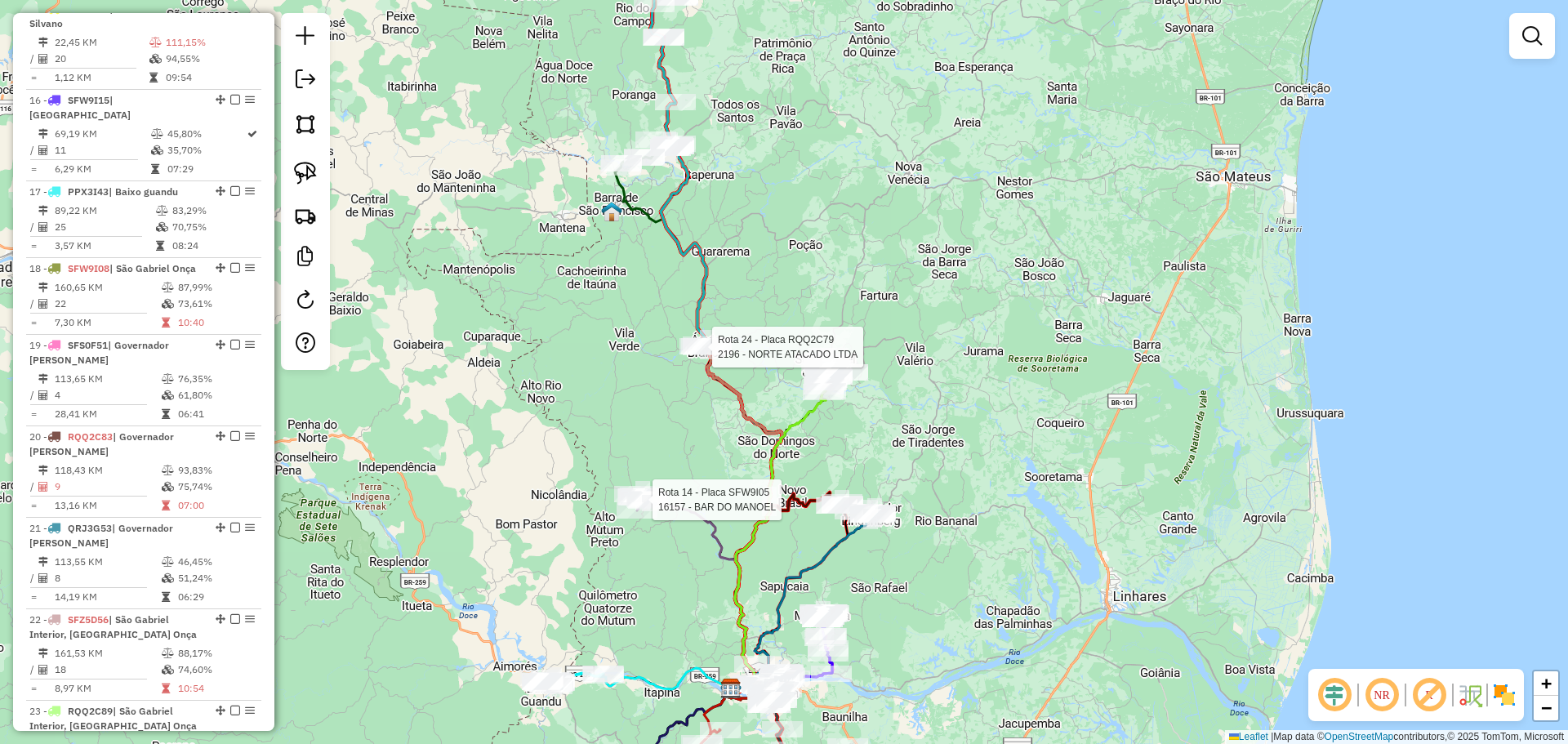
select select "*********"
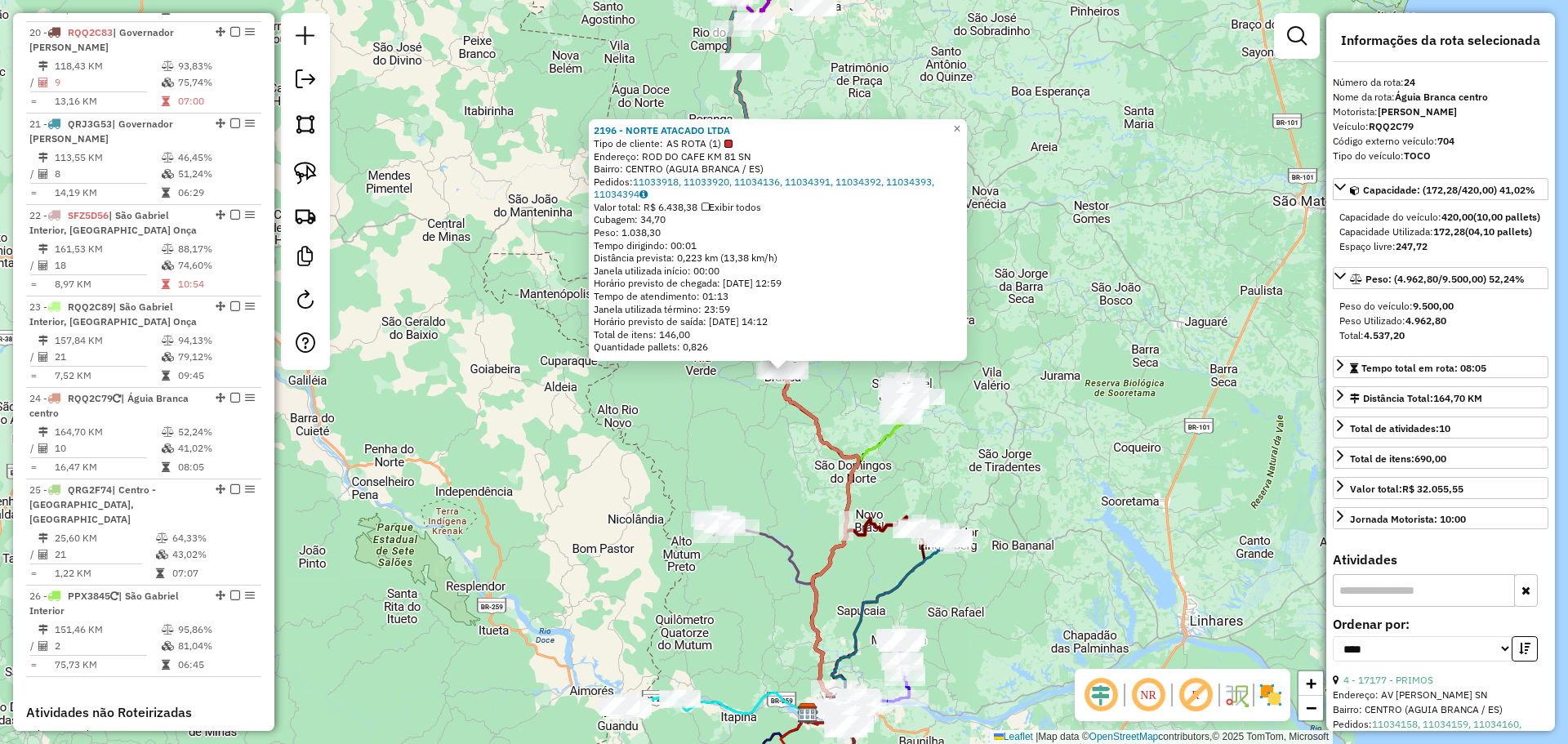
scroll to position [2565, 0]
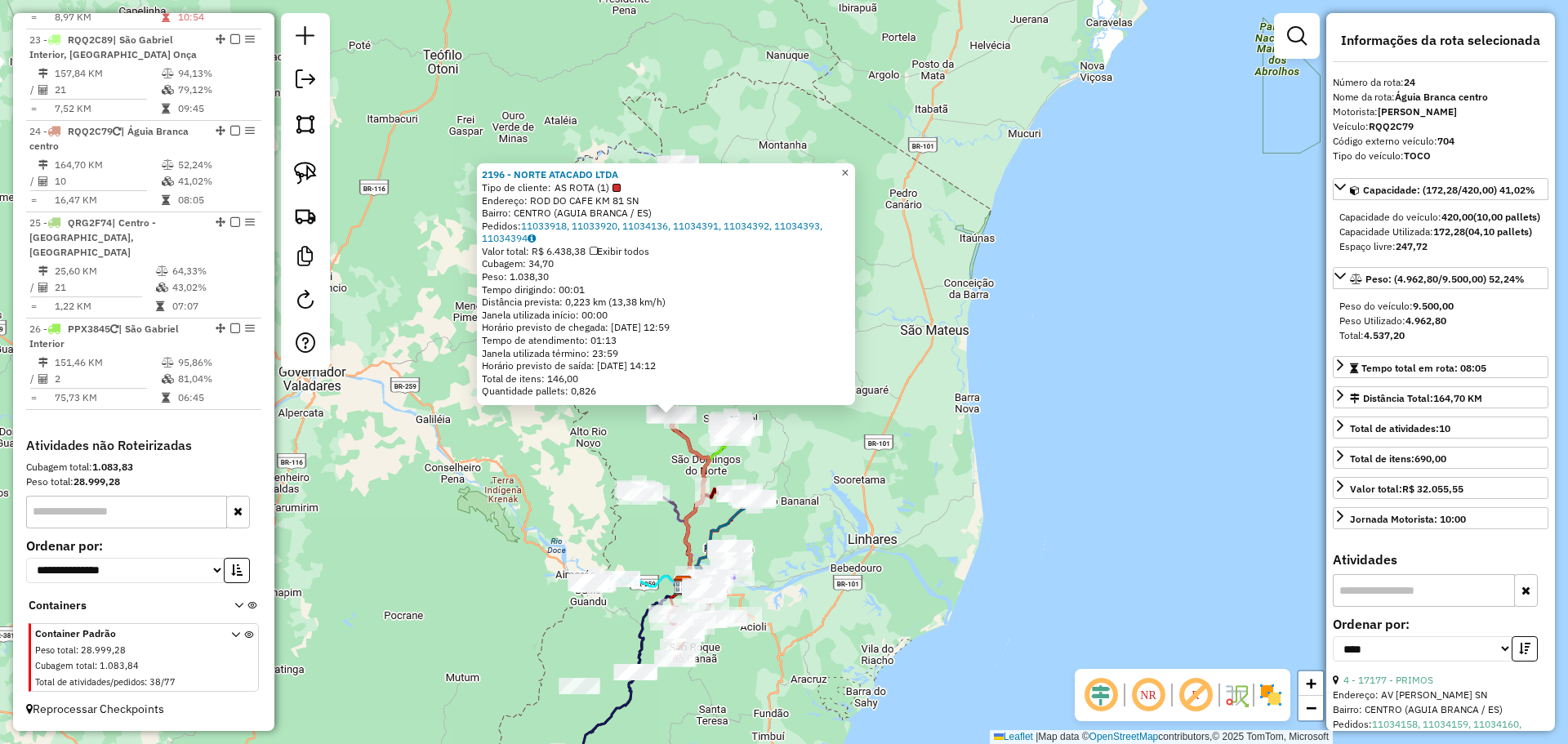
click at [849, 168] on span "×" at bounding box center [844, 172] width 7 height 14
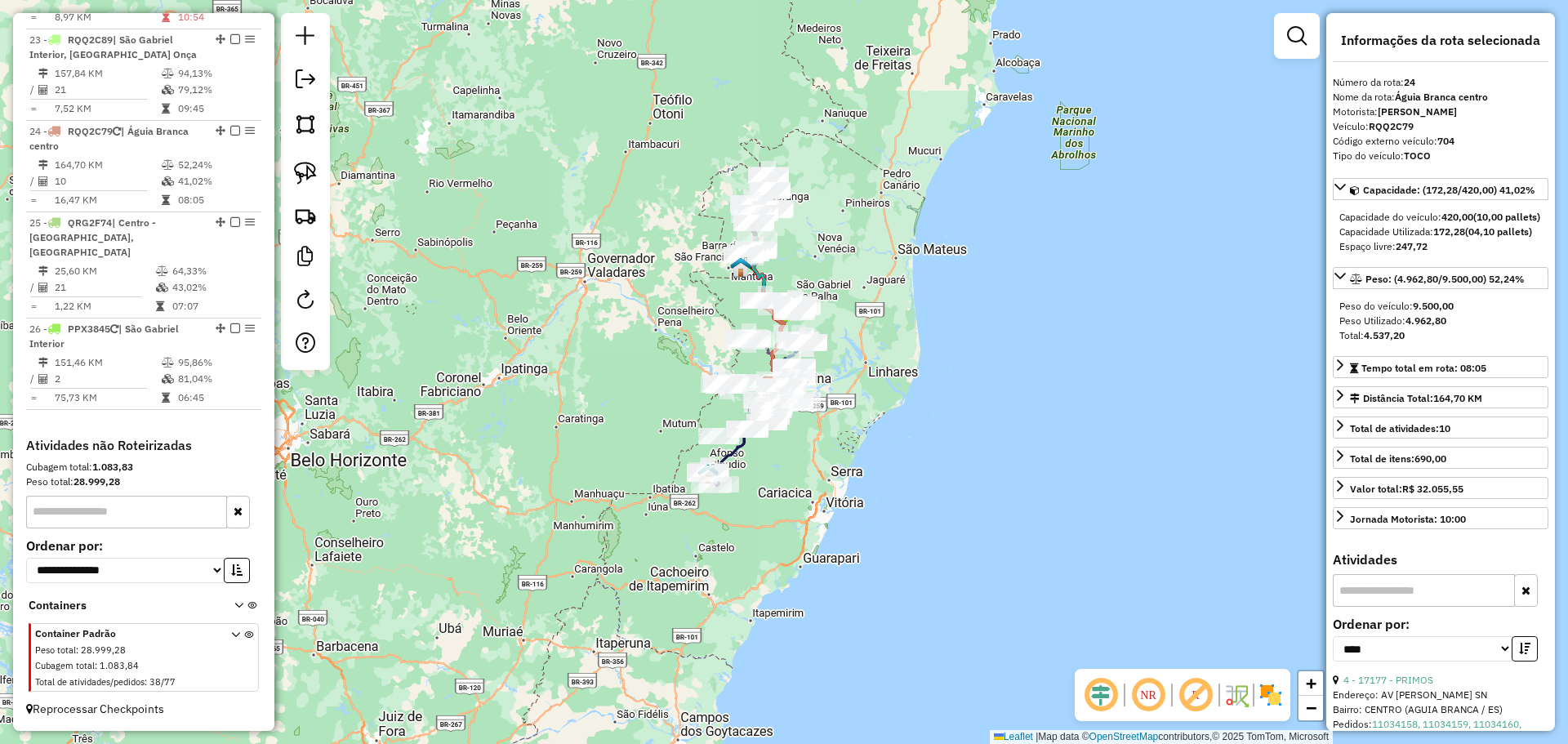
drag, startPoint x: 873, startPoint y: 516, endPoint x: 852, endPoint y: 456, distance: 63.6
click at [852, 456] on div "Janela de atendimento Grade de atendimento Capacidade Transportadoras Veículos …" at bounding box center [784, 372] width 1568 height 744
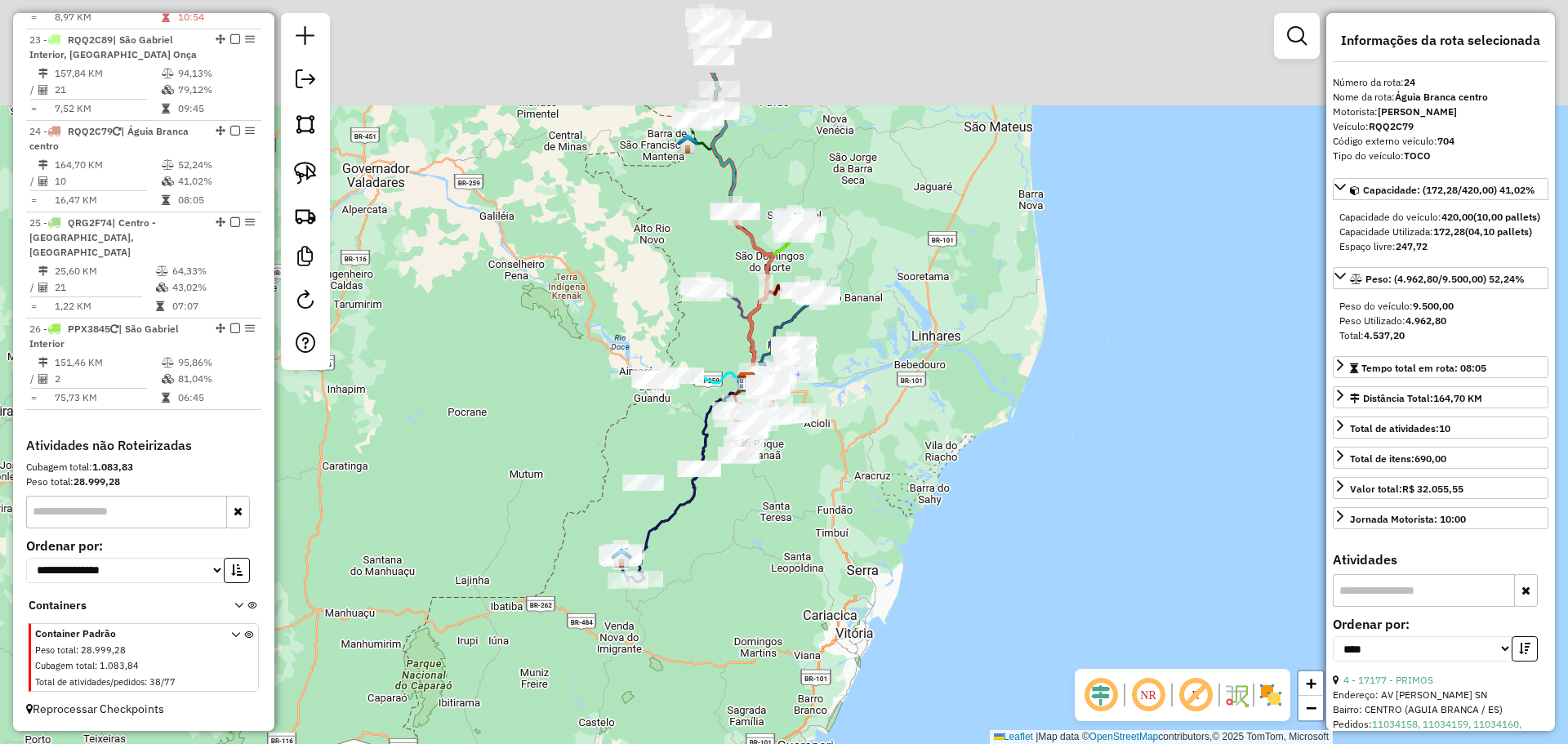
drag, startPoint x: 788, startPoint y: 351, endPoint x: 806, endPoint y: 501, distance: 151.1
click at [813, 500] on div "Janela de atendimento Grade de atendimento Capacidade Transportadoras Veículos …" at bounding box center [784, 372] width 1568 height 744
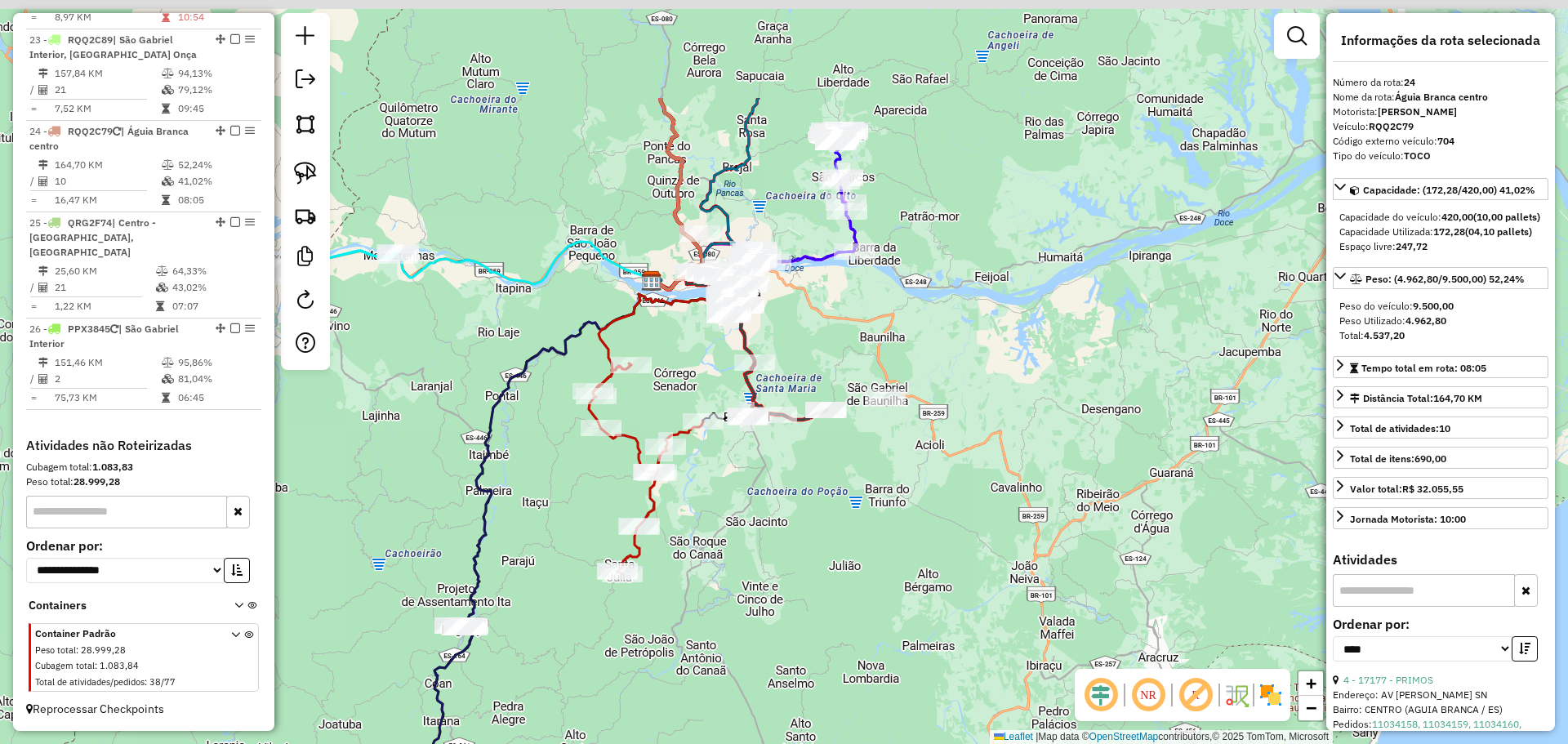
drag, startPoint x: 764, startPoint y: 378, endPoint x: 813, endPoint y: 559, distance: 187.5
click at [819, 567] on div "Janela de atendimento Grade de atendimento Capacidade Transportadoras Veículos …" at bounding box center [784, 372] width 1568 height 744
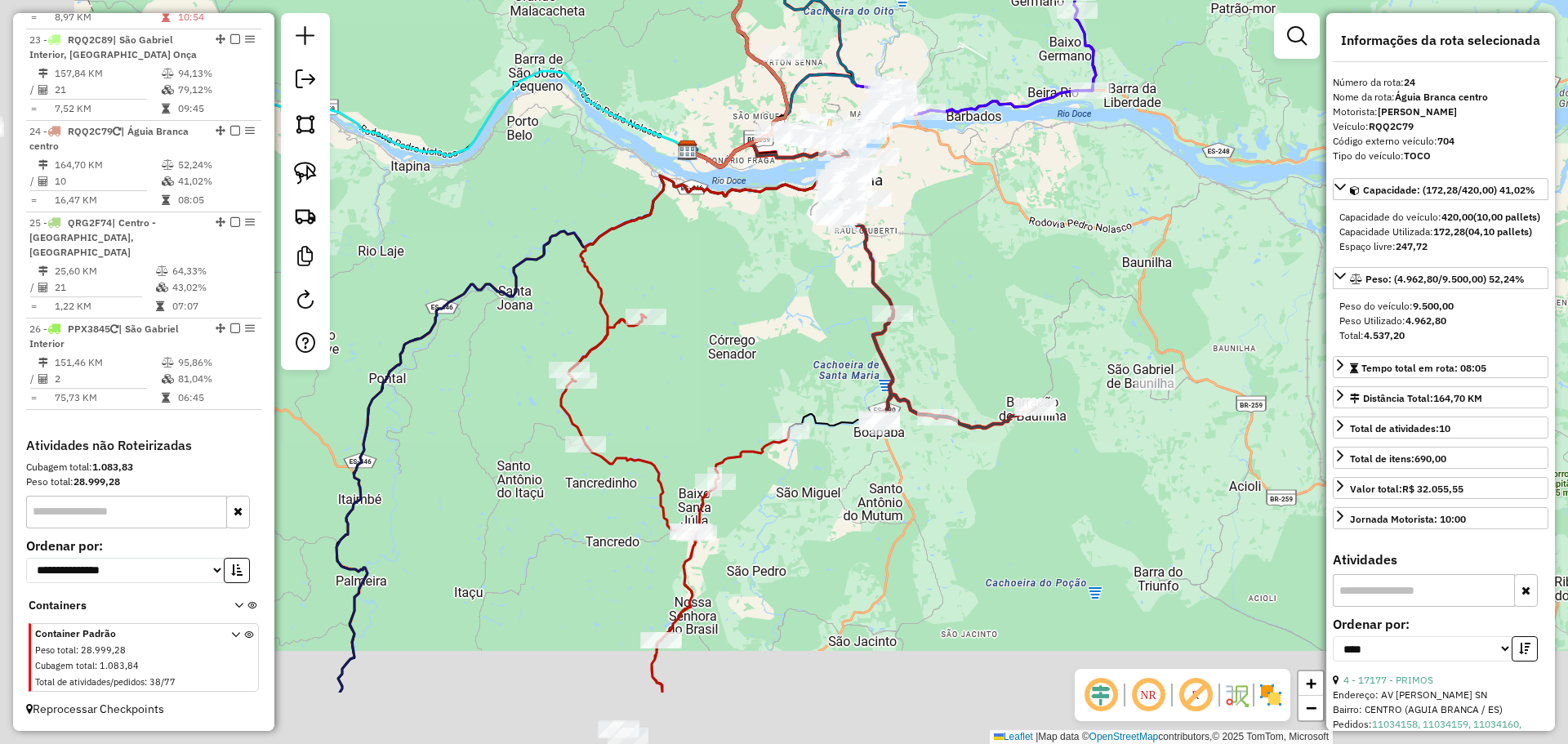
drag, startPoint x: 757, startPoint y: 455, endPoint x: 1000, endPoint y: 329, distance: 273.7
click at [1000, 329] on div "Janela de atendimento Grade de atendimento Capacidade Transportadoras Veículos …" at bounding box center [784, 372] width 1568 height 744
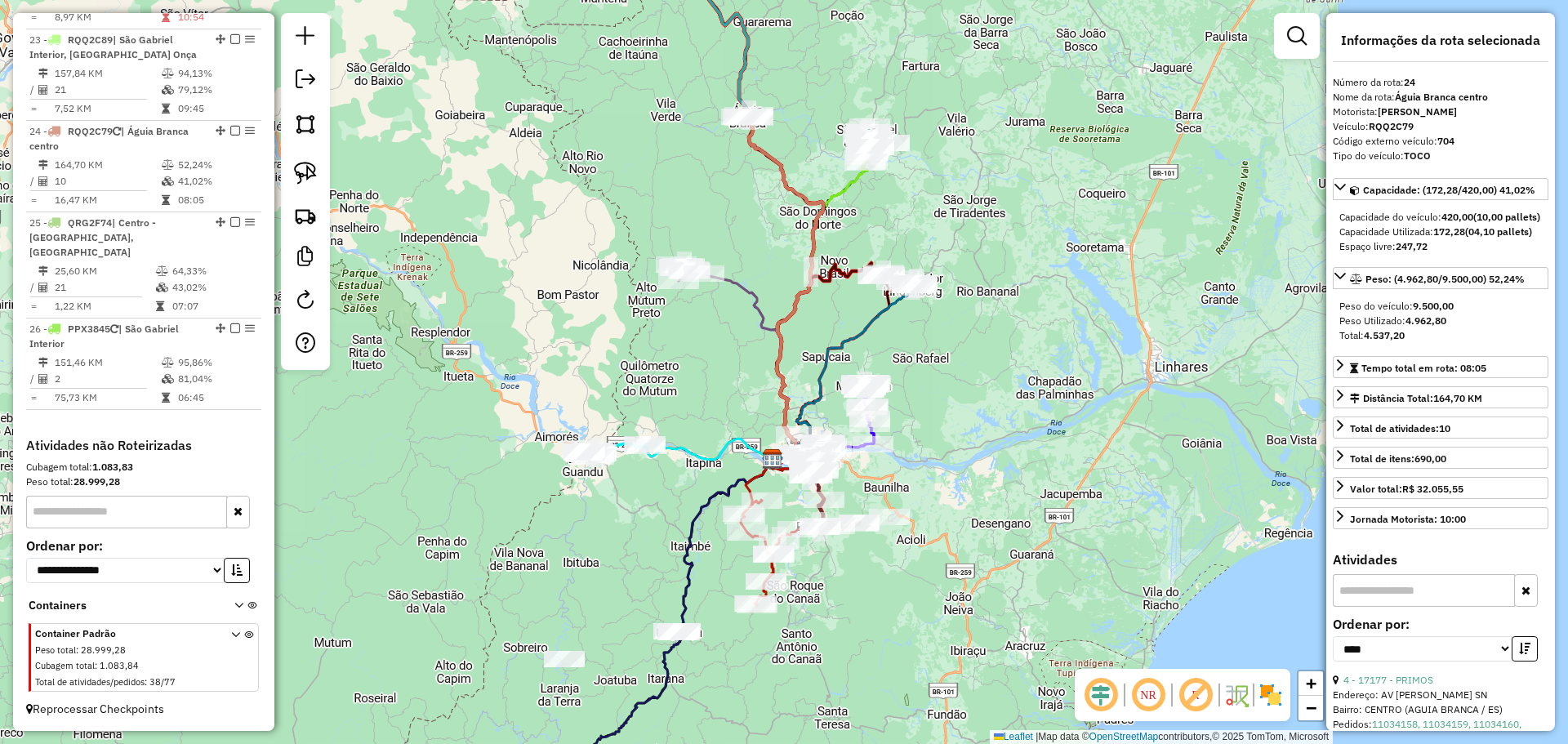
drag, startPoint x: 529, startPoint y: 494, endPoint x: 446, endPoint y: 381, distance: 140.2
click at [444, 383] on div "Janela de atendimento Grade de atendimento Capacidade Transportadoras Veículos …" at bounding box center [784, 372] width 1568 height 744
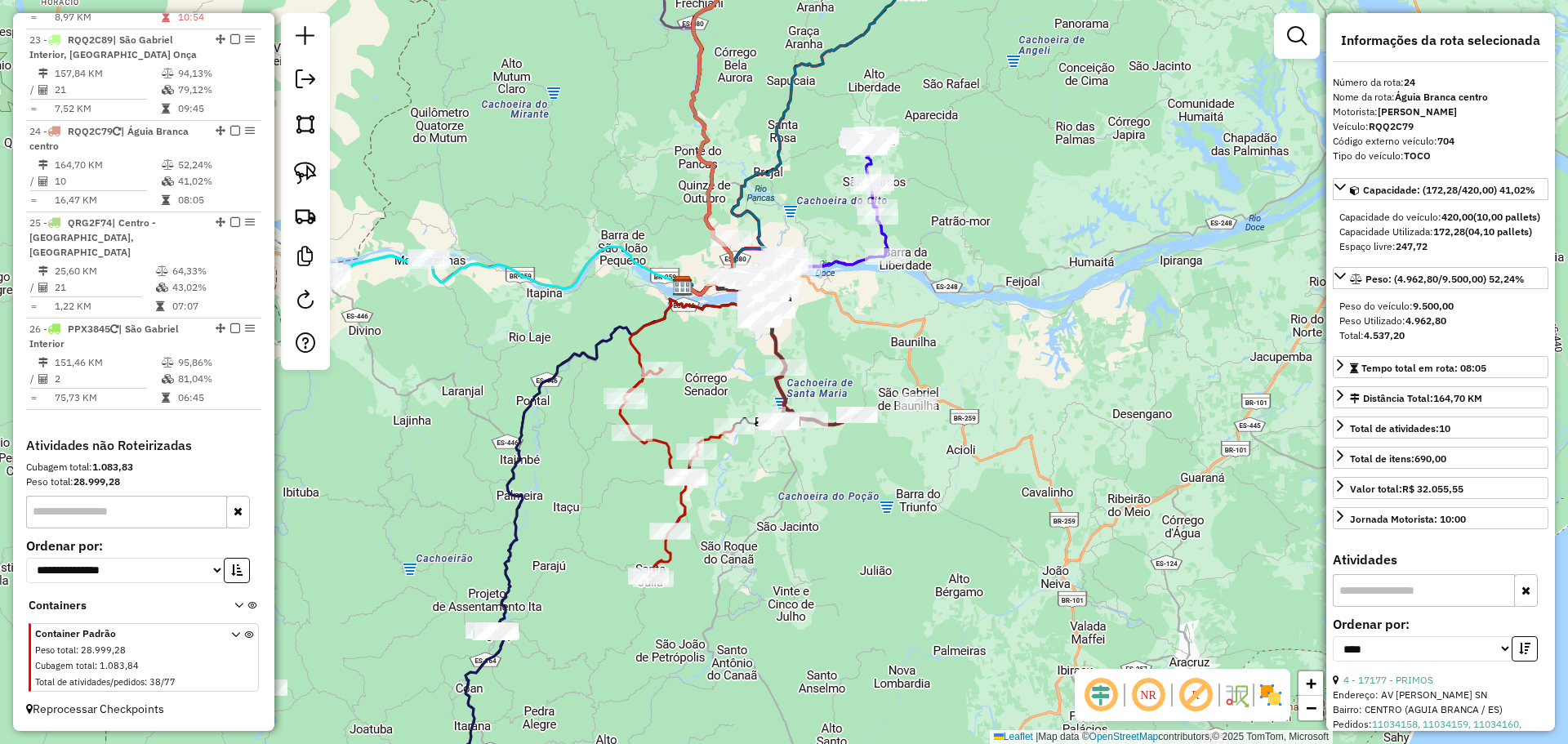
drag, startPoint x: 784, startPoint y: 369, endPoint x: 681, endPoint y: 405, distance: 109.1
click at [681, 405] on div "Janela de atendimento Grade de atendimento Capacidade Transportadoras Veículos …" at bounding box center [784, 372] width 1568 height 744
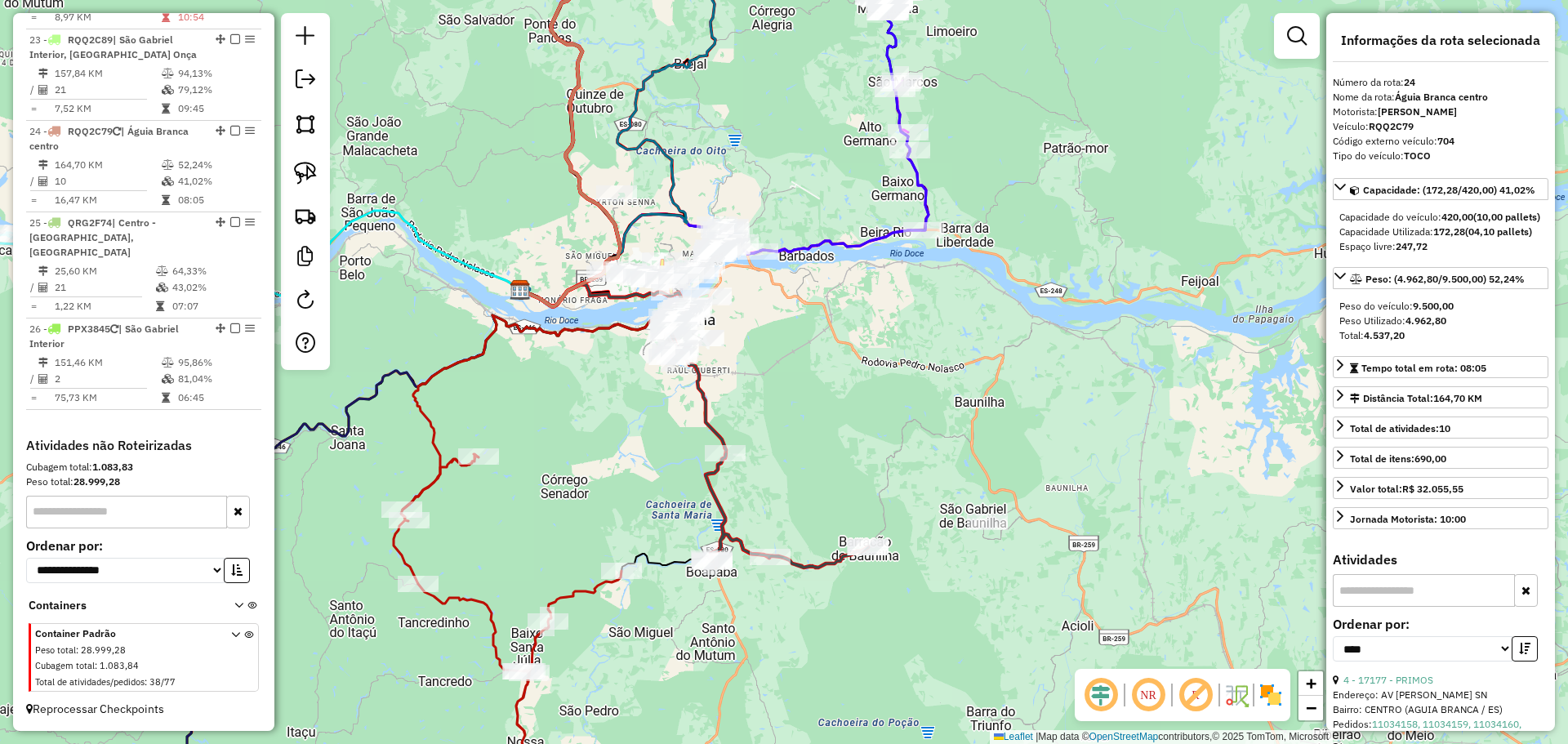
drag, startPoint x: 771, startPoint y: 357, endPoint x: 755, endPoint y: 366, distance: 18.4
click at [771, 365] on div "Janela de atendimento Grade de atendimento Capacidade Transportadoras Veículos …" at bounding box center [784, 372] width 1568 height 744
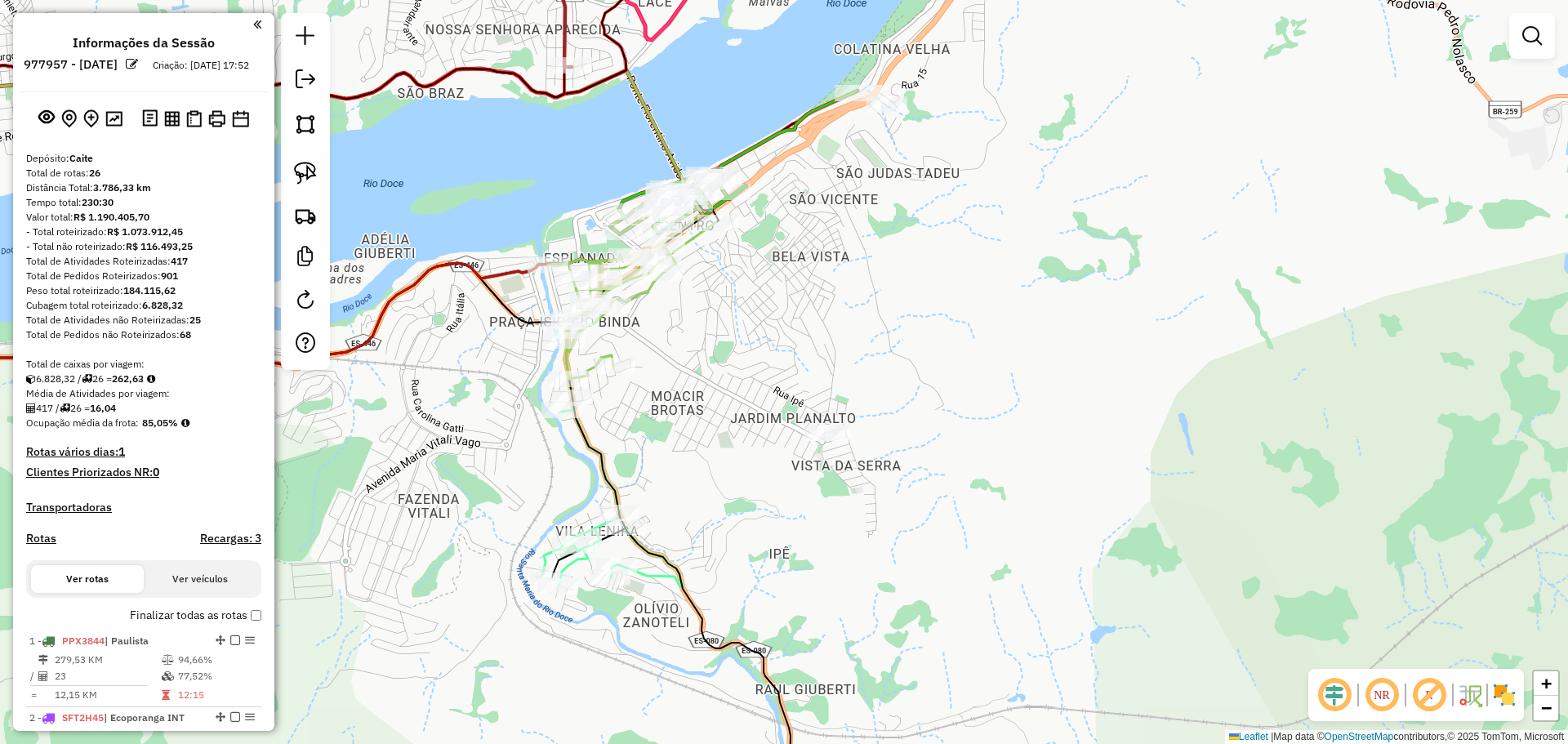
drag, startPoint x: 775, startPoint y: 324, endPoint x: 806, endPoint y: 363, distance: 49.8
click at [806, 365] on div "Janela de atendimento Grade de atendimento Capacidade Transportadoras Veículos …" at bounding box center [784, 372] width 1568 height 744
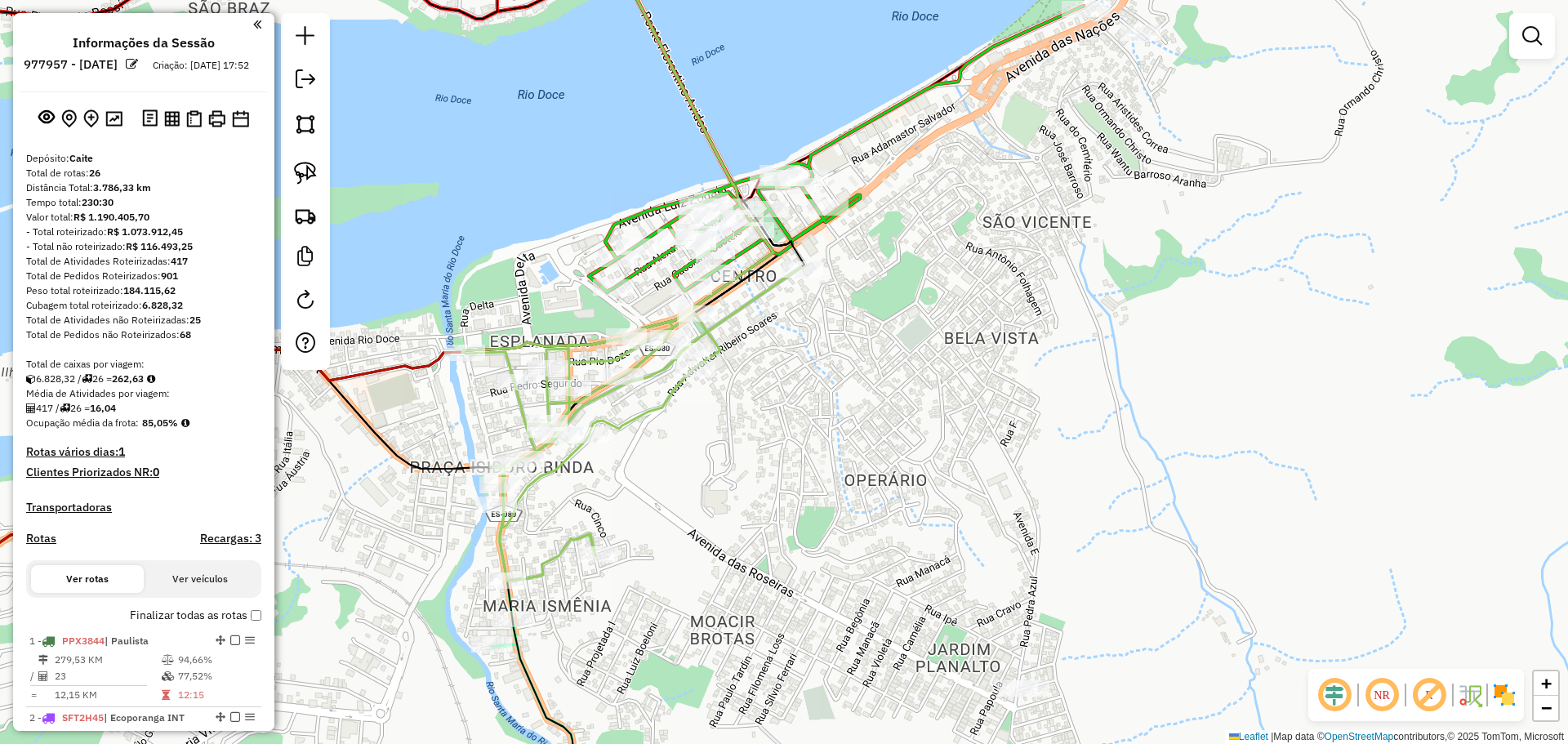
drag, startPoint x: 750, startPoint y: 308, endPoint x: 828, endPoint y: 363, distance: 95.4
click at [865, 392] on div "Janela de atendimento Grade de atendimento Capacidade Transportadoras Veículos …" at bounding box center [784, 372] width 1568 height 744
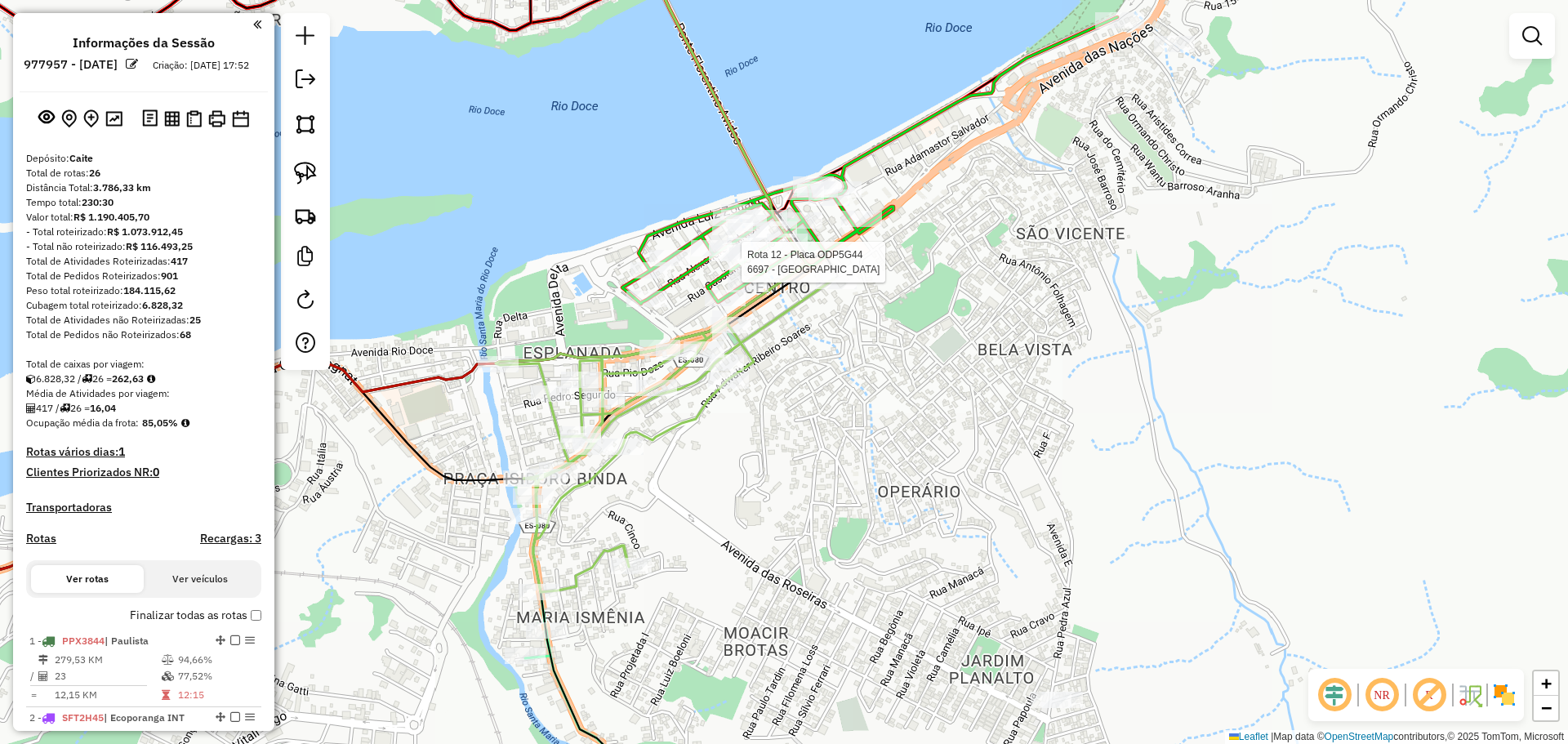
select select "**********"
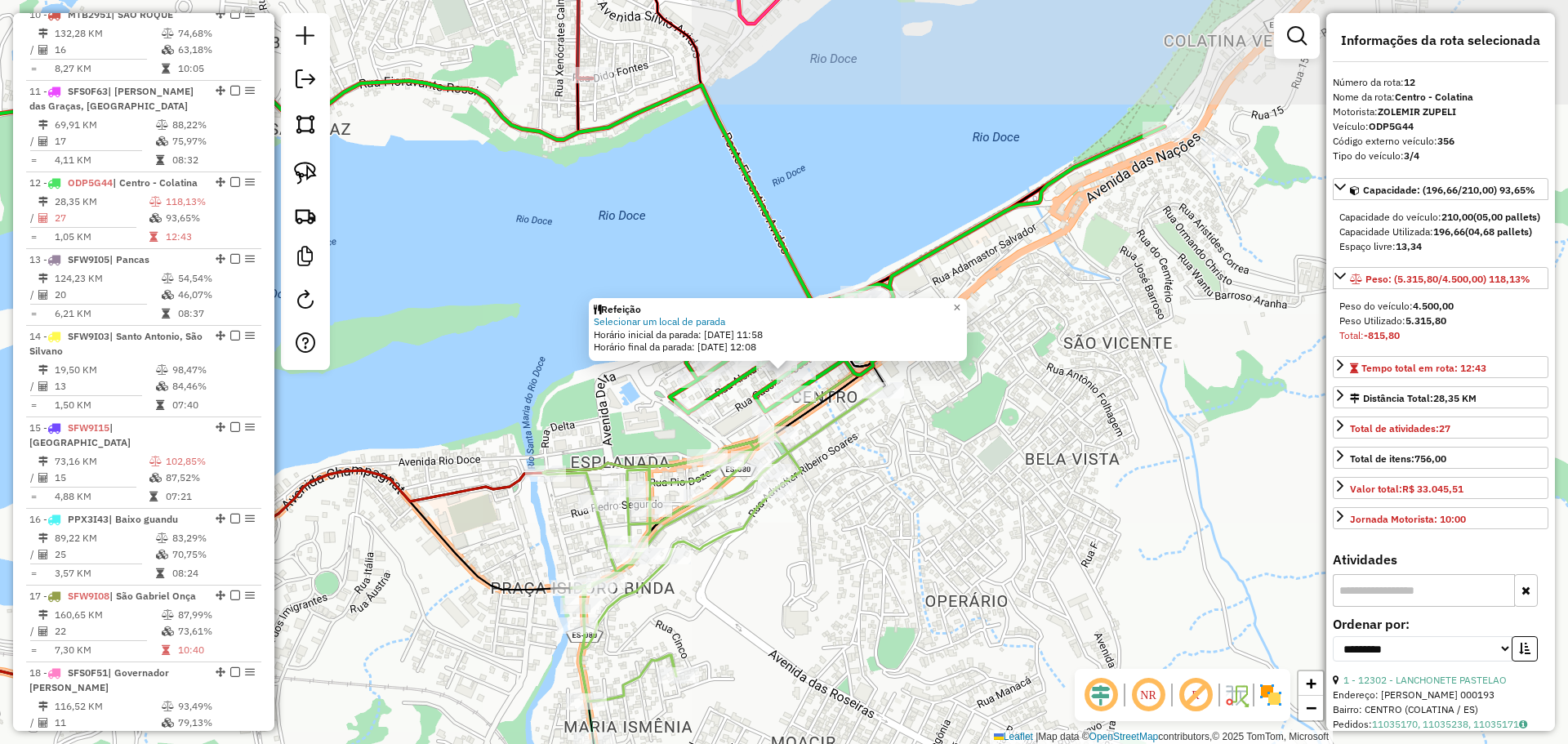
scroll to position [1599, 0]
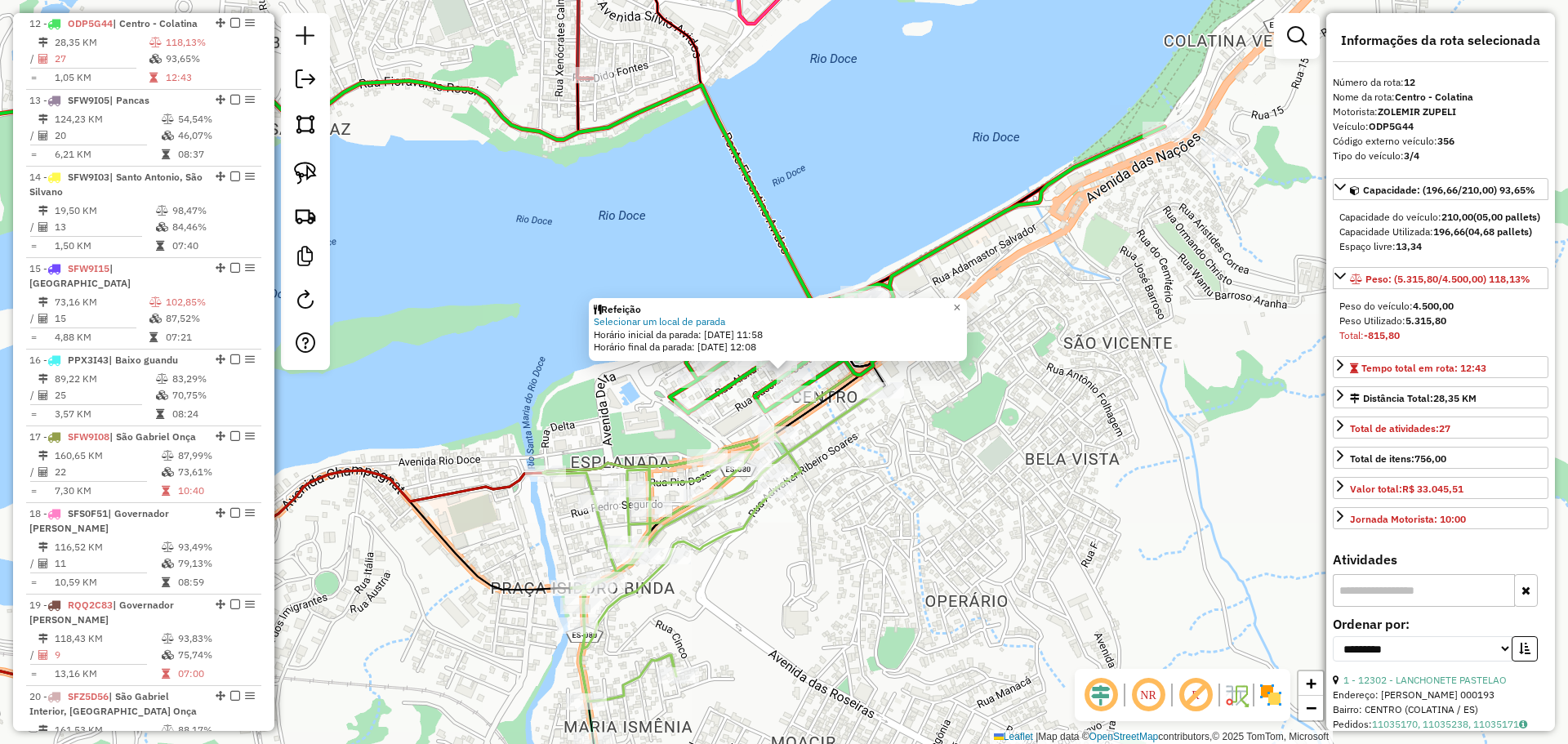
click at [857, 506] on div "Refeição Selecionar um local de parada Horário inicial da parada: 12/08/2025 11…" at bounding box center [784, 372] width 1568 height 744
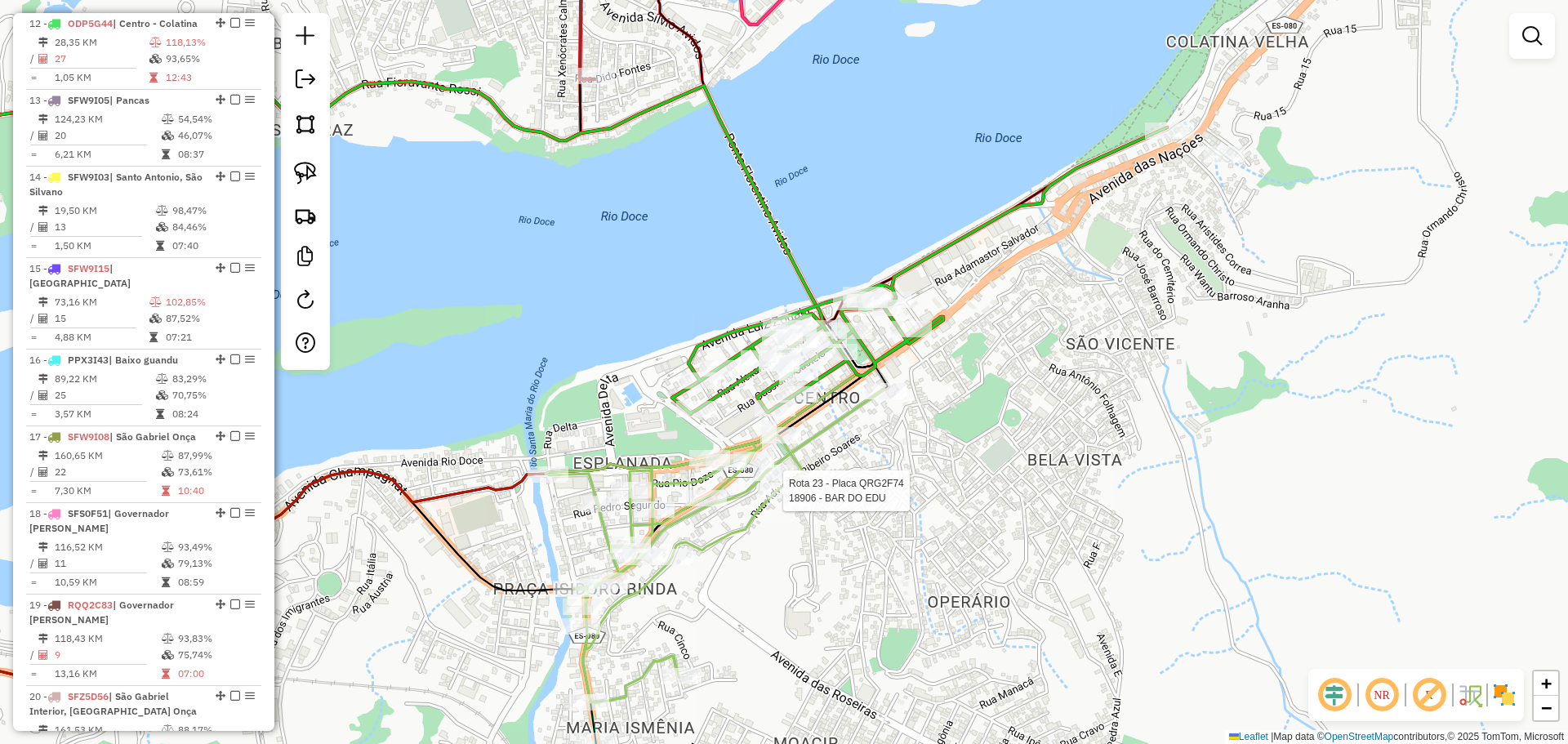
select select "**********"
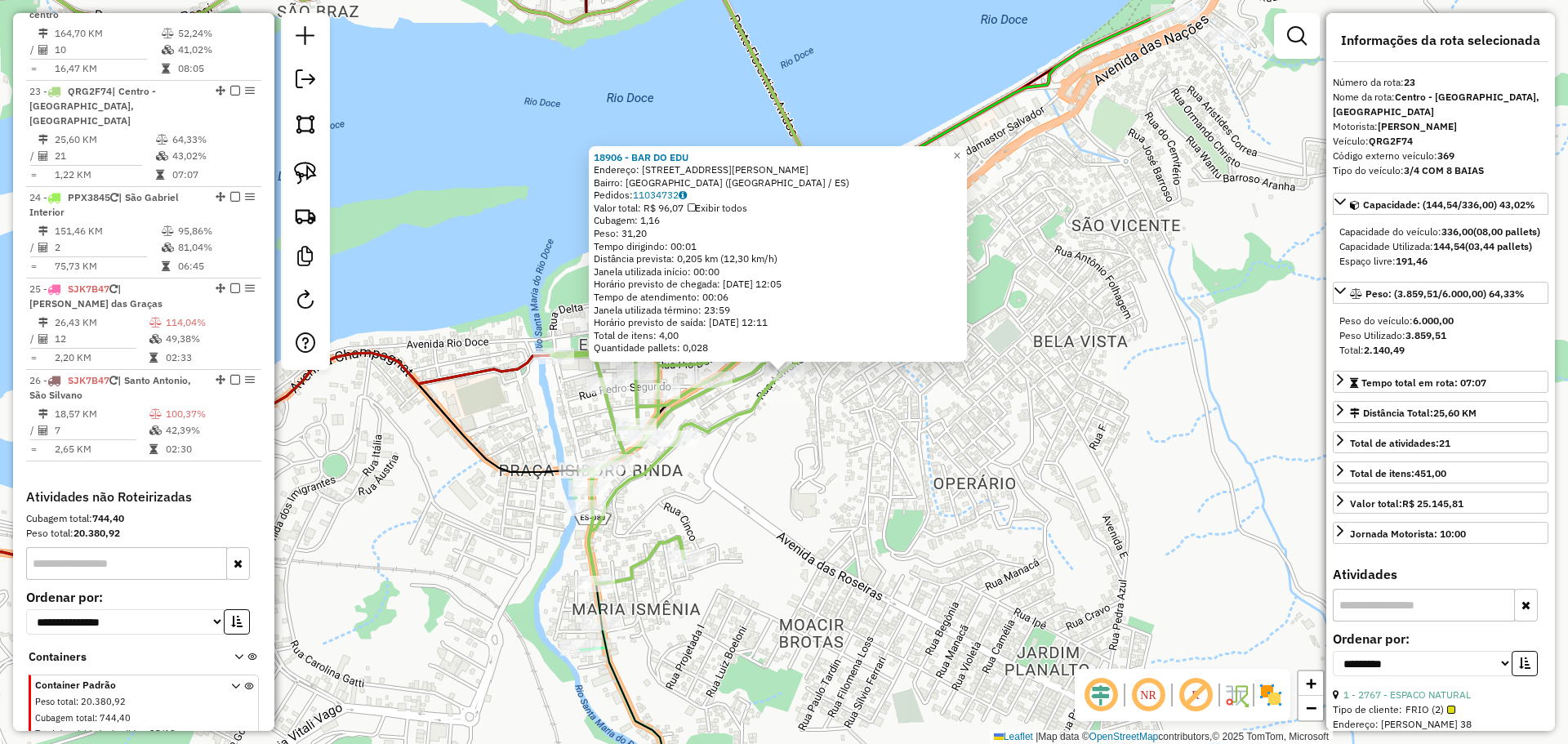
scroll to position [2546, 0]
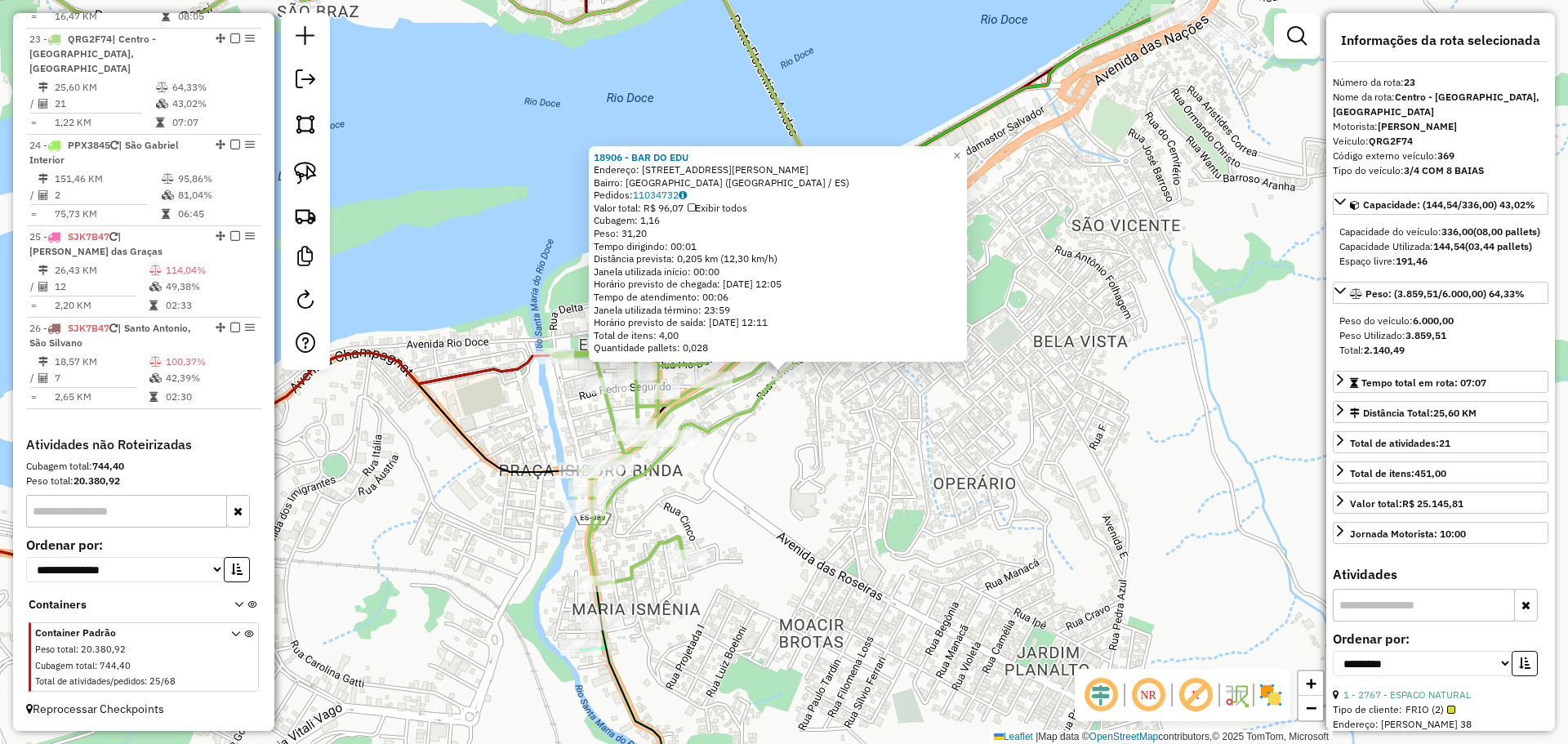
click at [807, 547] on div "18906 - BAR DO EDU Endereço: RUA ADWALTER RIBEIRO SOARES 272 Bairro: ALTO VILA …" at bounding box center [784, 372] width 1568 height 744
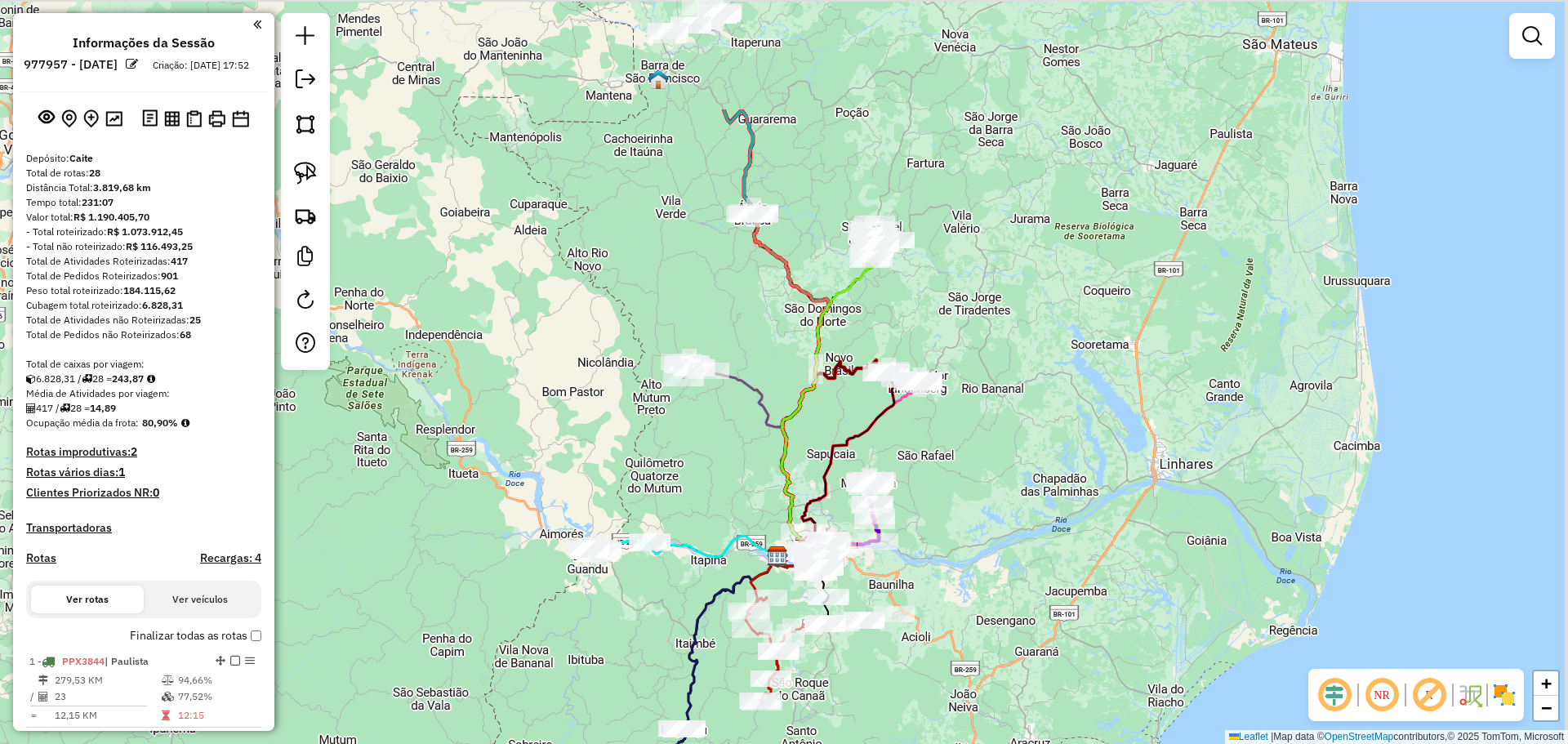
drag, startPoint x: 977, startPoint y: 165, endPoint x: 963, endPoint y: 363, distance: 198.5
click at [963, 363] on div "Janela de atendimento Grade de atendimento Capacidade Transportadoras Veículos …" at bounding box center [784, 372] width 1568 height 744
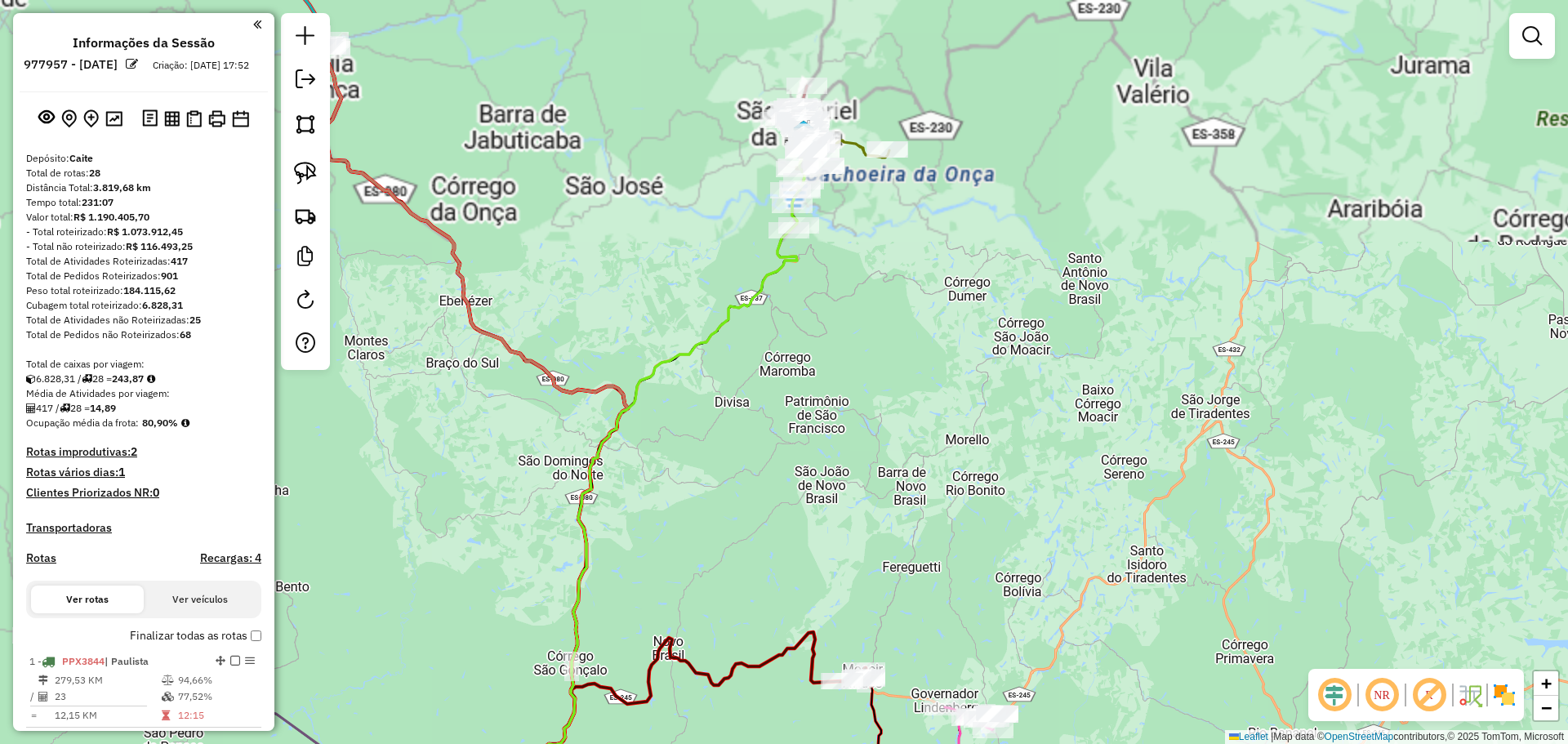
drag, startPoint x: 886, startPoint y: 284, endPoint x: 893, endPoint y: 419, distance: 135.2
click at [893, 421] on div "Janela de atendimento Grade de atendimento Capacidade Transportadoras Veículos …" at bounding box center [784, 372] width 1568 height 744
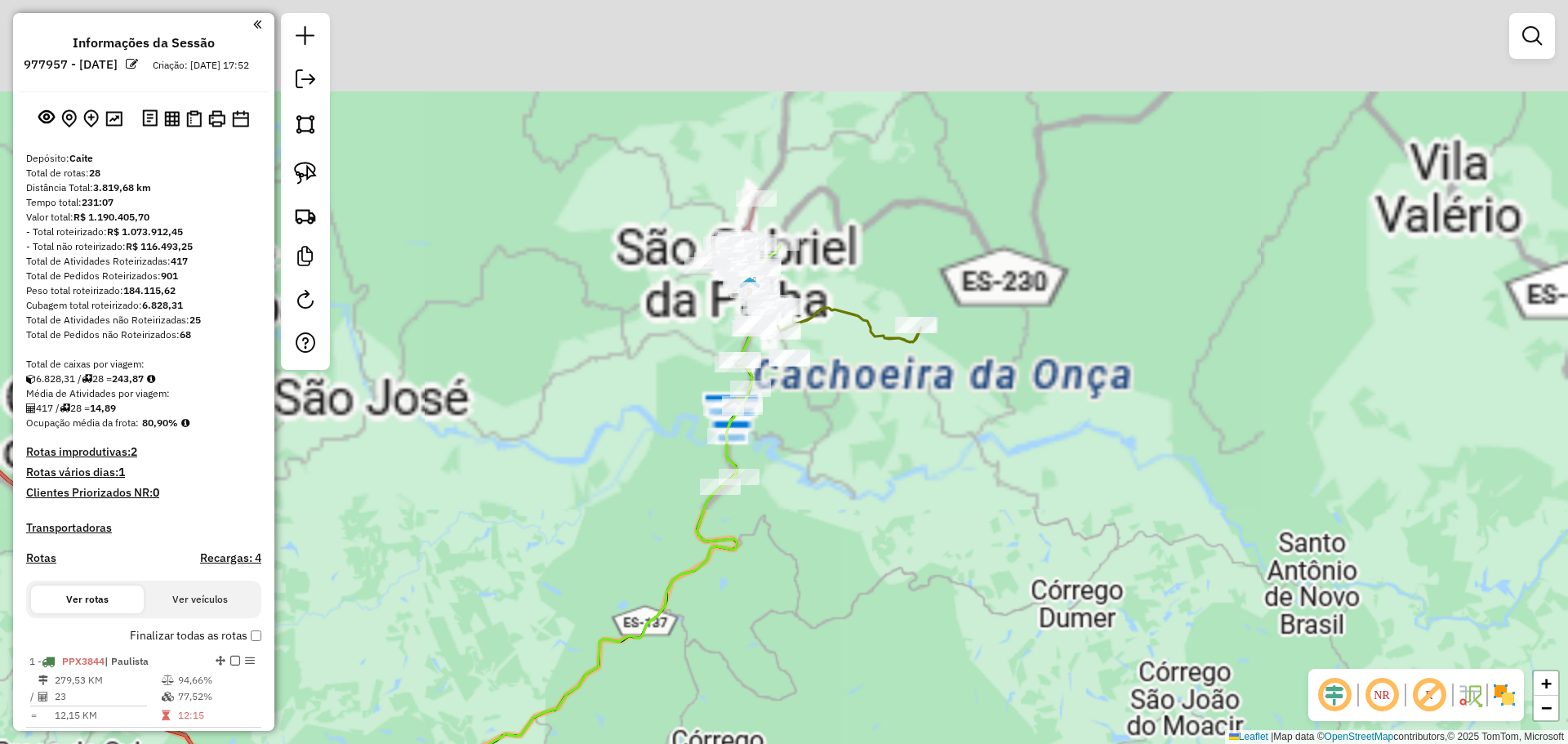
drag, startPoint x: 859, startPoint y: 406, endPoint x: 848, endPoint y: 480, distance: 74.8
click at [850, 480] on div "Janela de atendimento Grade de atendimento Capacidade Transportadoras Veículos …" at bounding box center [784, 372] width 1568 height 744
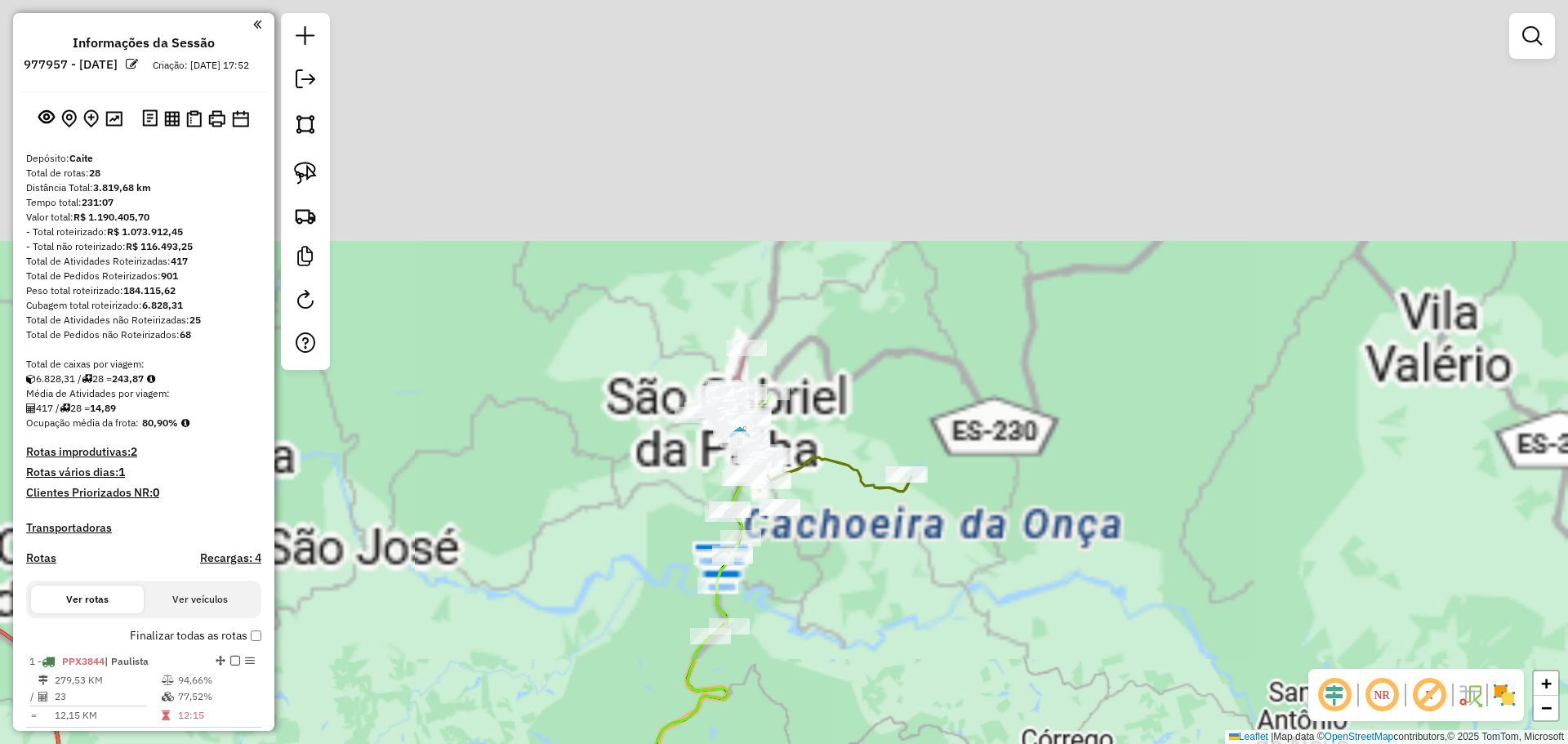
drag, startPoint x: 798, startPoint y: 389, endPoint x: 791, endPoint y: 539, distance: 150.2
click at [791, 539] on div "Janela de atendimento Grade de atendimento Capacidade Transportadoras Veículos …" at bounding box center [784, 372] width 1568 height 744
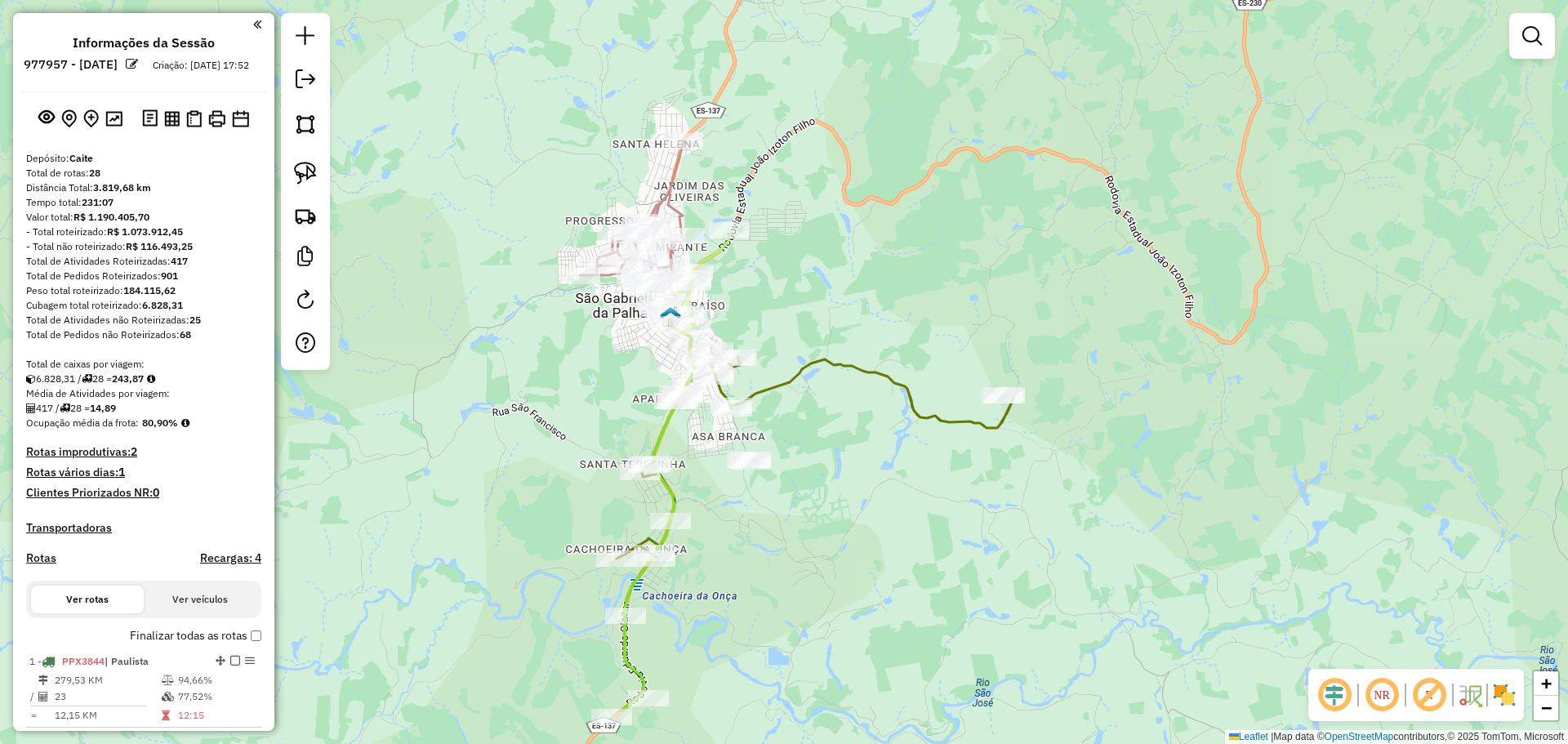
drag, startPoint x: 819, startPoint y: 398, endPoint x: 817, endPoint y: 234, distance: 164.0
click at [817, 240] on div "Janela de atendimento Grade de atendimento Capacidade Transportadoras Veículos …" at bounding box center [784, 372] width 1568 height 744
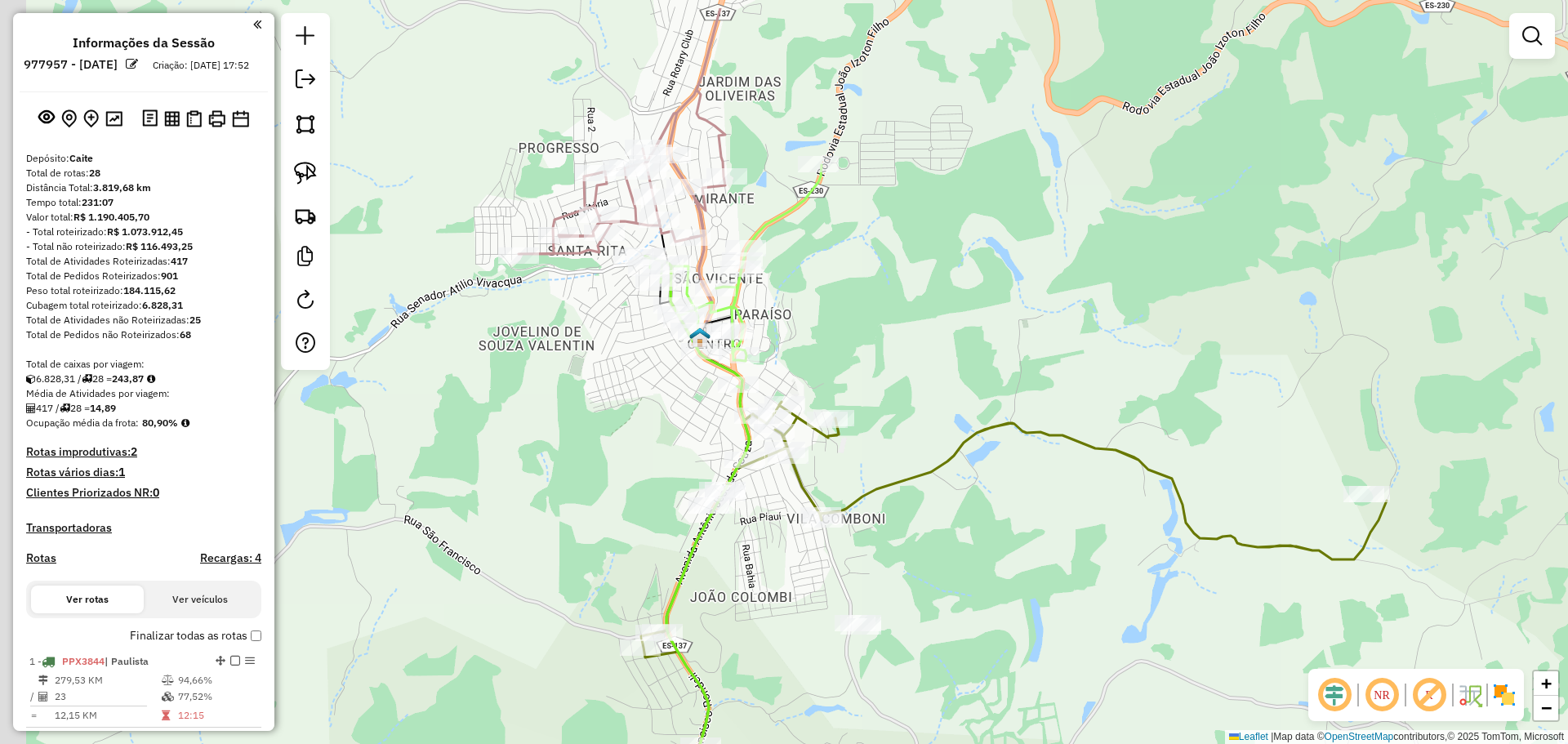
drag, startPoint x: 721, startPoint y: 259, endPoint x: 849, endPoint y: 340, distance: 151.5
click at [849, 340] on div "Janela de atendimento Grade de atendimento Capacidade Transportadoras Veículos …" at bounding box center [784, 372] width 1568 height 744
select select "**********"
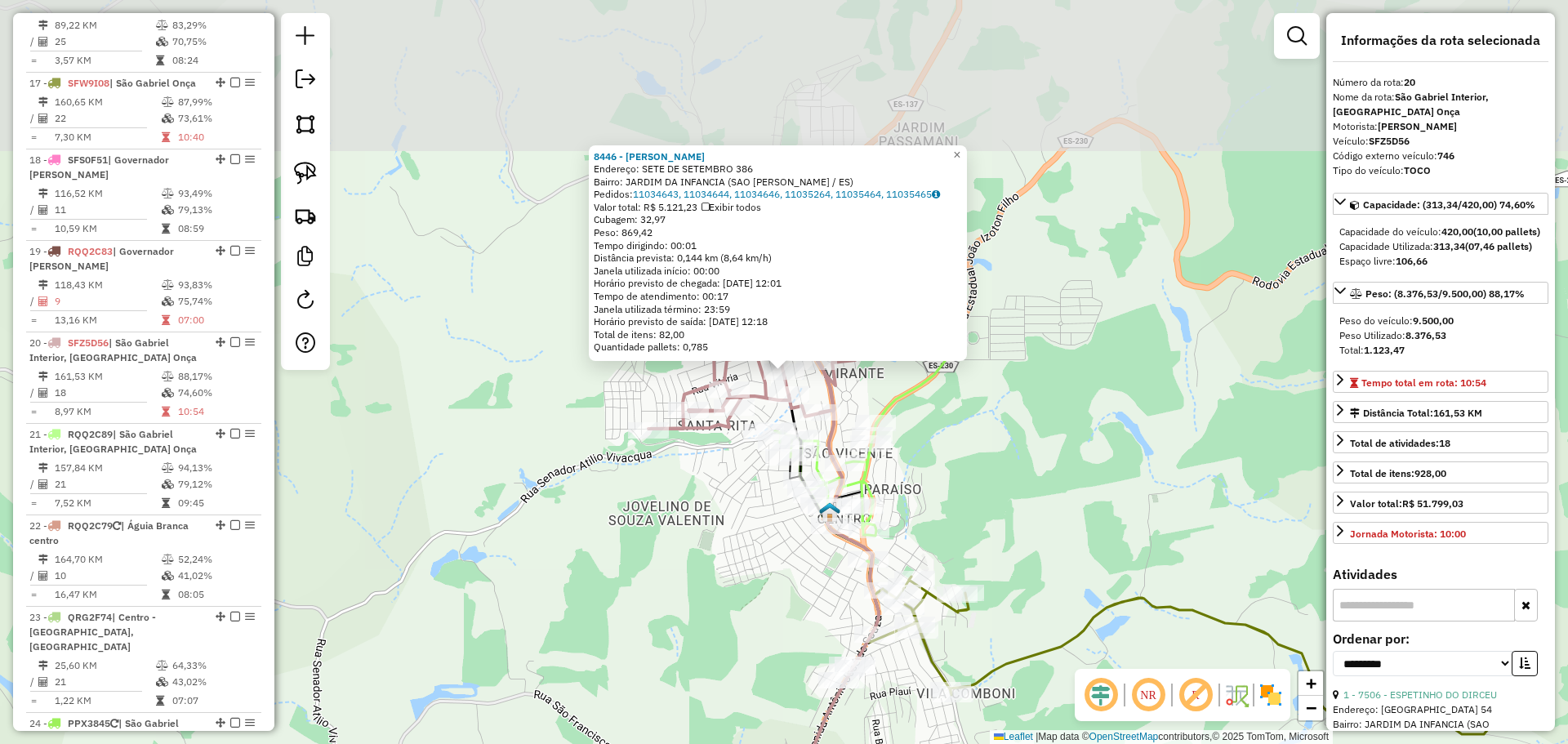
scroll to position [2322, 0]
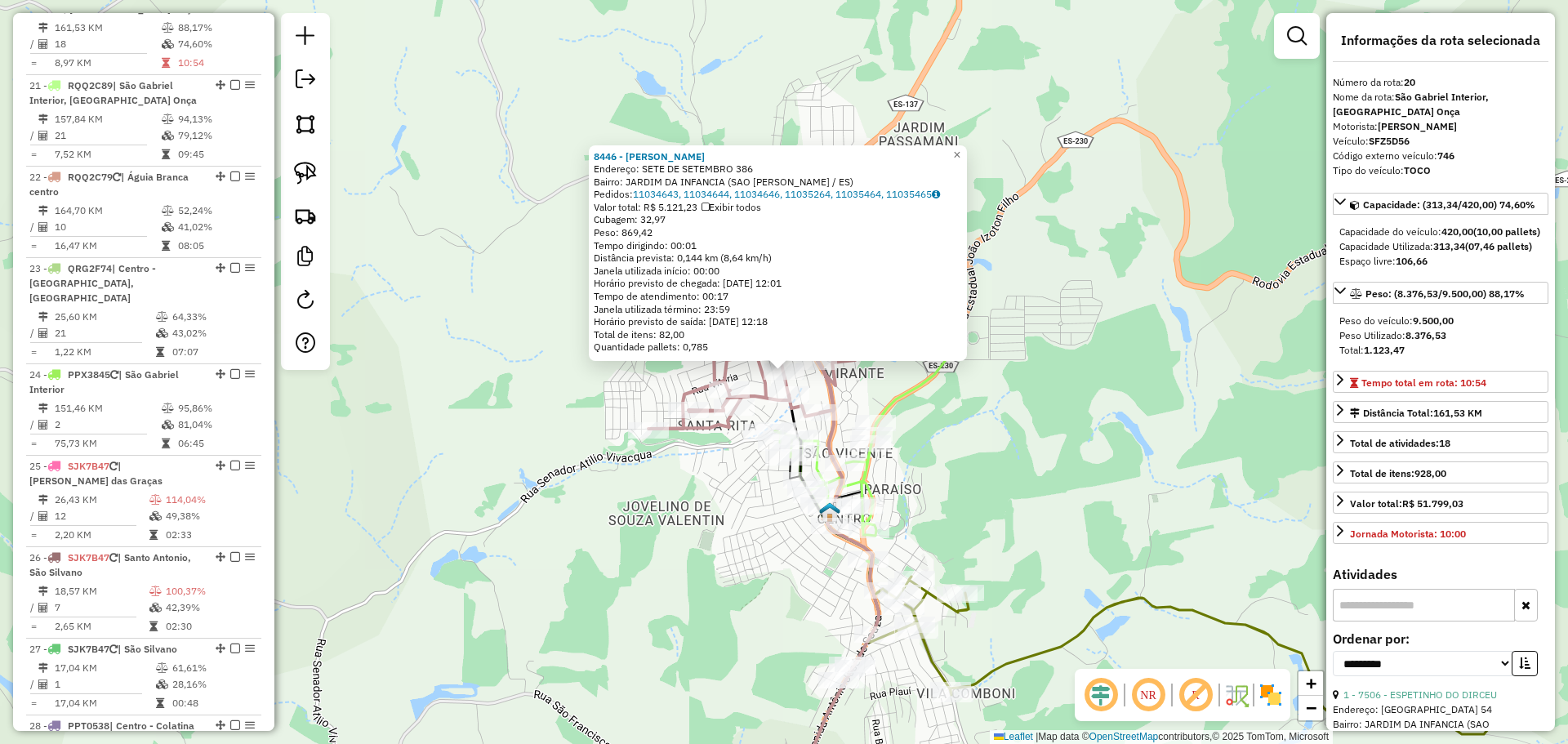
click at [1005, 481] on div "8446 - [PERSON_NAME]: SETE DE SETEMBRO 386 Bairro: JARDIM DA INFANCIA (SAO [PER…" at bounding box center [784, 372] width 1568 height 744
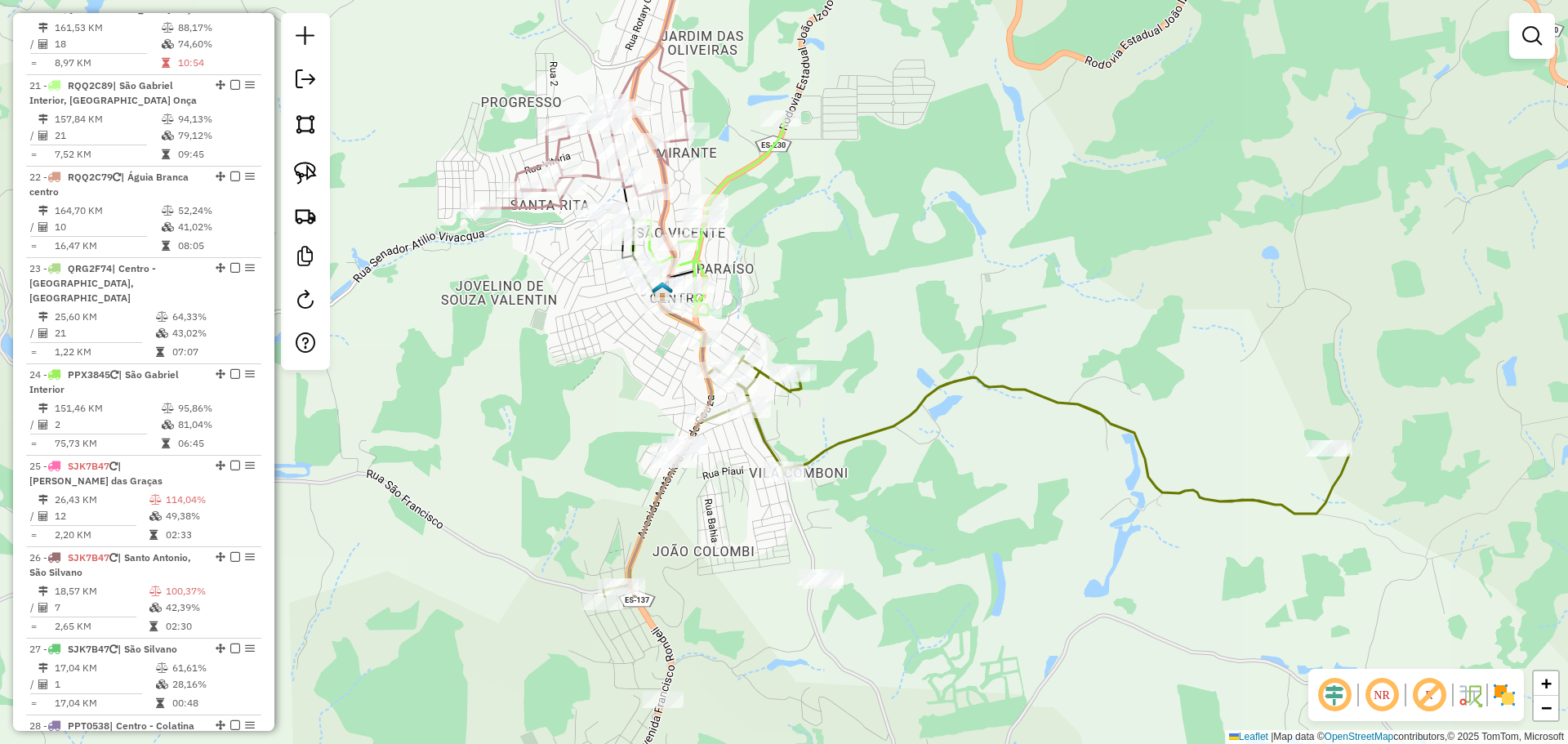
drag, startPoint x: 969, startPoint y: 498, endPoint x: 764, endPoint y: 222, distance: 343.8
click at [764, 222] on div "Janela de atendimento Grade de atendimento Capacidade Transportadoras Veículos …" at bounding box center [784, 372] width 1568 height 744
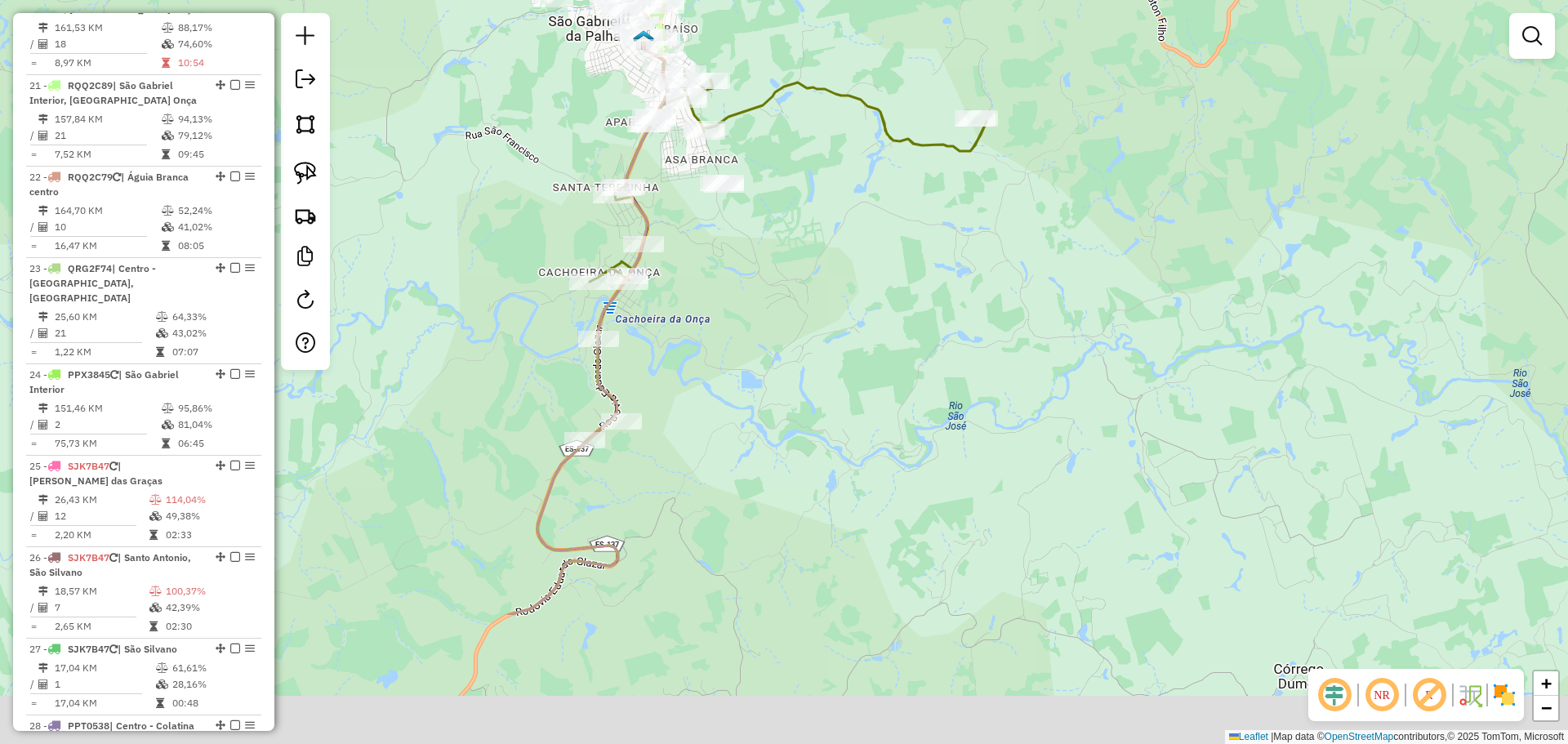
drag, startPoint x: 809, startPoint y: 383, endPoint x: 767, endPoint y: 238, distance: 151.0
click at [767, 238] on div "Janela de atendimento Grade de atendimento Capacidade Transportadoras Veículos …" at bounding box center [784, 372] width 1568 height 744
